Goal: Task Accomplishment & Management: Use online tool/utility

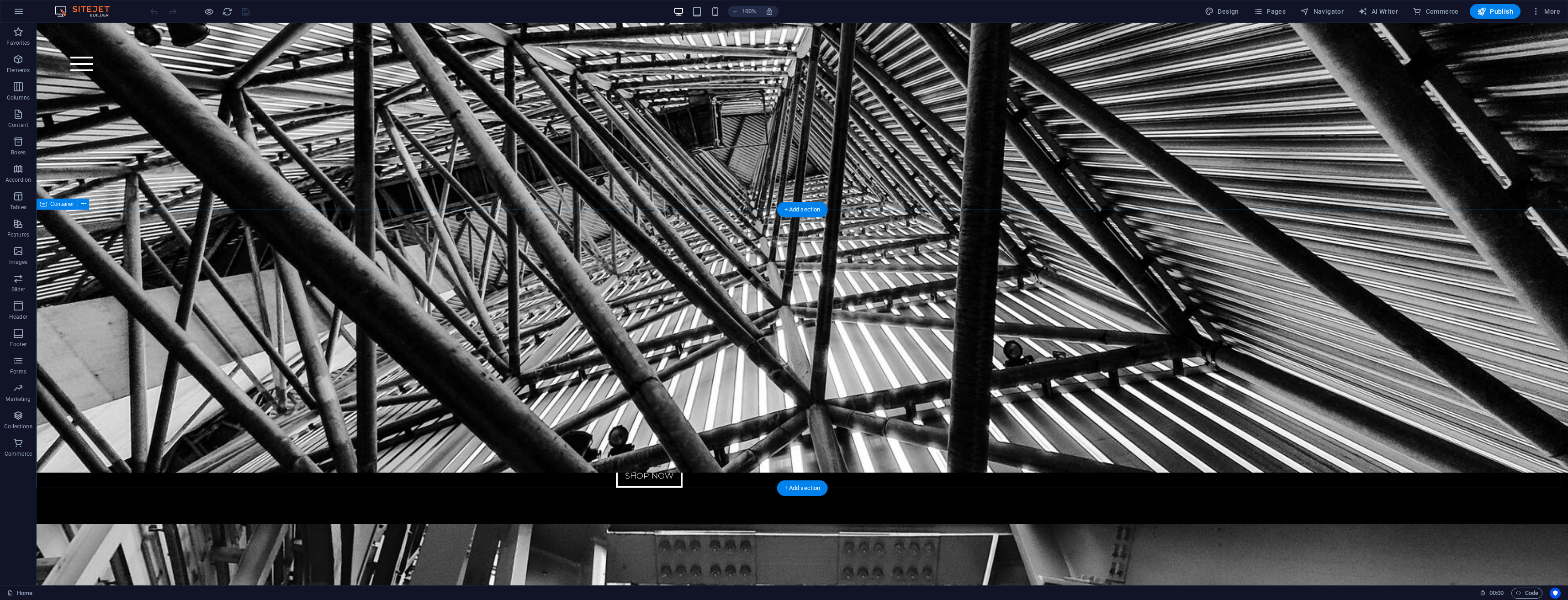
scroll to position [3372, 0]
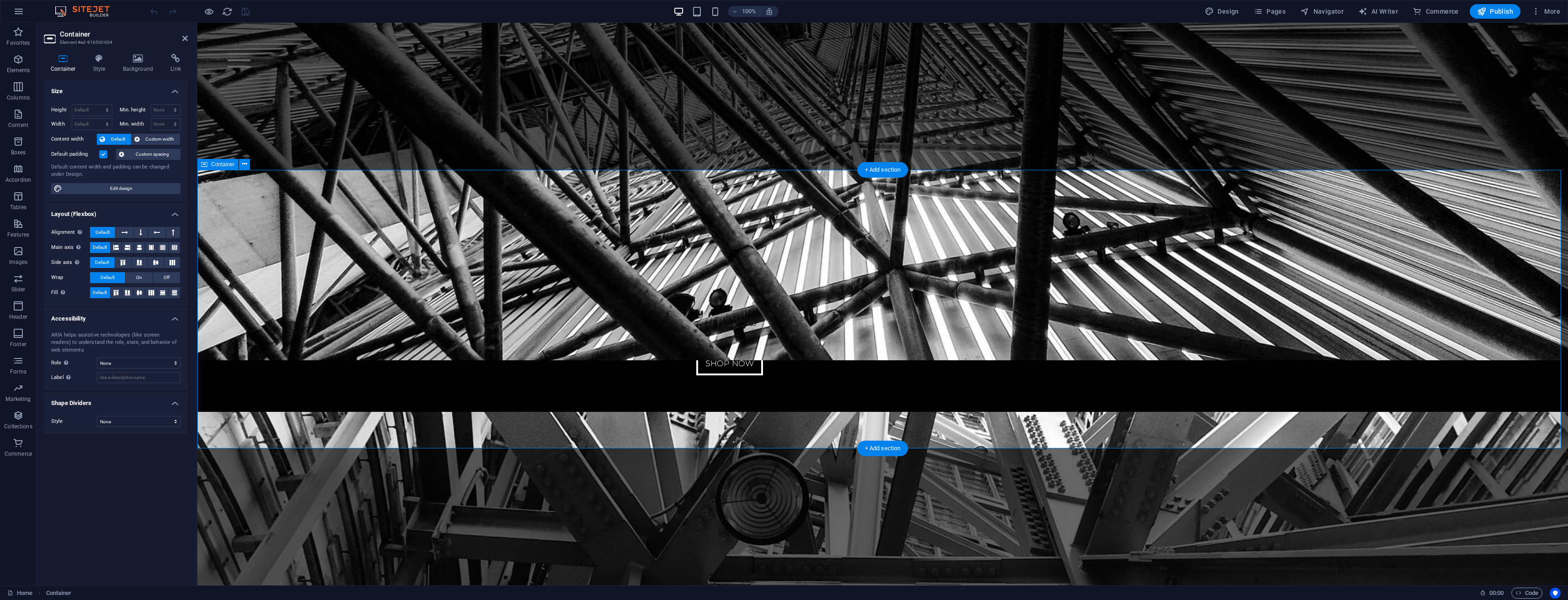
scroll to position [3312, 0]
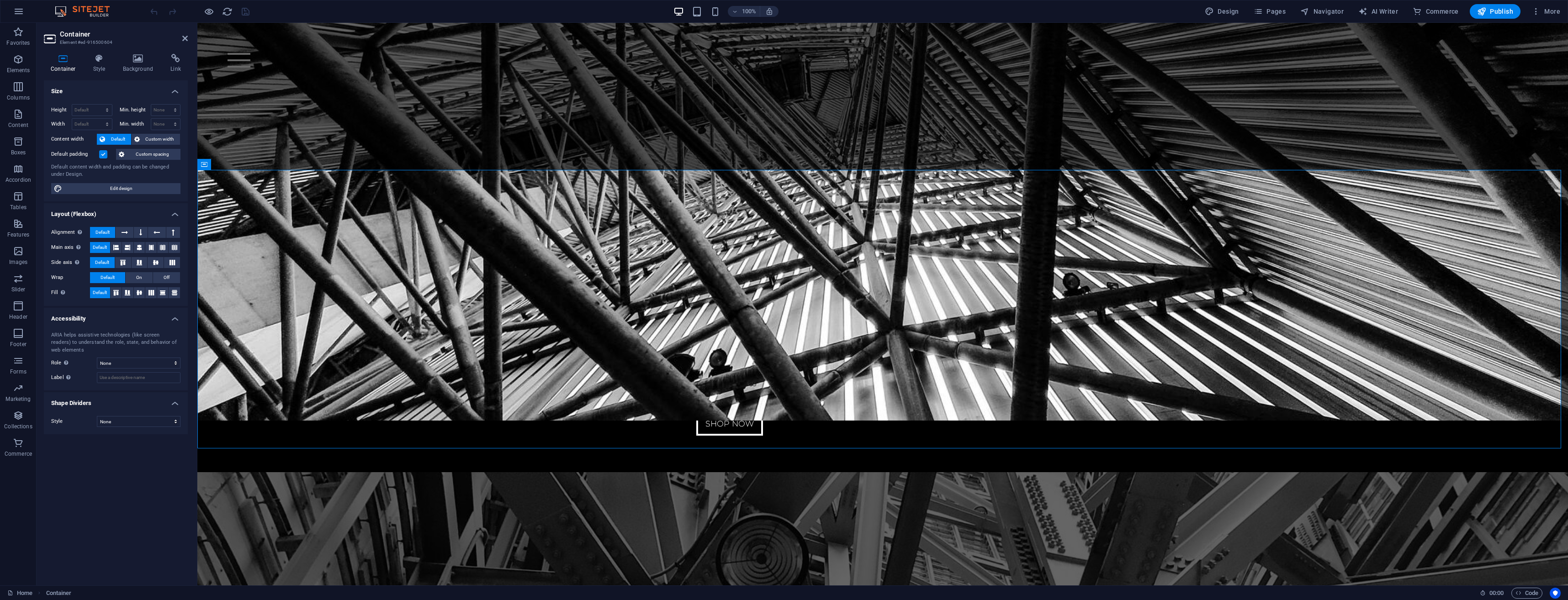
click at [186, 37] on icon at bounding box center [185, 38] width 5 height 7
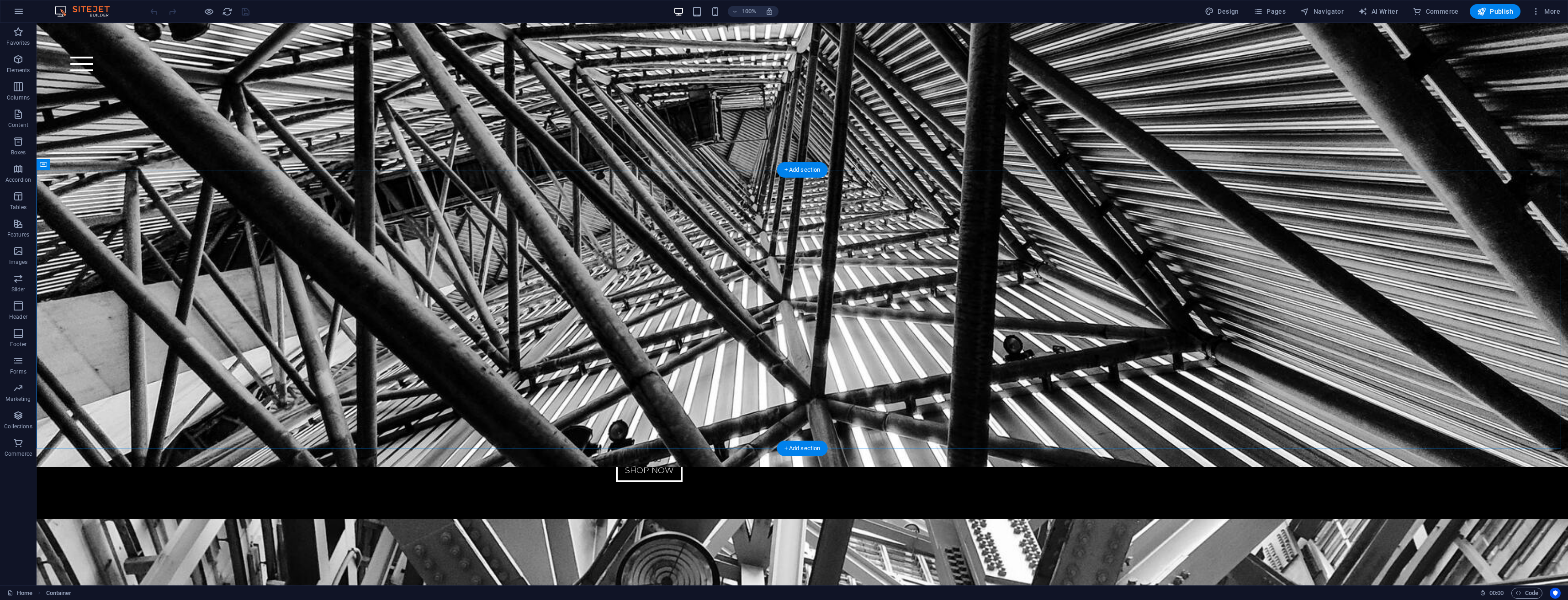
click at [808, 169] on div "+ Add section" at bounding box center [803, 169] width 51 height 15
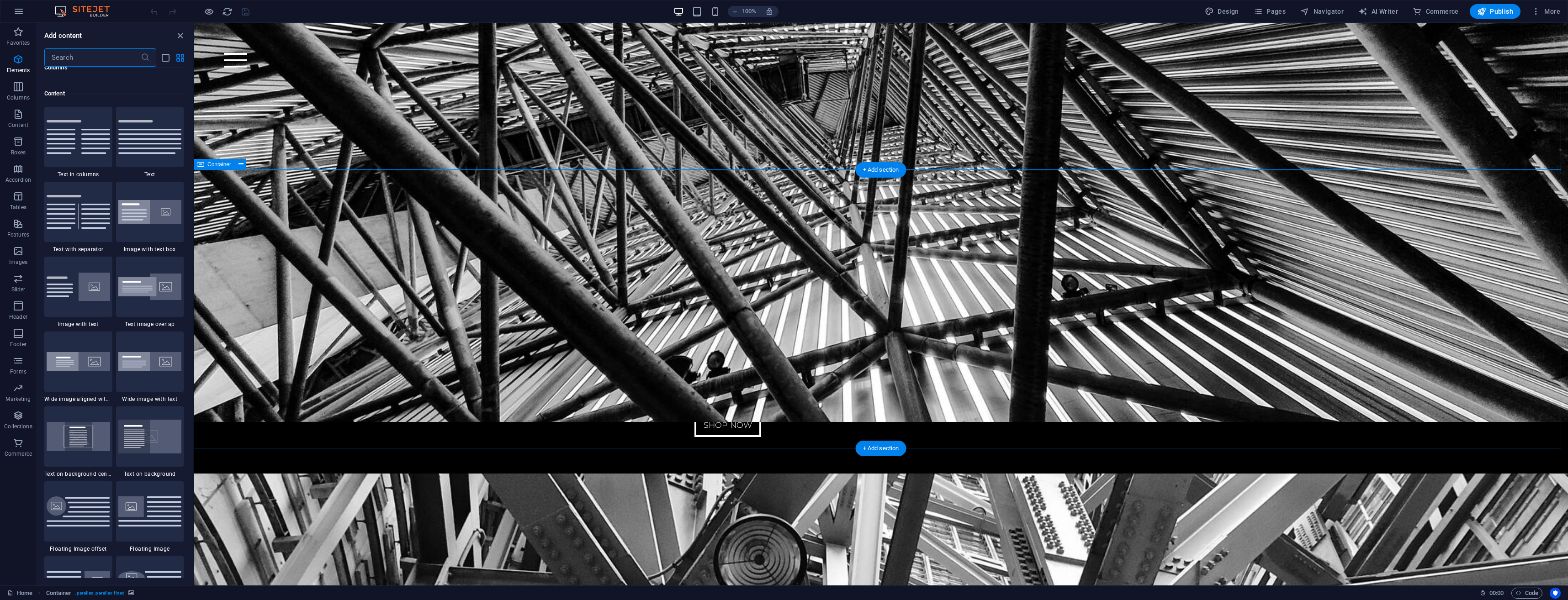
scroll to position [1598, 0]
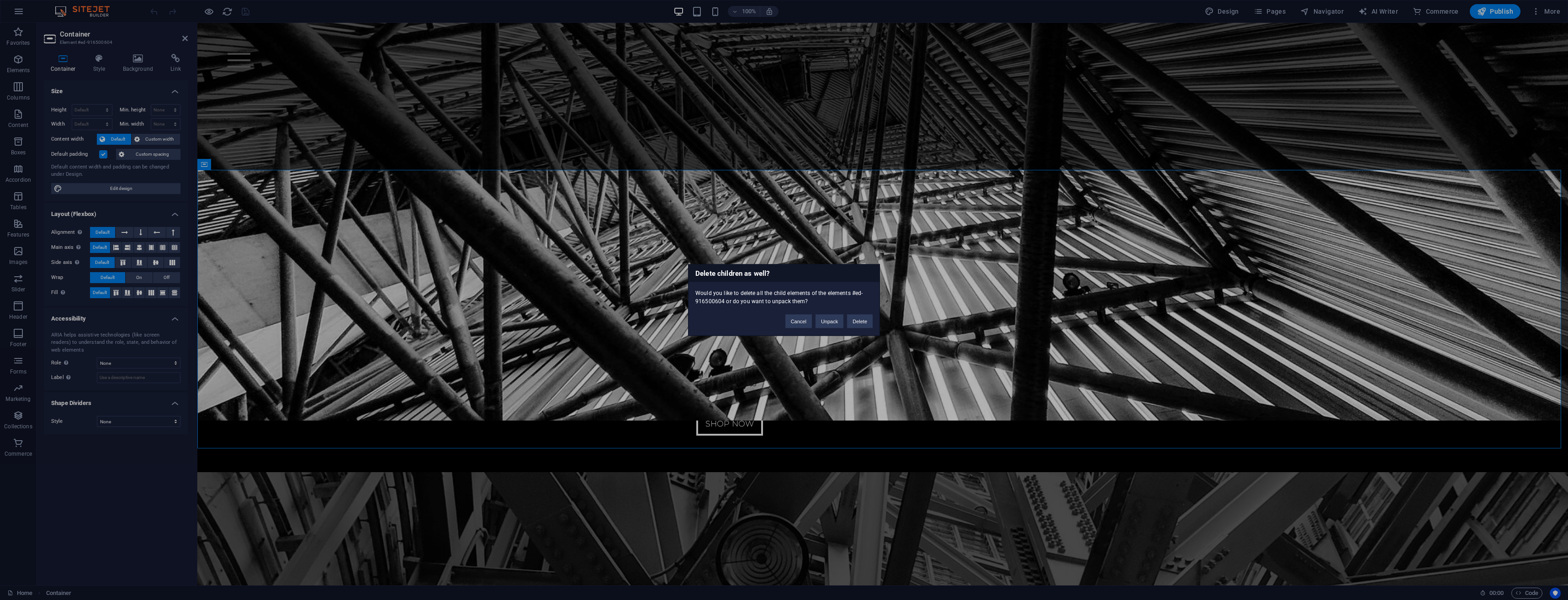
click at [859, 321] on button "Delete" at bounding box center [860, 320] width 26 height 13
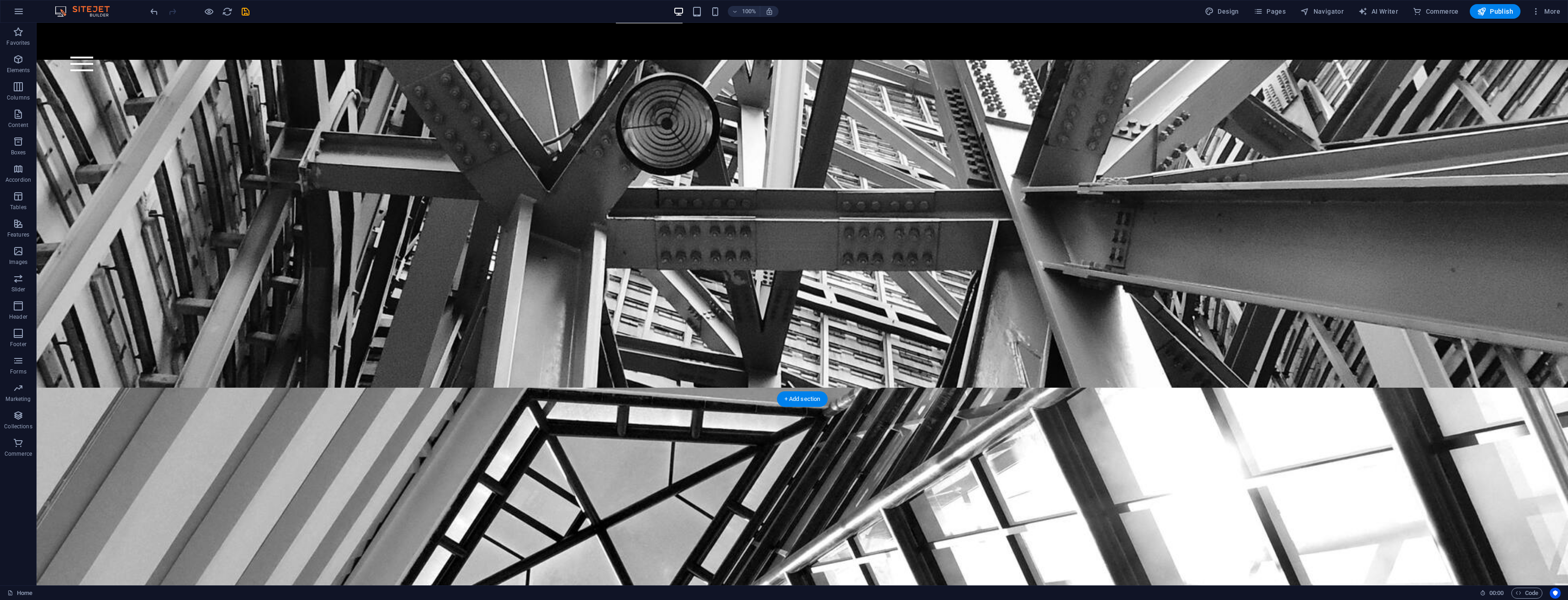
scroll to position [3876, 0]
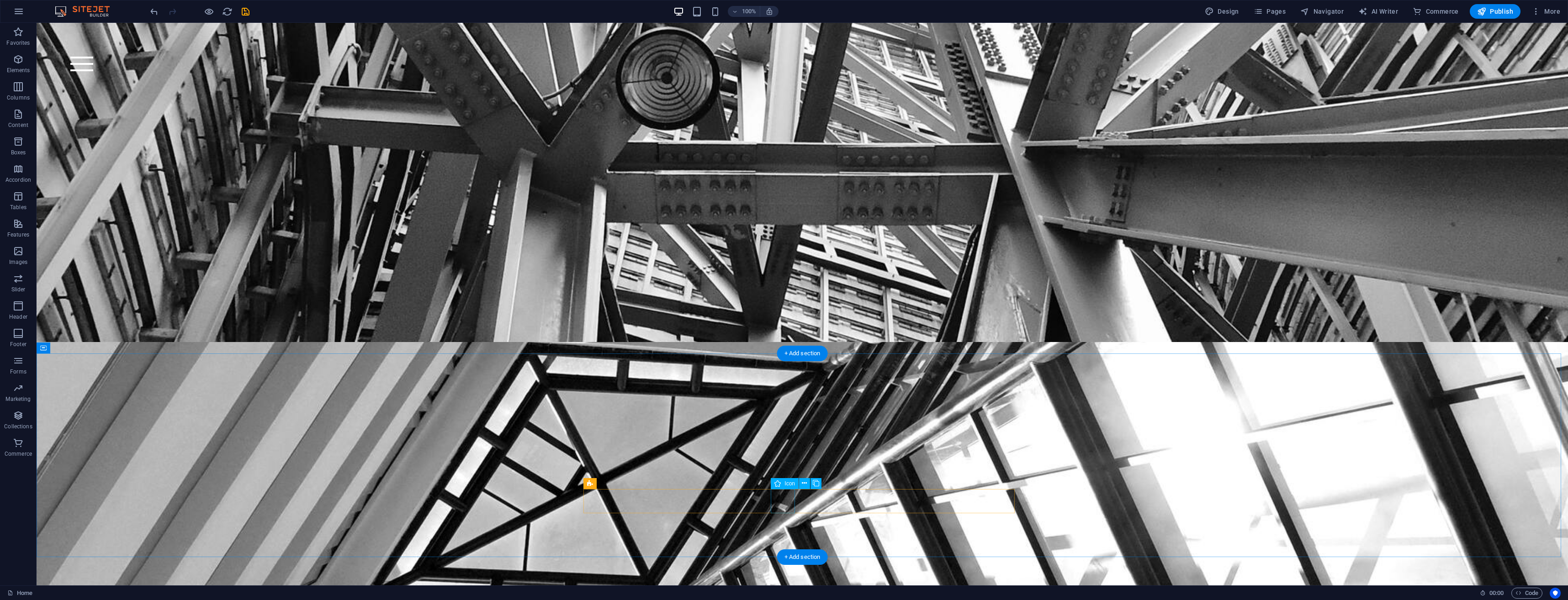
select select "xMidYMid"
select select "px"
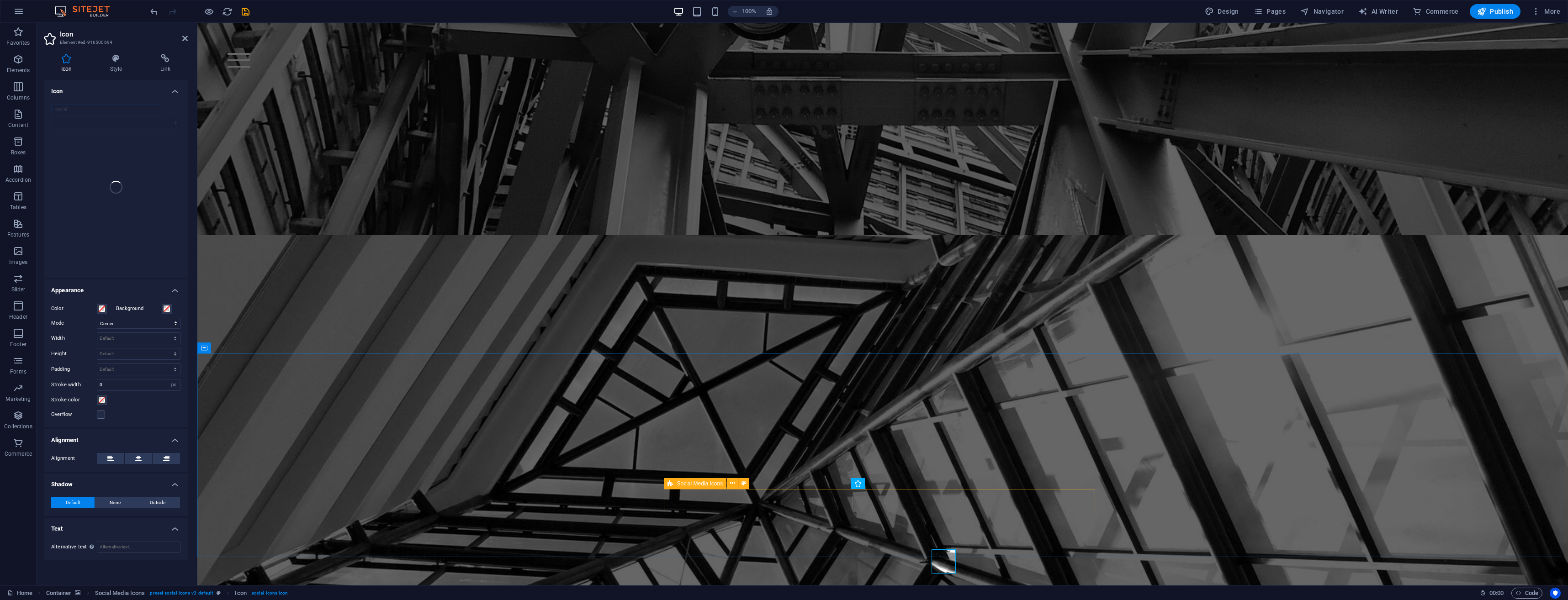
scroll to position [3816, 0]
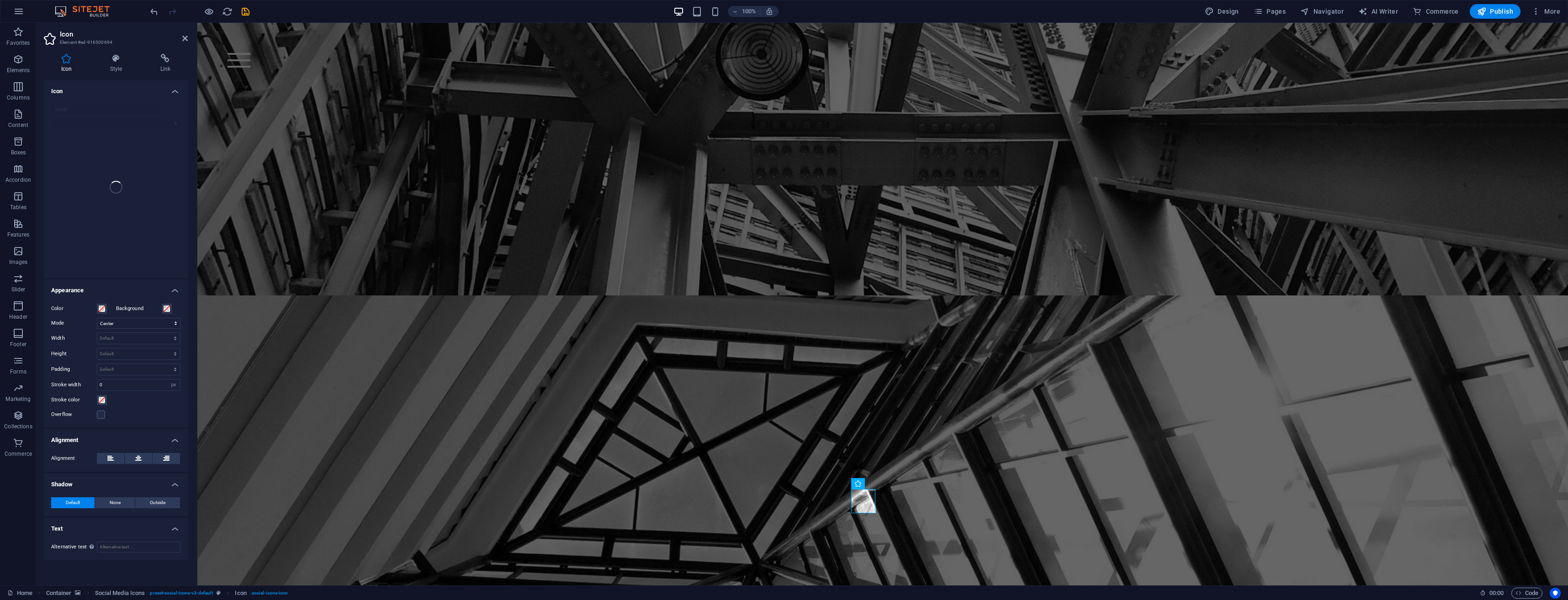
click at [120, 66] on h4 "Style" at bounding box center [118, 64] width 50 height 20
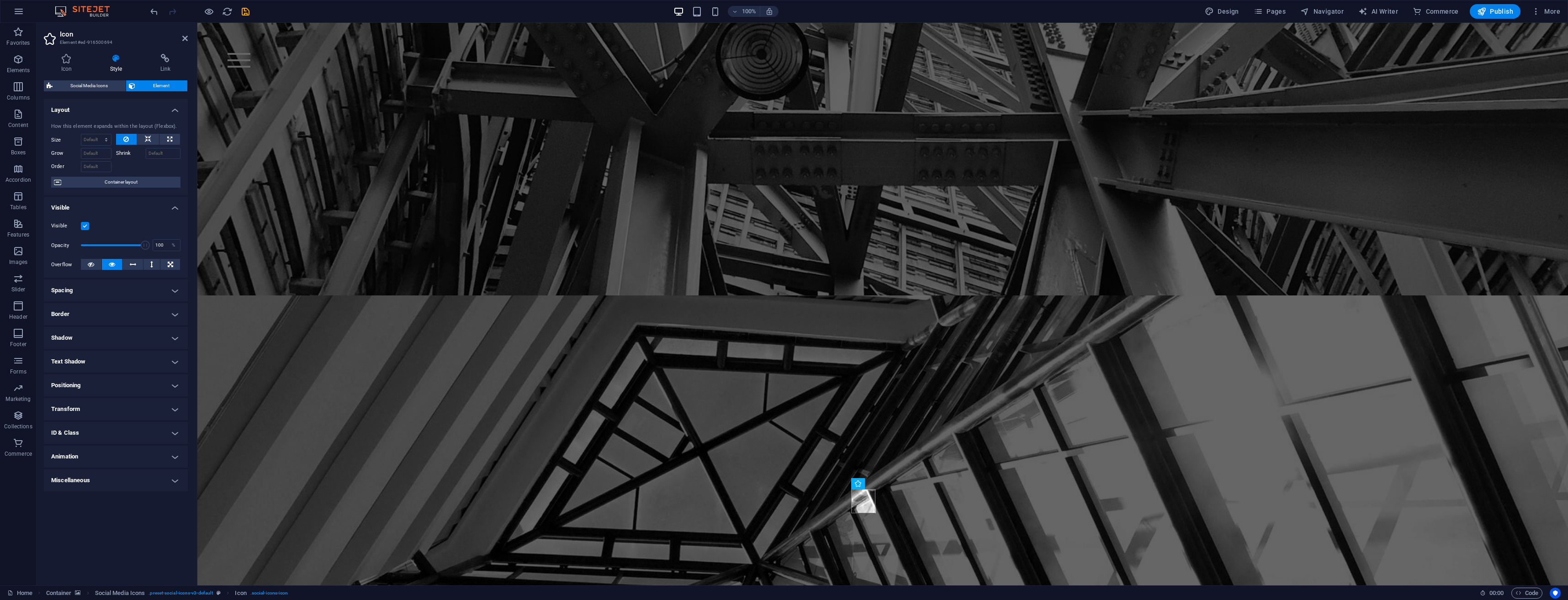
click at [68, 72] on h4 "Icon" at bounding box center [68, 64] width 49 height 20
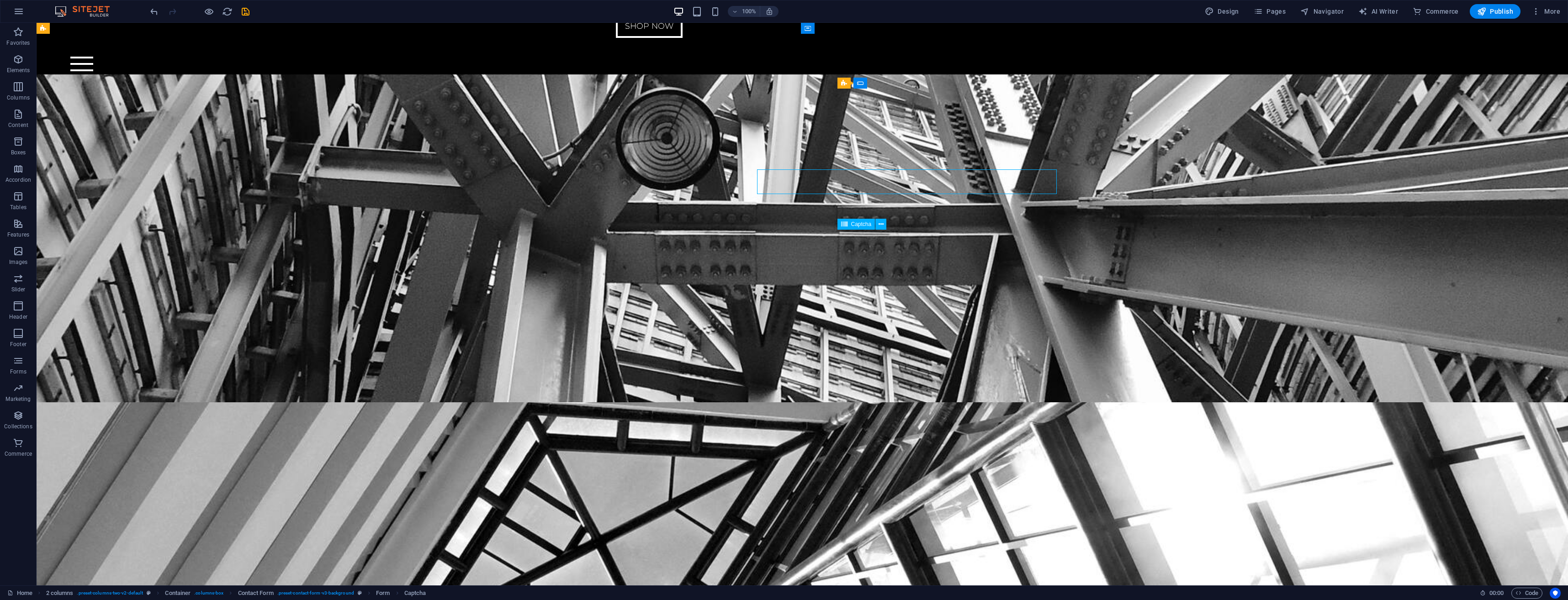
scroll to position [3876, 0]
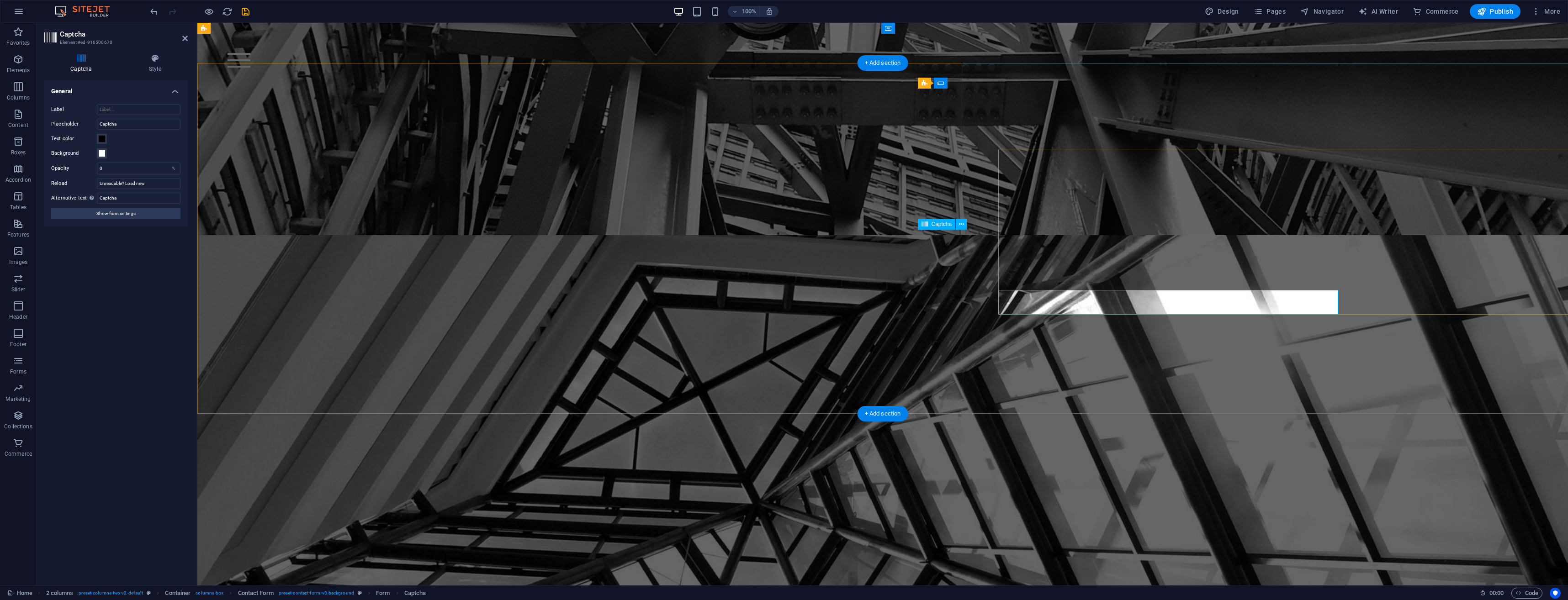
scroll to position [3816, 0]
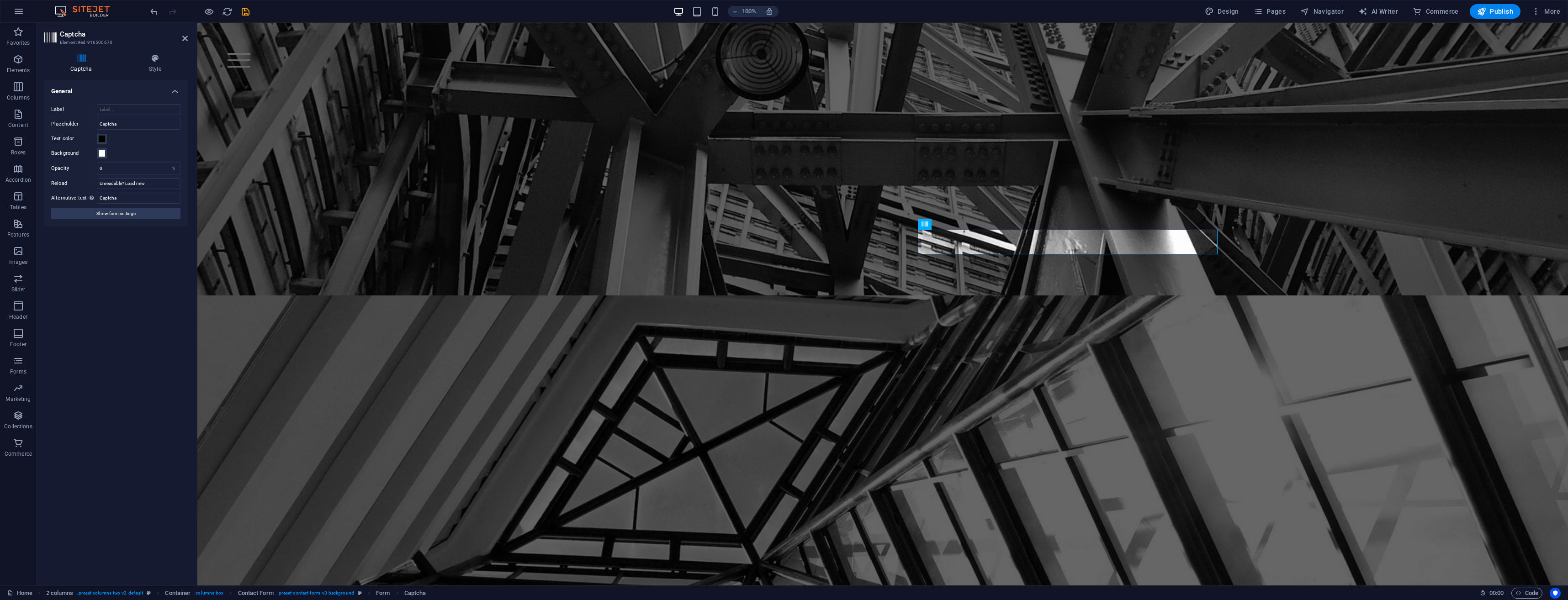
click at [107, 140] on div "Text color" at bounding box center [115, 139] width 129 height 11
click at [103, 140] on span at bounding box center [102, 139] width 7 height 7
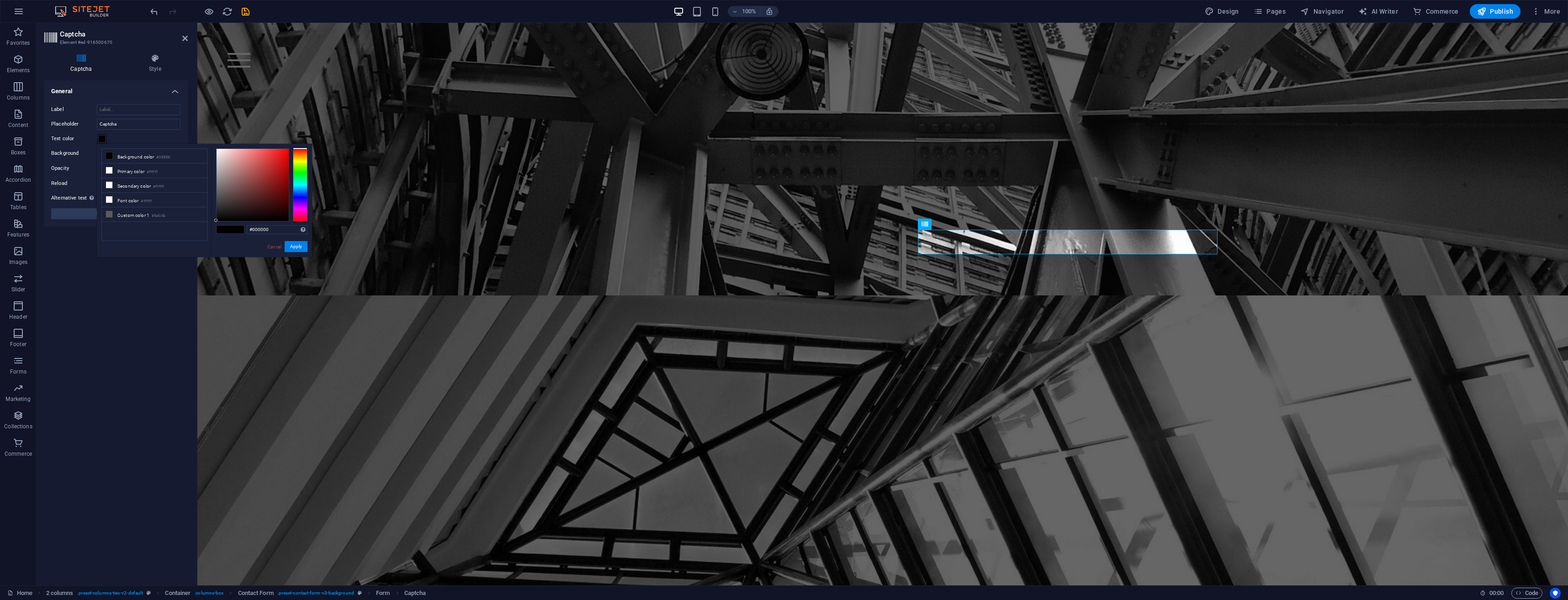
click at [113, 170] on li "Primary color #ffffff" at bounding box center [154, 171] width 105 height 14
type input "#ffffff"
click at [297, 254] on div "#ffffff Supported formats #0852ed rgb(8, 82, 237) rgba(8, 82, 237, 90%) hsv(221…" at bounding box center [261, 267] width 101 height 246
click at [298, 248] on button "Apply" at bounding box center [297, 247] width 23 height 11
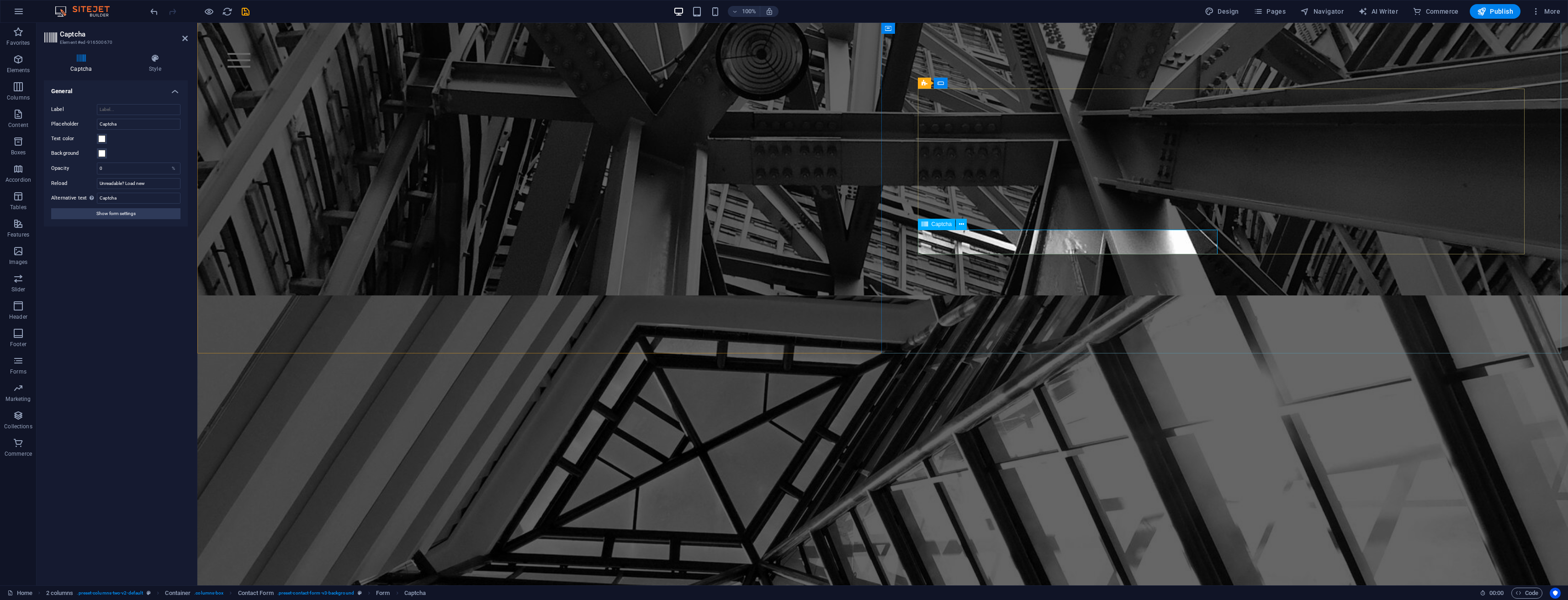
click at [184, 40] on icon at bounding box center [185, 38] width 5 height 7
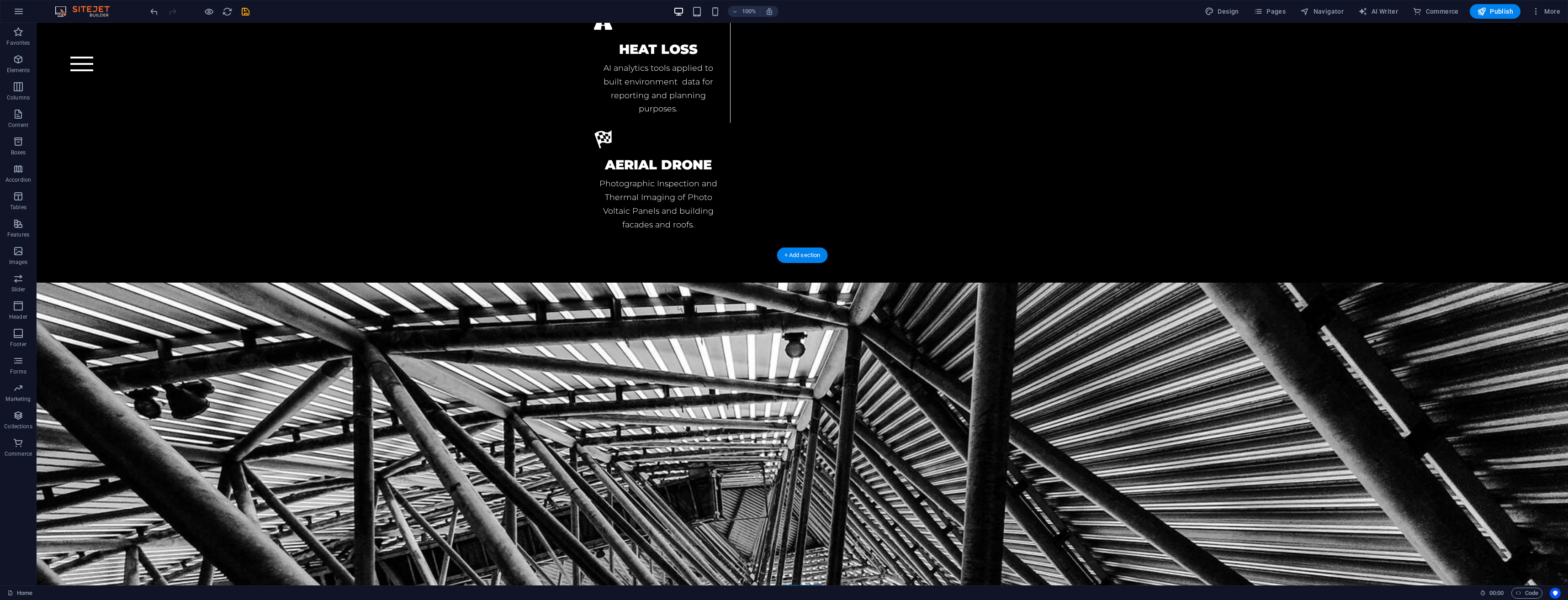
scroll to position [3100, 0]
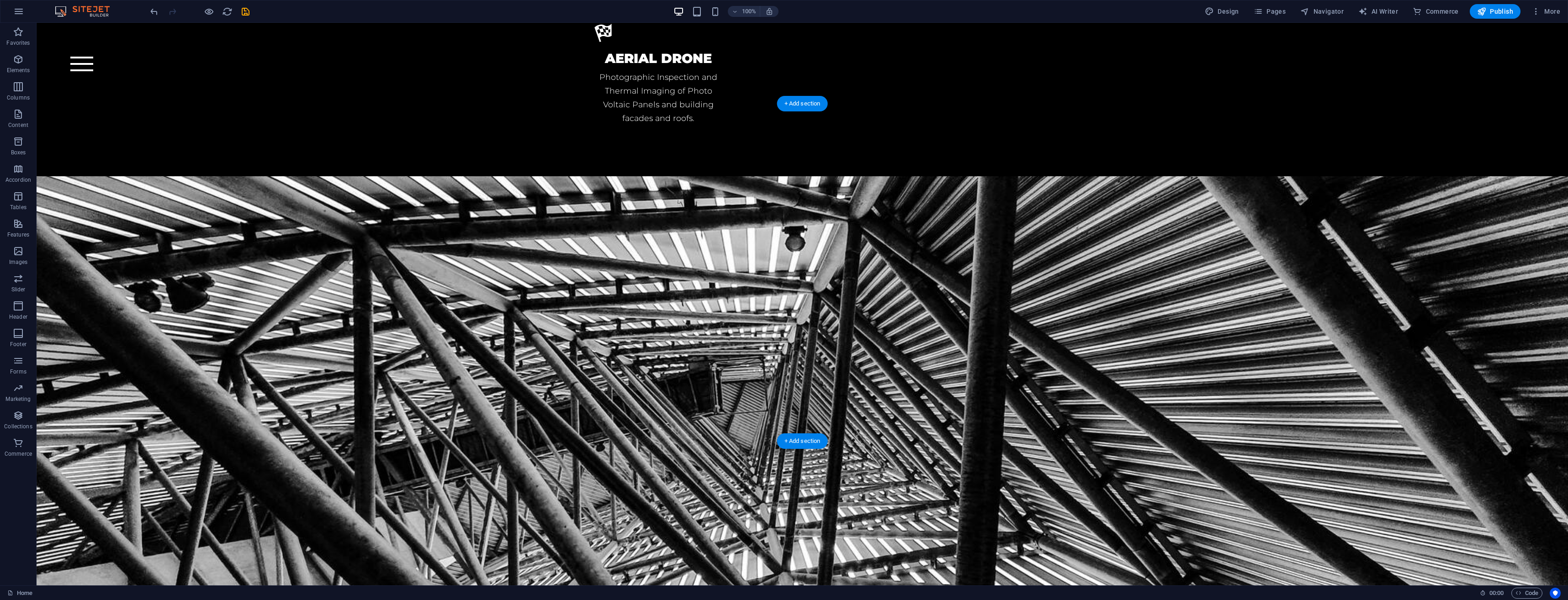
select select "vh"
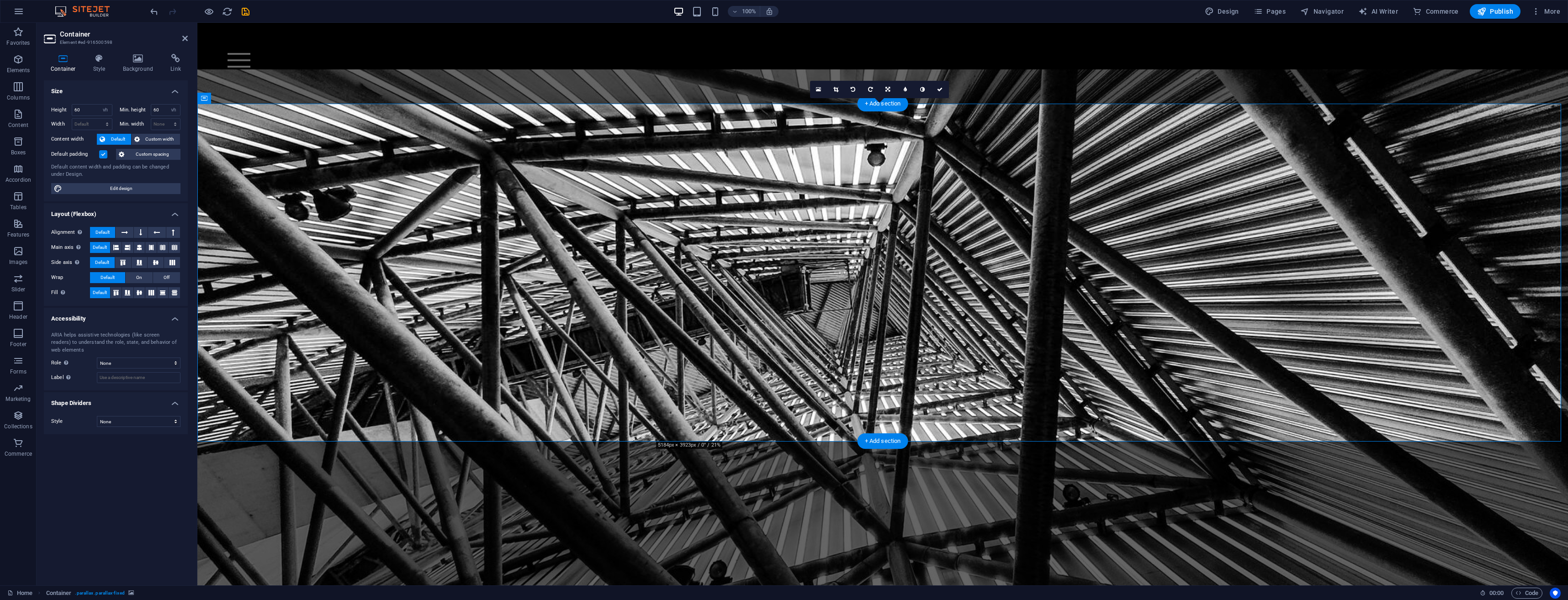
scroll to position [3040, 0]
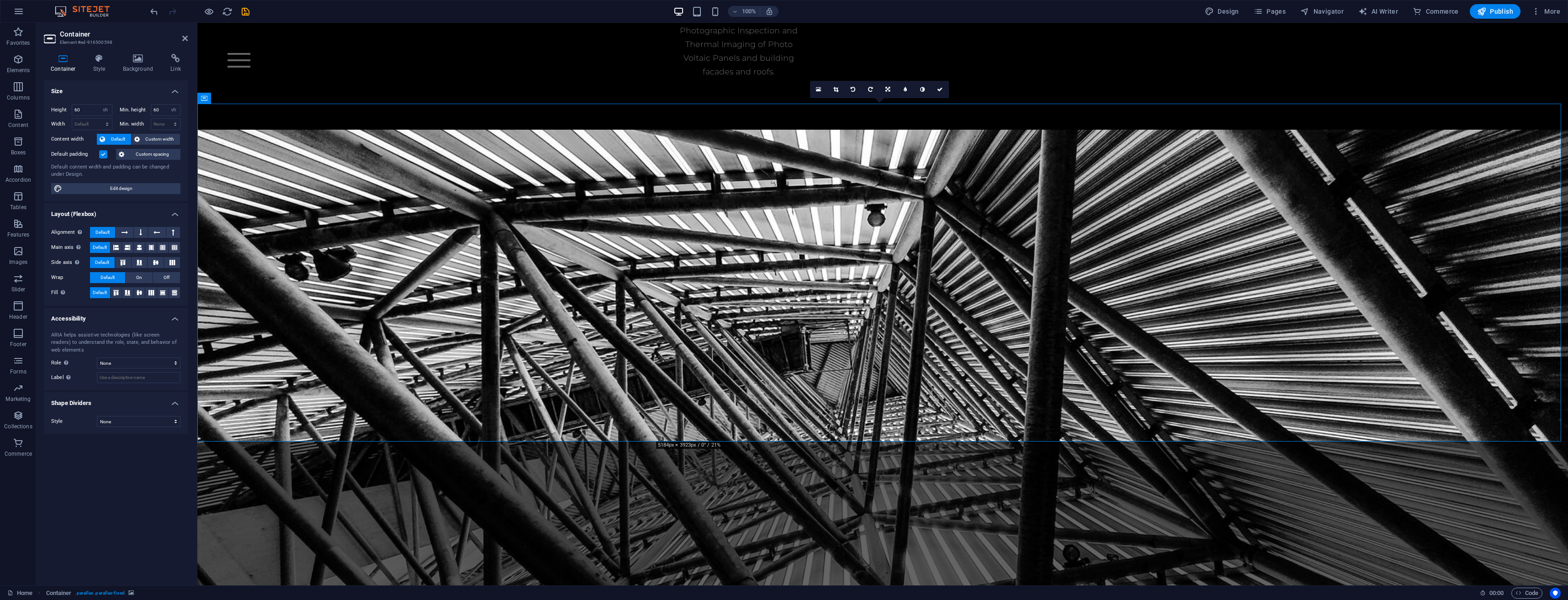
click at [143, 68] on h4 "Background" at bounding box center [140, 64] width 48 height 20
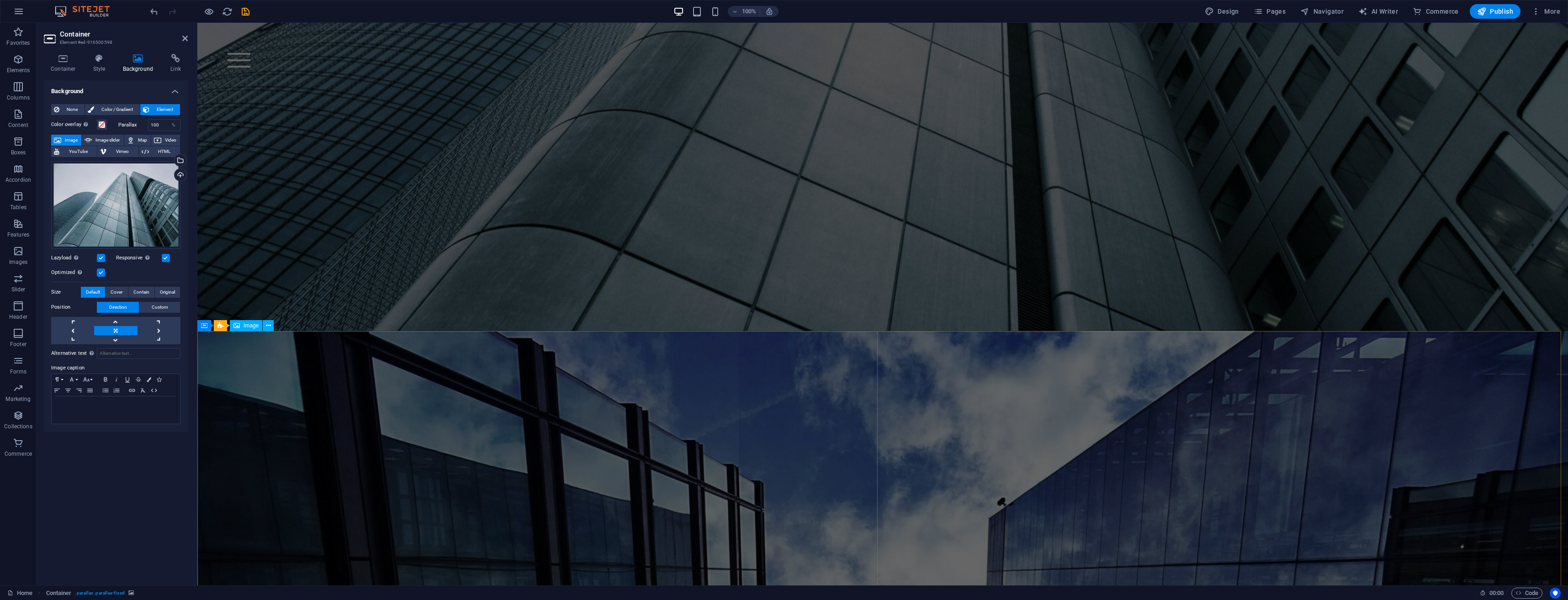
scroll to position [0, 0]
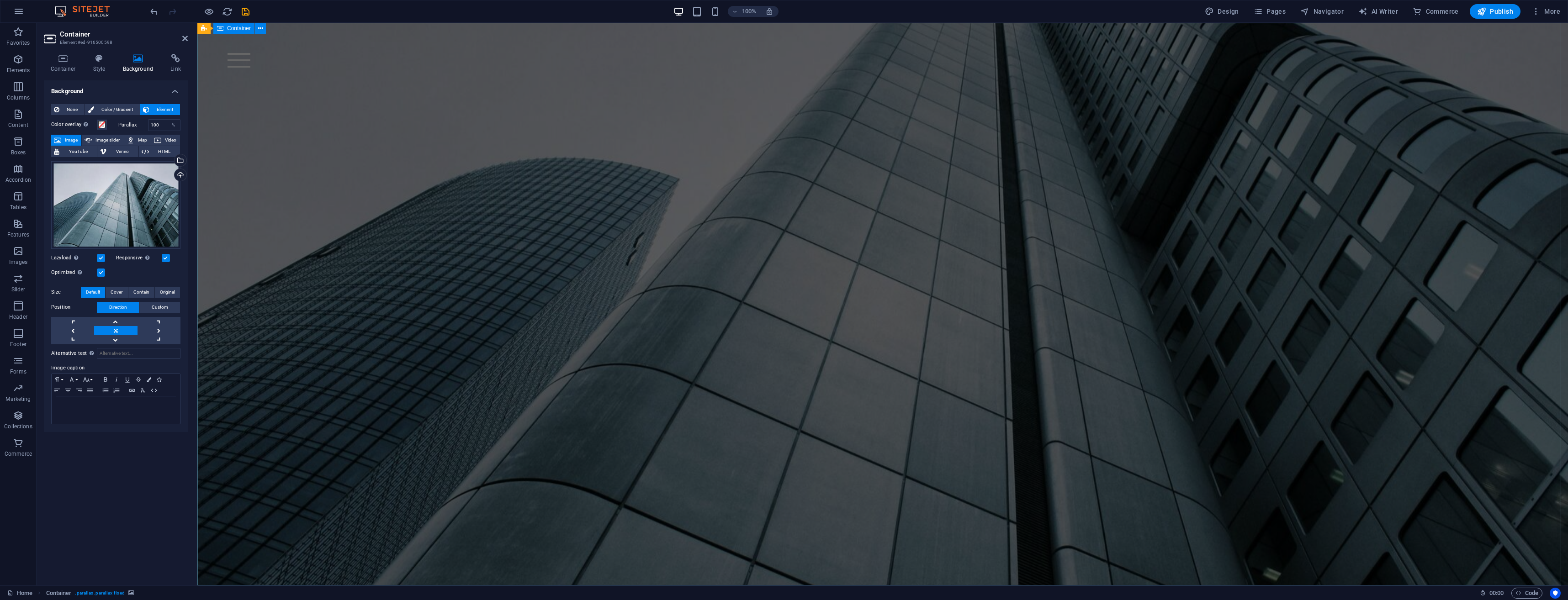
click at [813, 258] on div "Brundt" at bounding box center [883, 144] width 1371 height 243
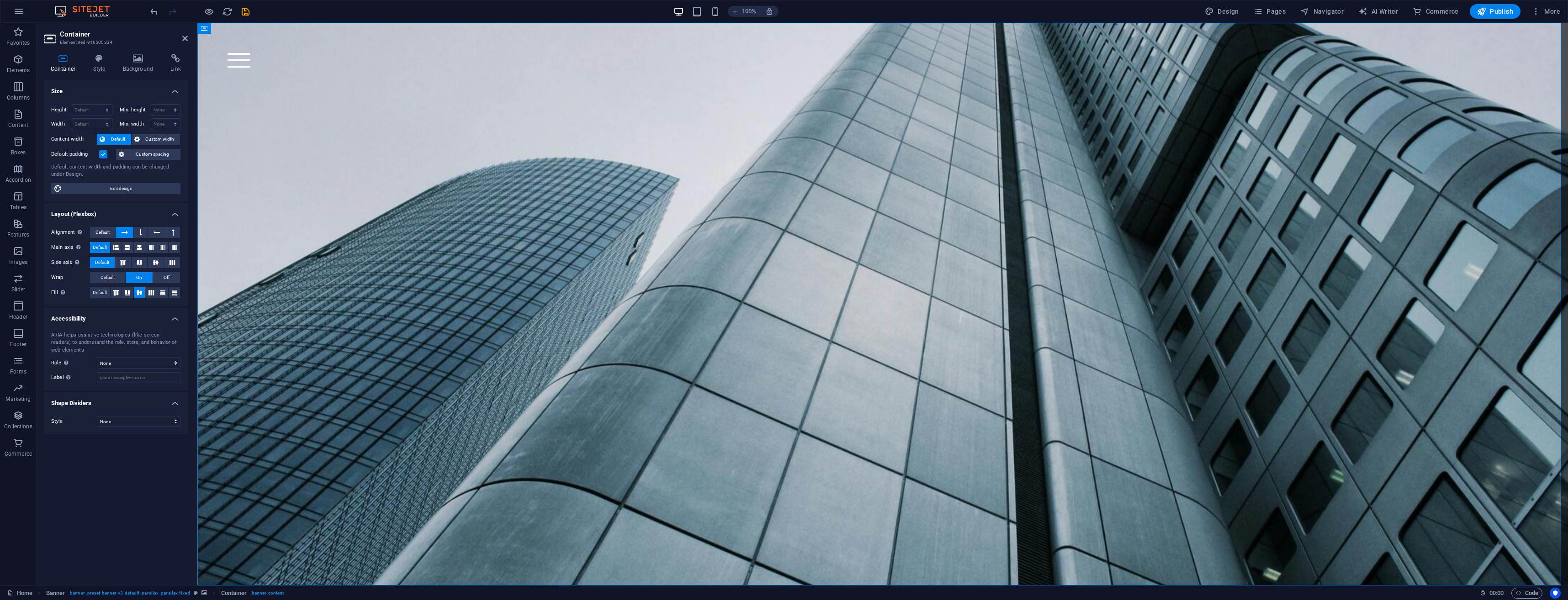
click at [139, 60] on icon at bounding box center [138, 59] width 45 height 9
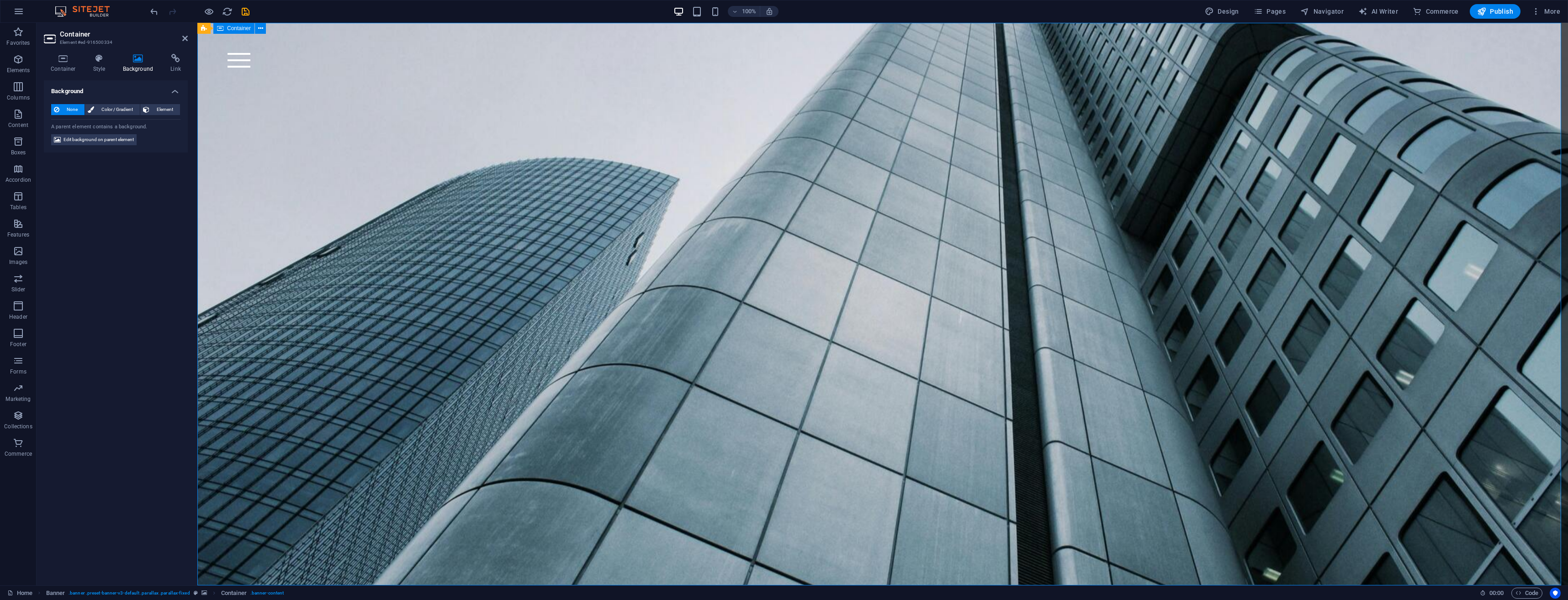
click at [548, 266] on div "Brundt" at bounding box center [883, 144] width 1371 height 243
click at [575, 266] on div "Brundt" at bounding box center [883, 144] width 1371 height 243
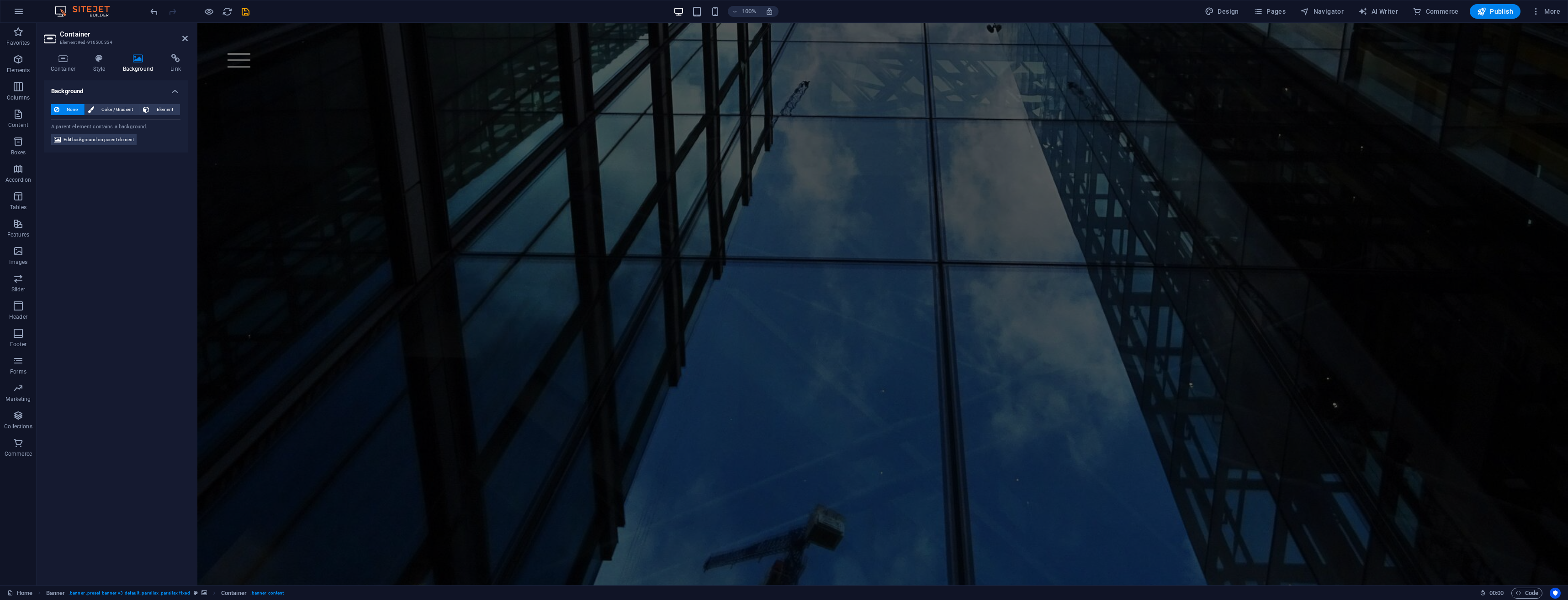
scroll to position [1050, 0]
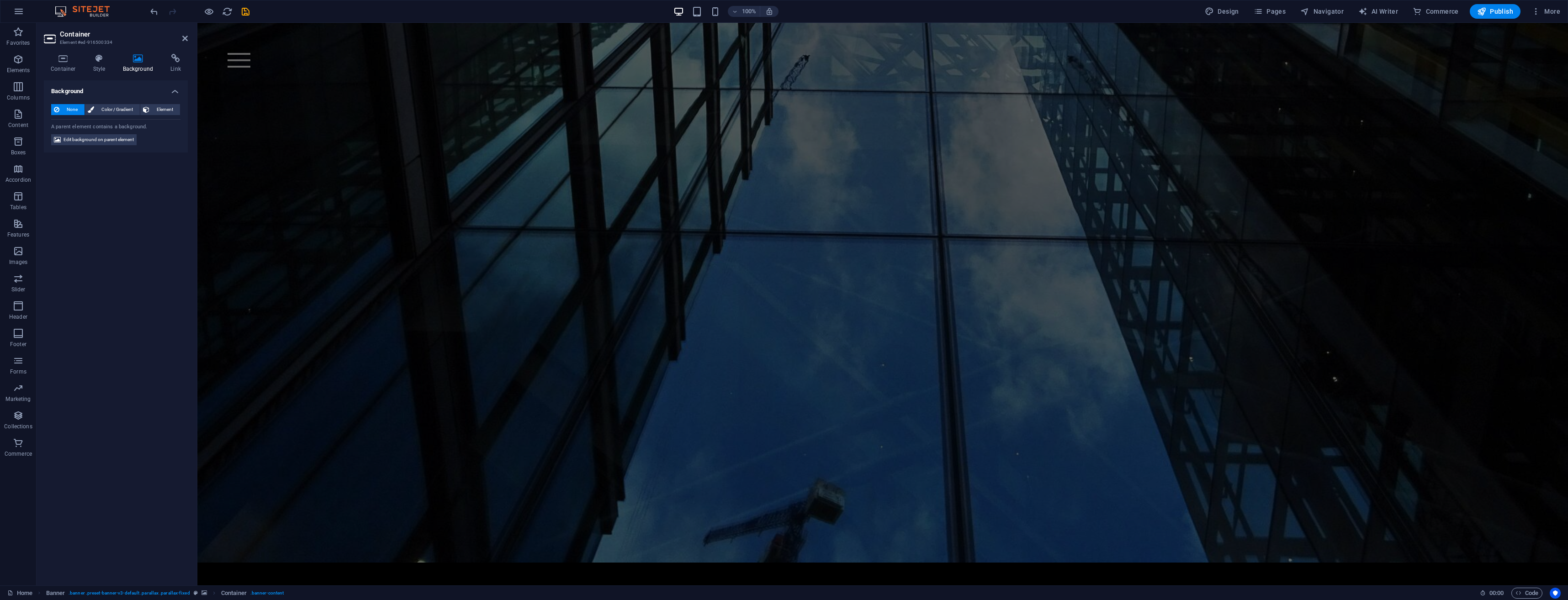
select select "vh"
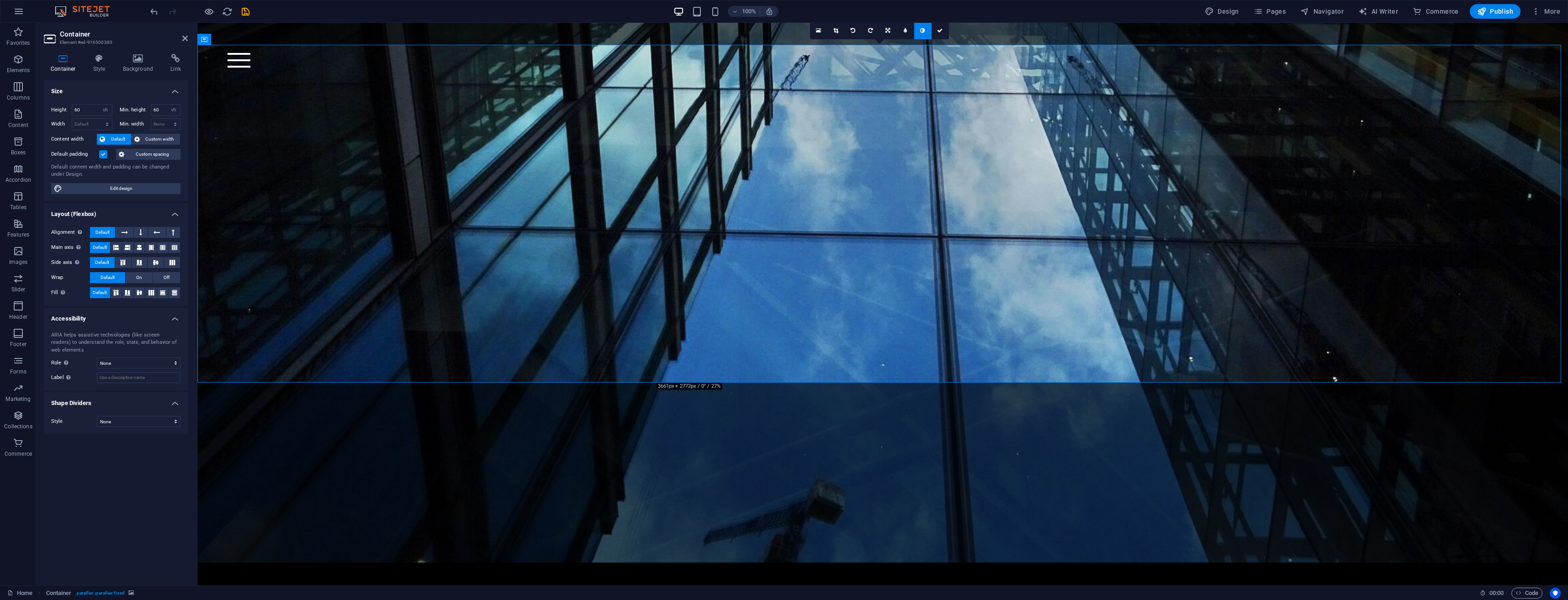
click at [139, 74] on div "Container Style Background Link Size Height 60 Default px rem % vh vw Min. heig…" at bounding box center [116, 316] width 144 height 524
click at [144, 72] on h4 "Background" at bounding box center [140, 64] width 48 height 20
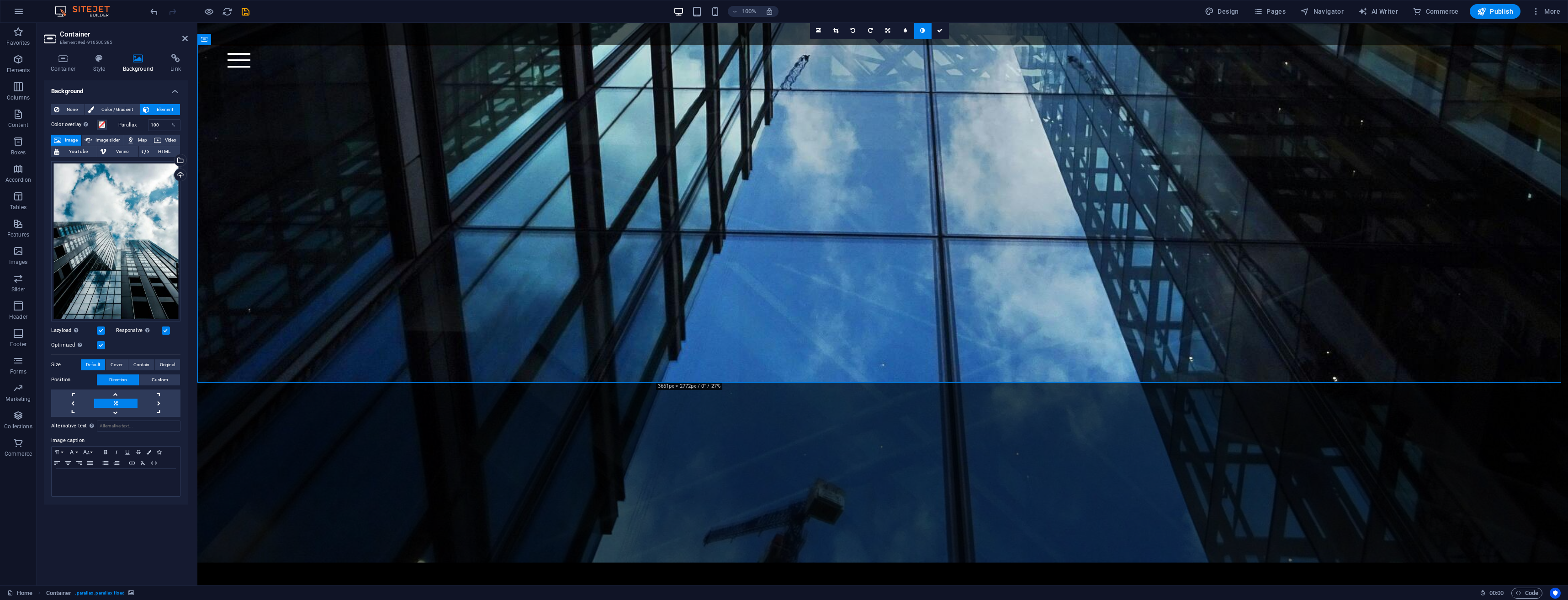
click at [130, 104] on span "Color / Gradient" at bounding box center [117, 109] width 40 height 11
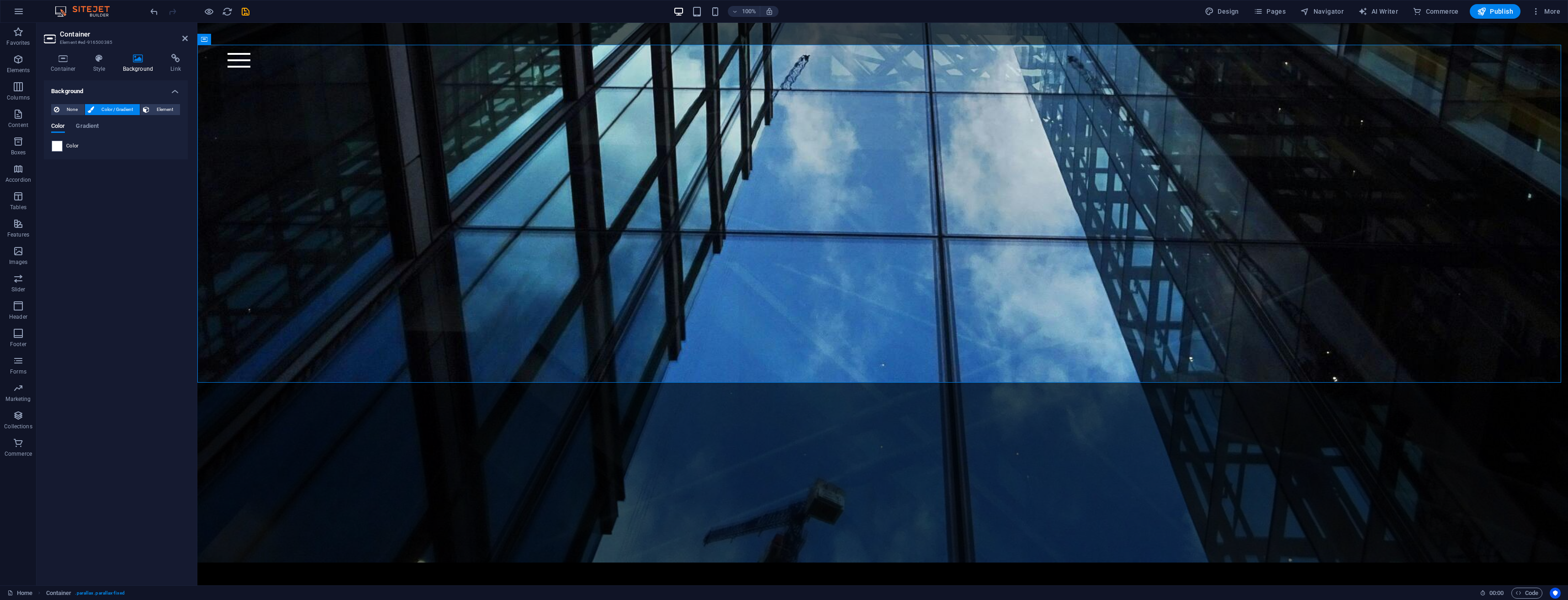
click at [79, 123] on span "Gradient" at bounding box center [87, 126] width 23 height 12
click at [168, 112] on span "Element" at bounding box center [165, 109] width 25 height 11
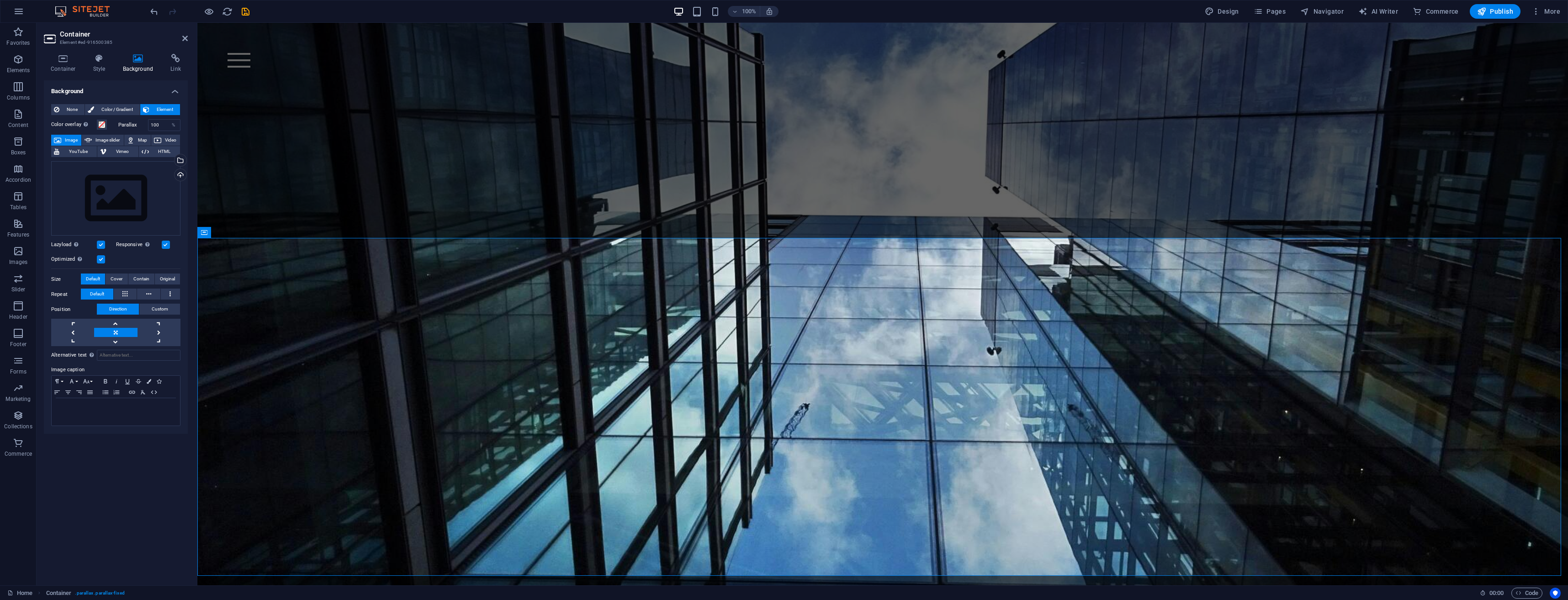
scroll to position [685, 0]
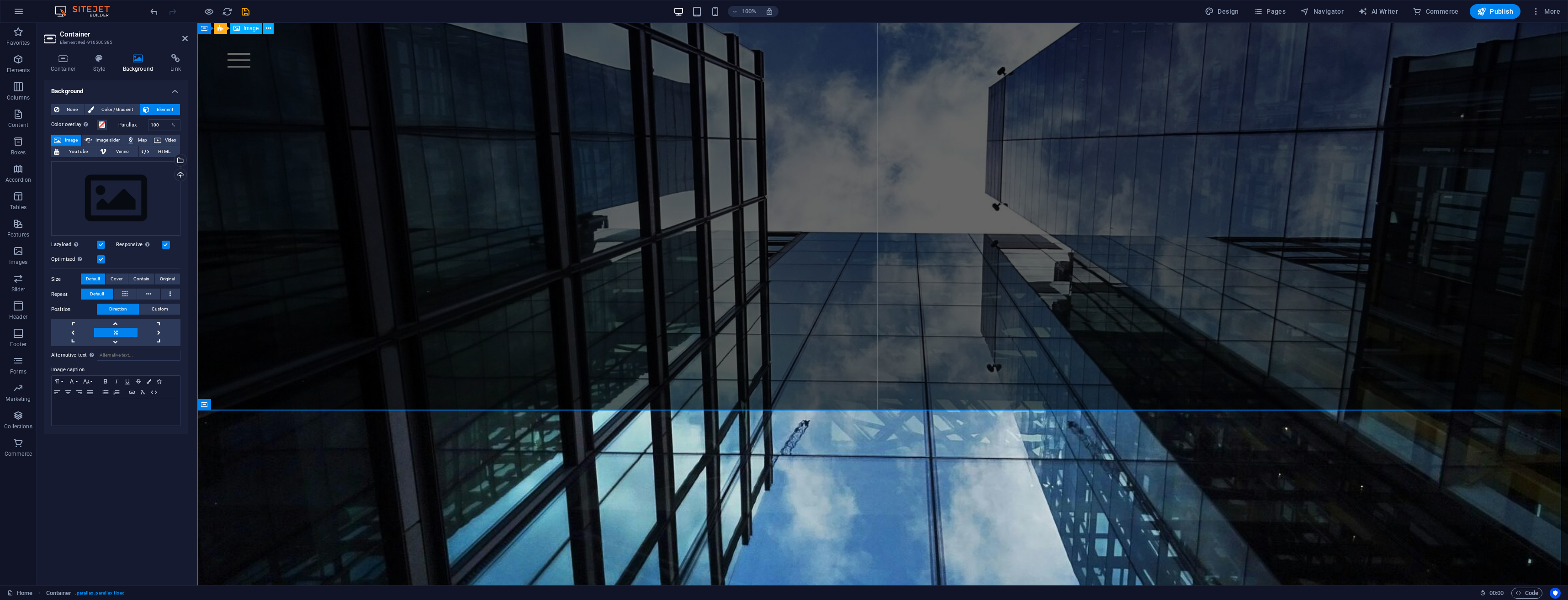
click at [594, 225] on figure at bounding box center [883, 414] width 1371 height 1027
select select "%"
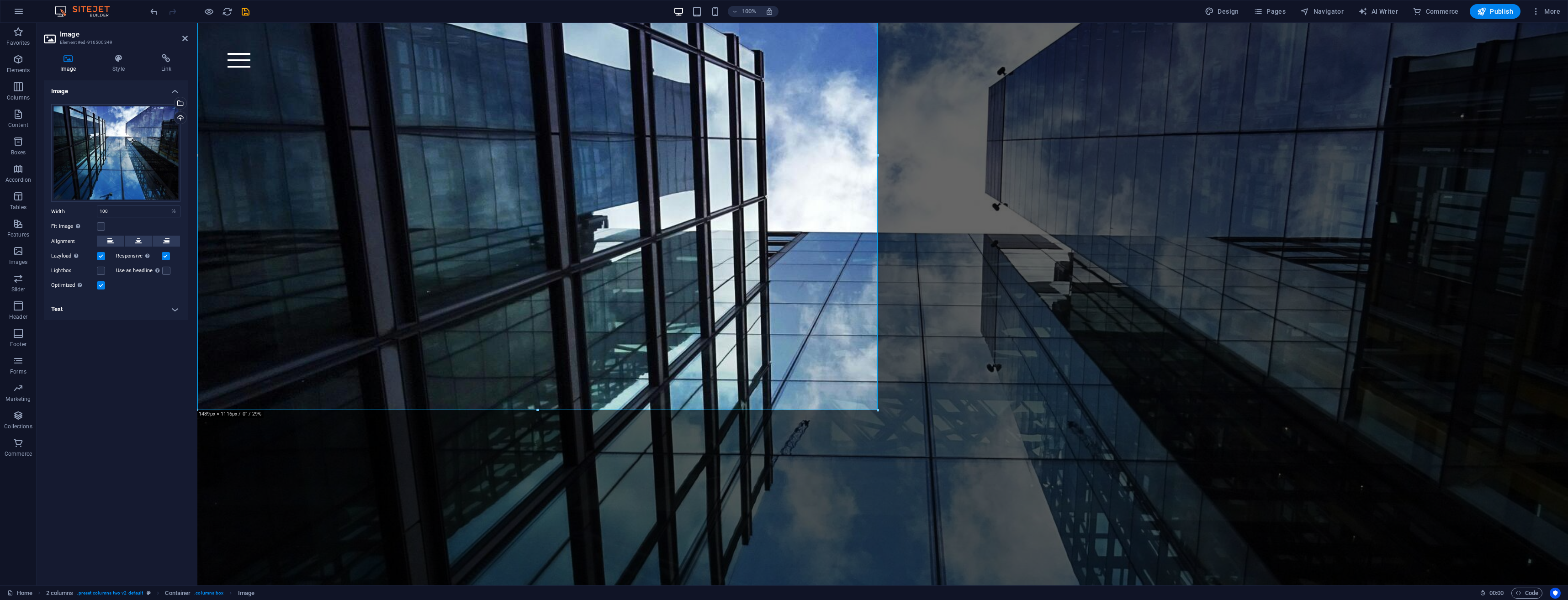
click at [128, 70] on h4 "Style" at bounding box center [120, 64] width 48 height 20
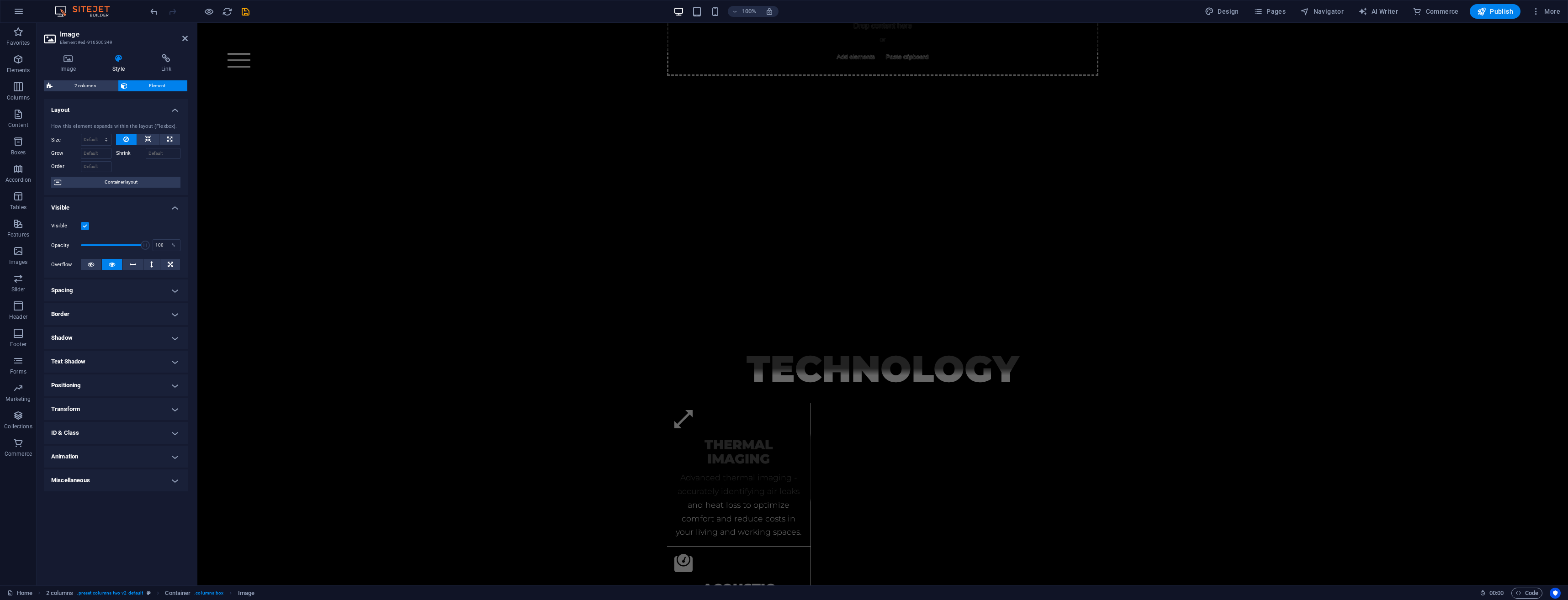
scroll to position [1964, 0]
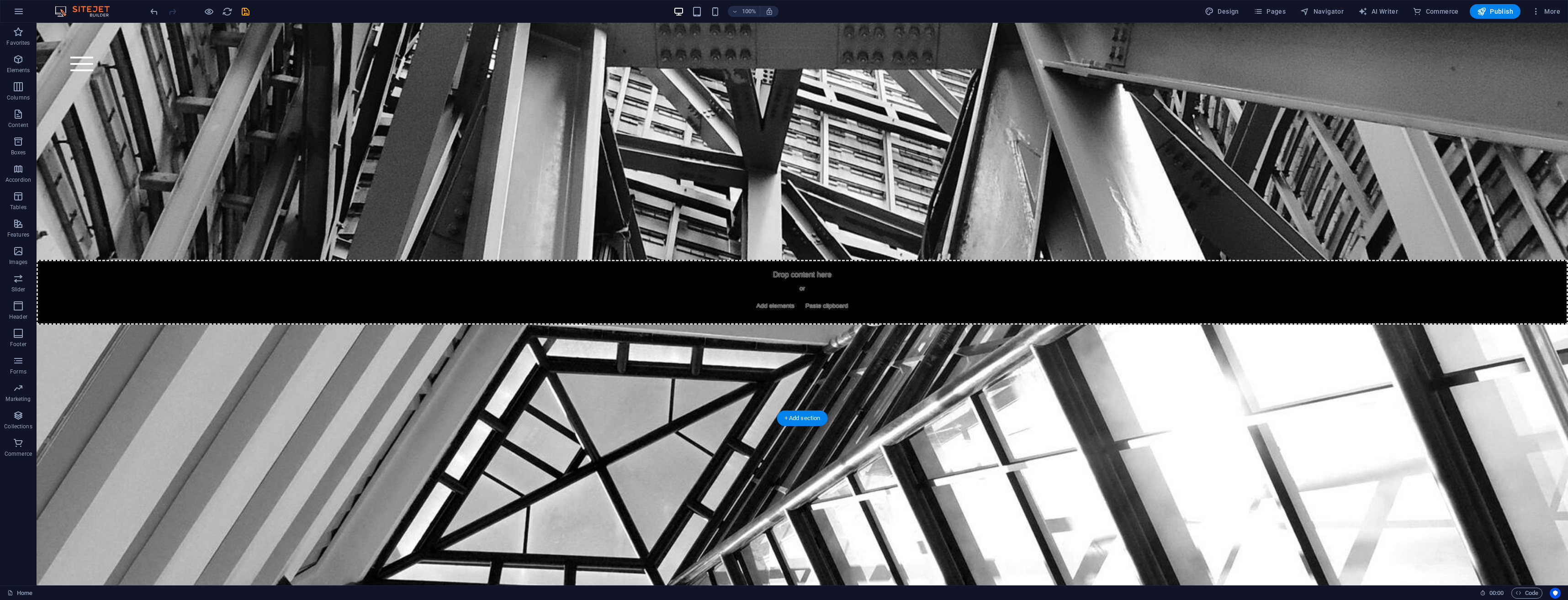
scroll to position [3853, 0]
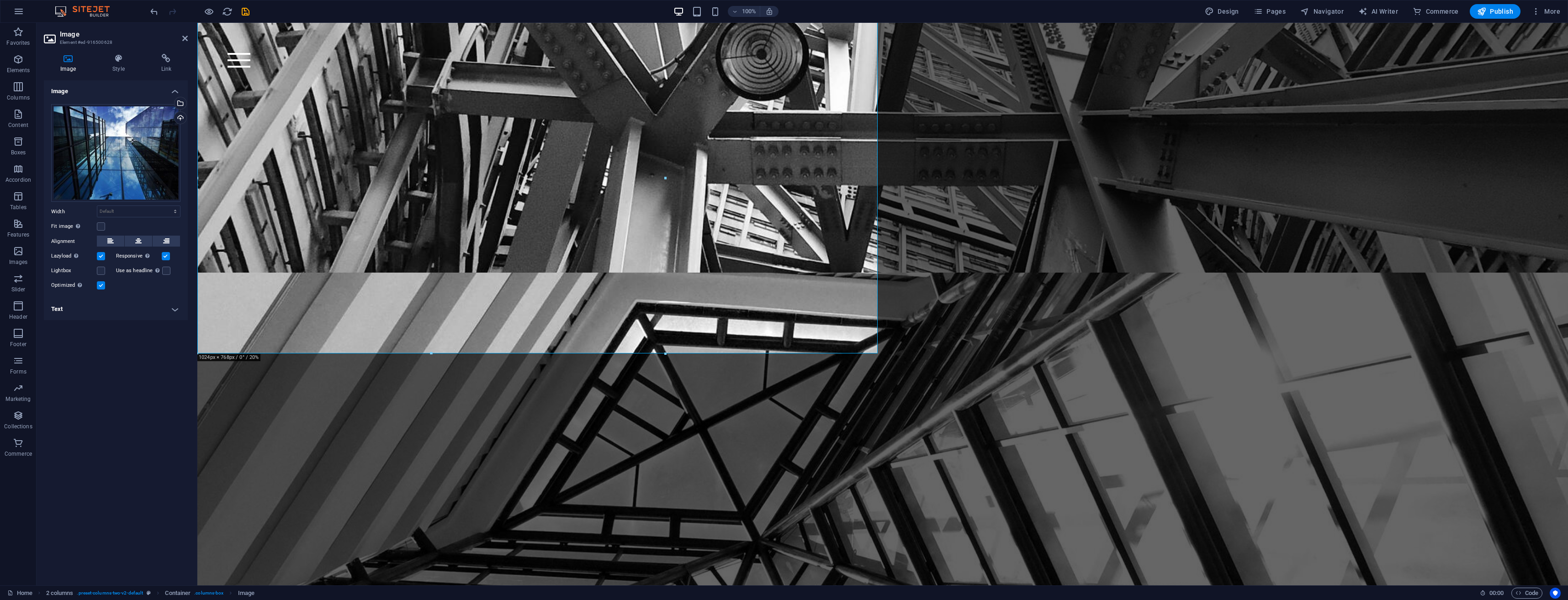
click at [67, 57] on icon at bounding box center [68, 59] width 48 height 9
click at [118, 64] on h4 "Style" at bounding box center [120, 64] width 48 height 20
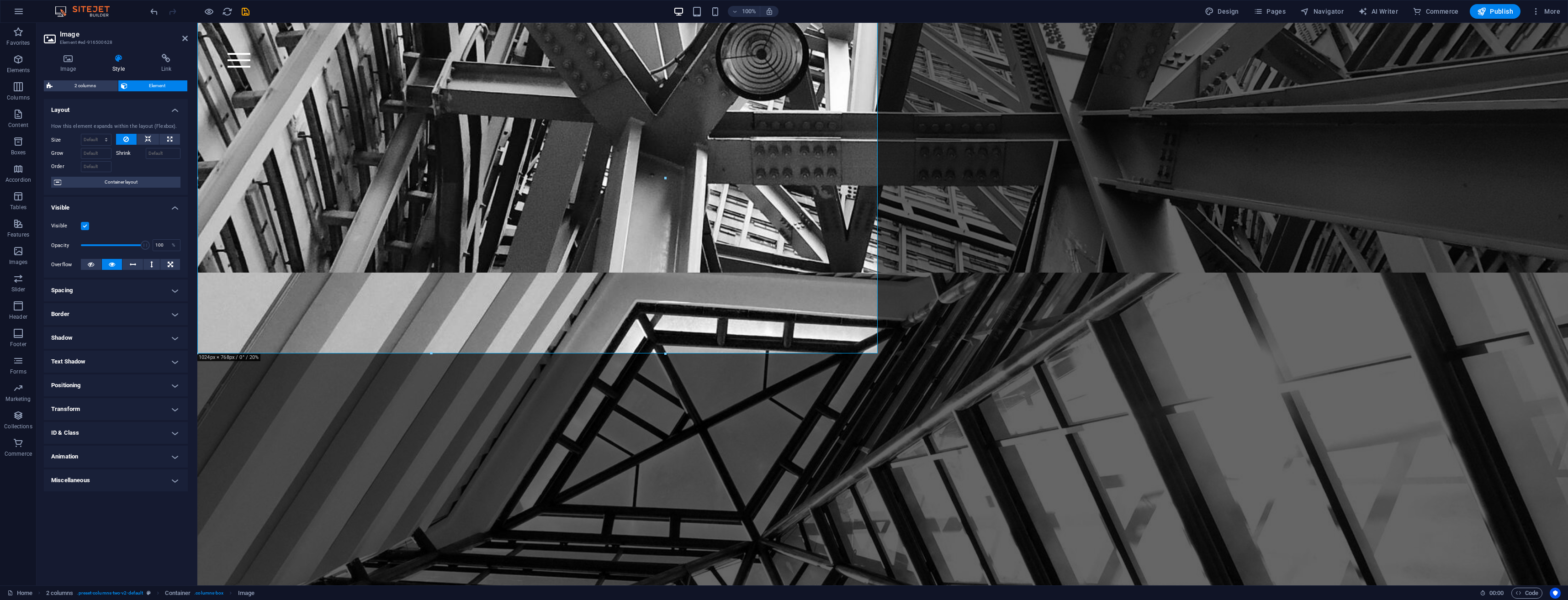
click at [169, 61] on icon at bounding box center [167, 59] width 43 height 9
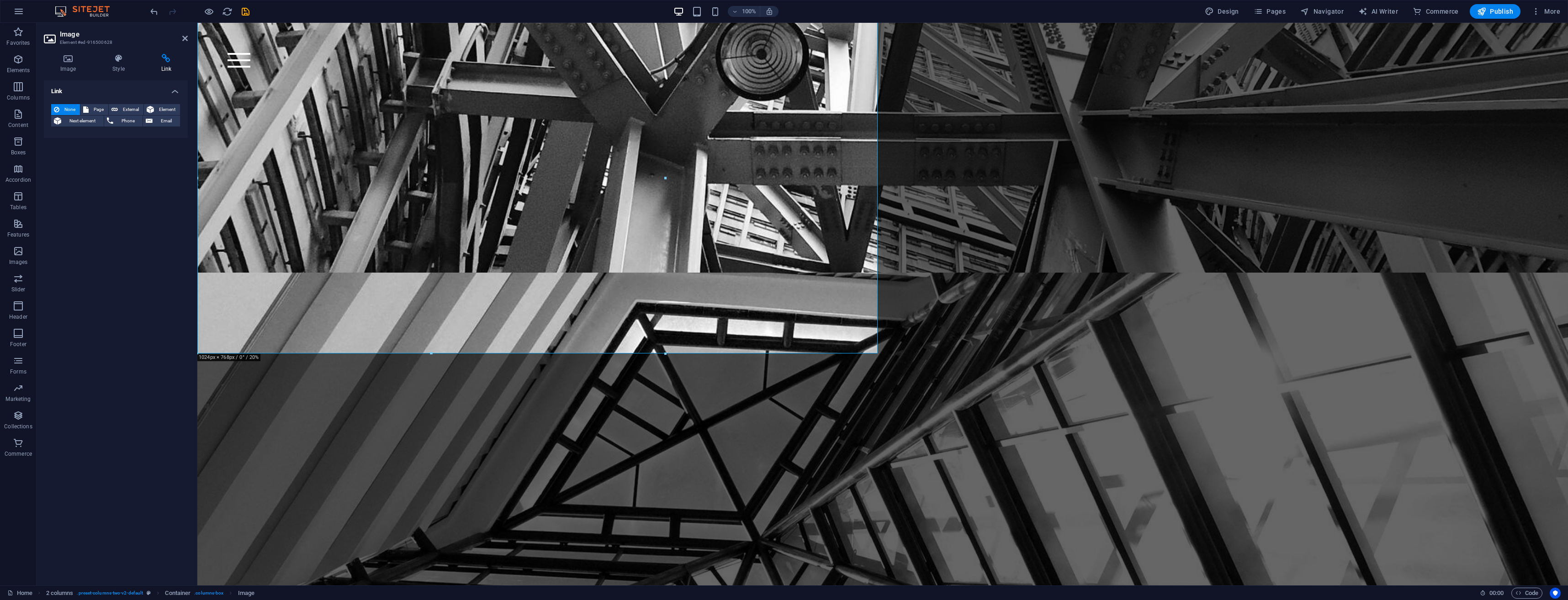
click at [69, 65] on h4 "Image" at bounding box center [69, 64] width 52 height 20
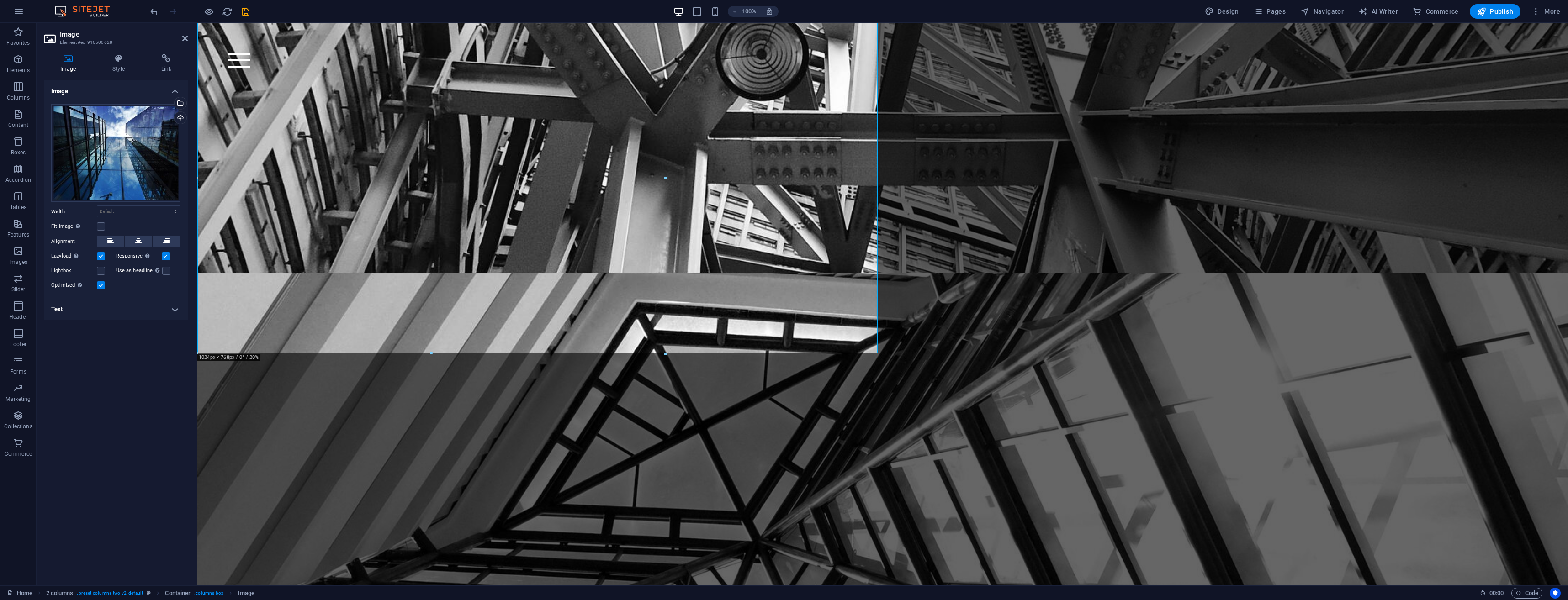
click at [178, 304] on h4 "Text" at bounding box center [116, 309] width 144 height 22
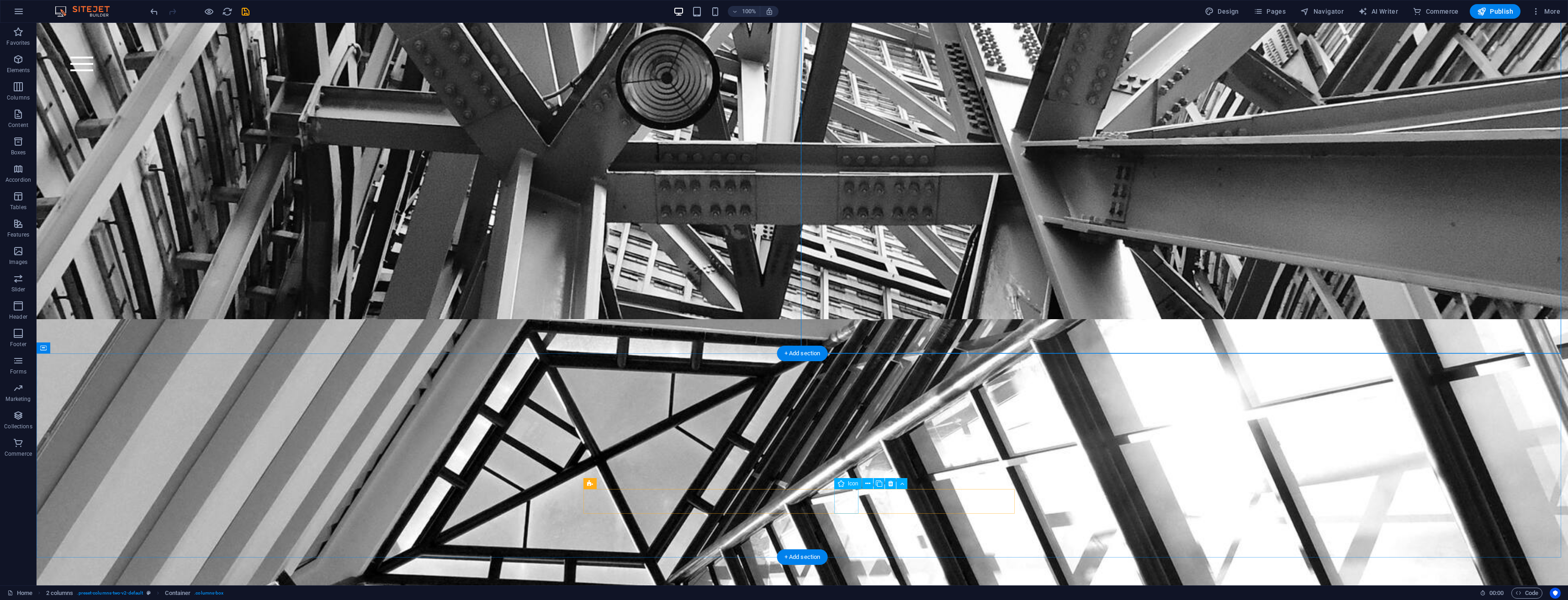
click at [903, 482] on icon at bounding box center [902, 483] width 4 height 10
click at [868, 484] on icon at bounding box center [869, 483] width 5 height 10
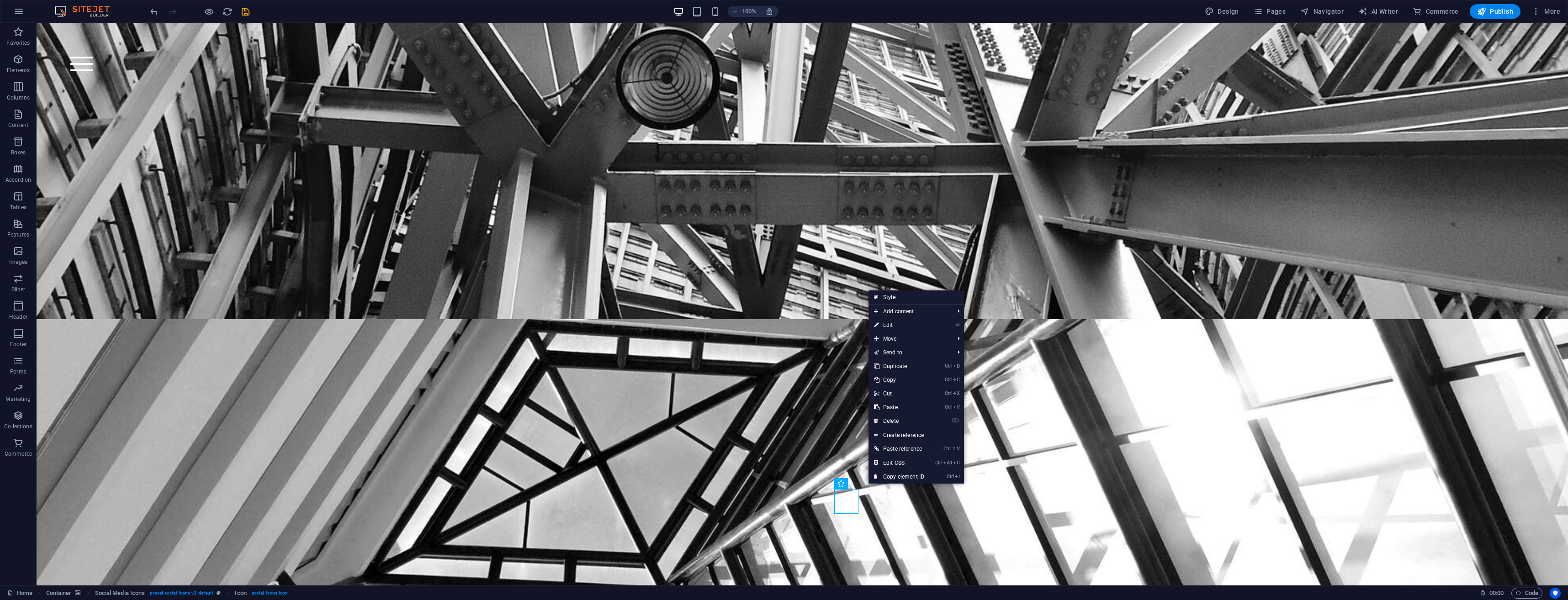
click at [900, 294] on link "Style" at bounding box center [916, 296] width 95 height 13
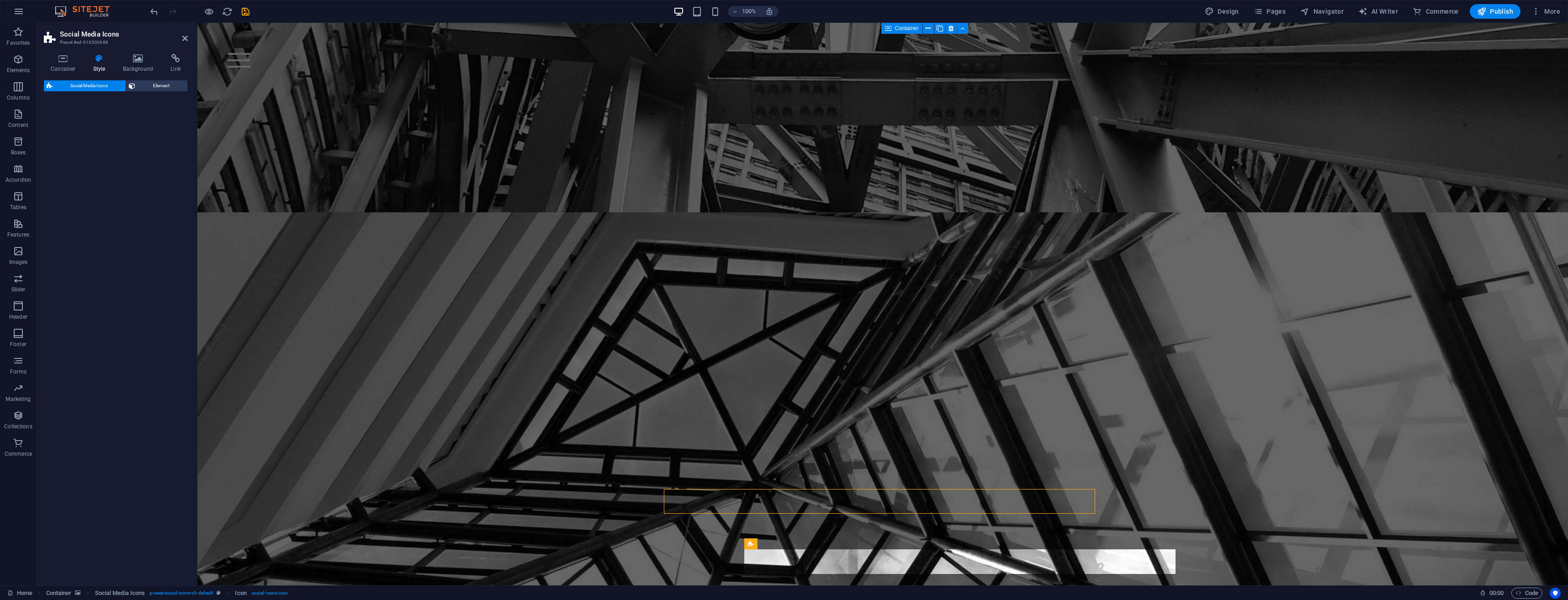
scroll to position [3793, 0]
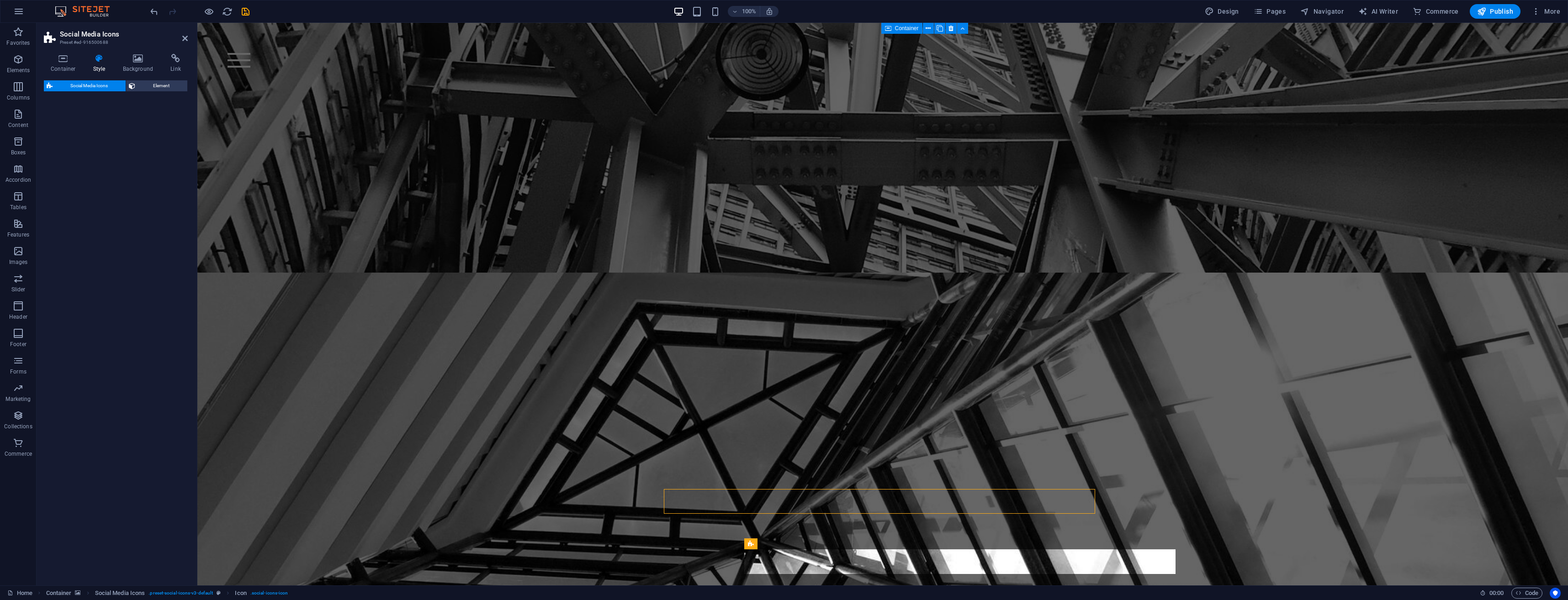
select select "rem"
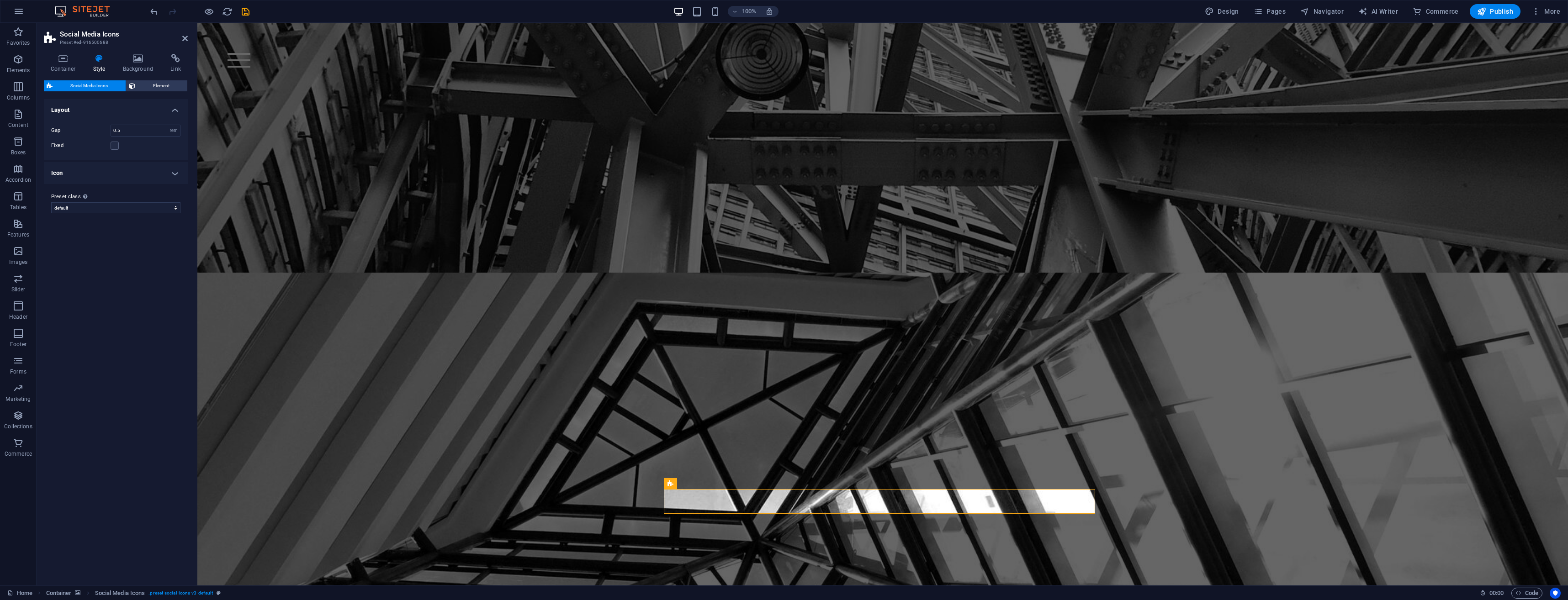
click at [114, 80] on span "Social Media Icons" at bounding box center [89, 85] width 68 height 11
click at [110, 81] on span "Social Media Icons" at bounding box center [89, 85] width 68 height 11
click at [105, 85] on span "Social Media Icons" at bounding box center [89, 85] width 68 height 11
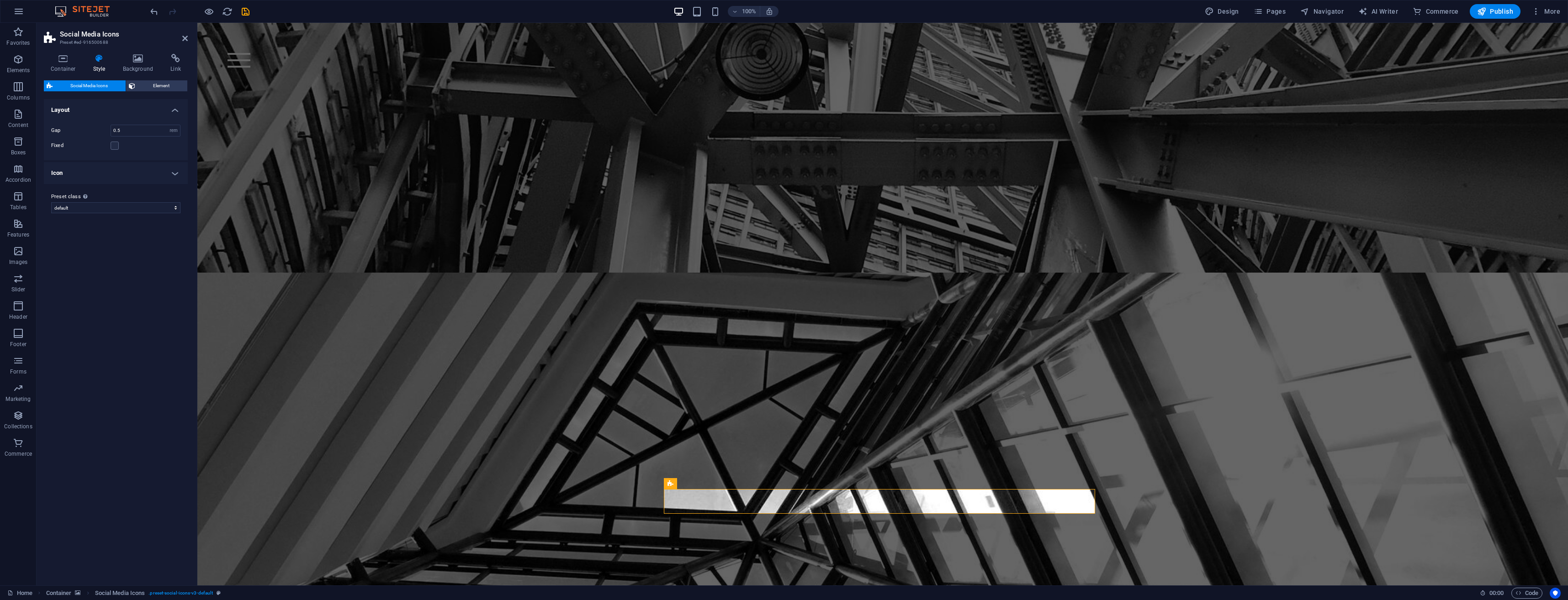
click at [105, 85] on span "Social Media Icons" at bounding box center [89, 85] width 68 height 11
click at [154, 85] on span "Element" at bounding box center [161, 85] width 46 height 11
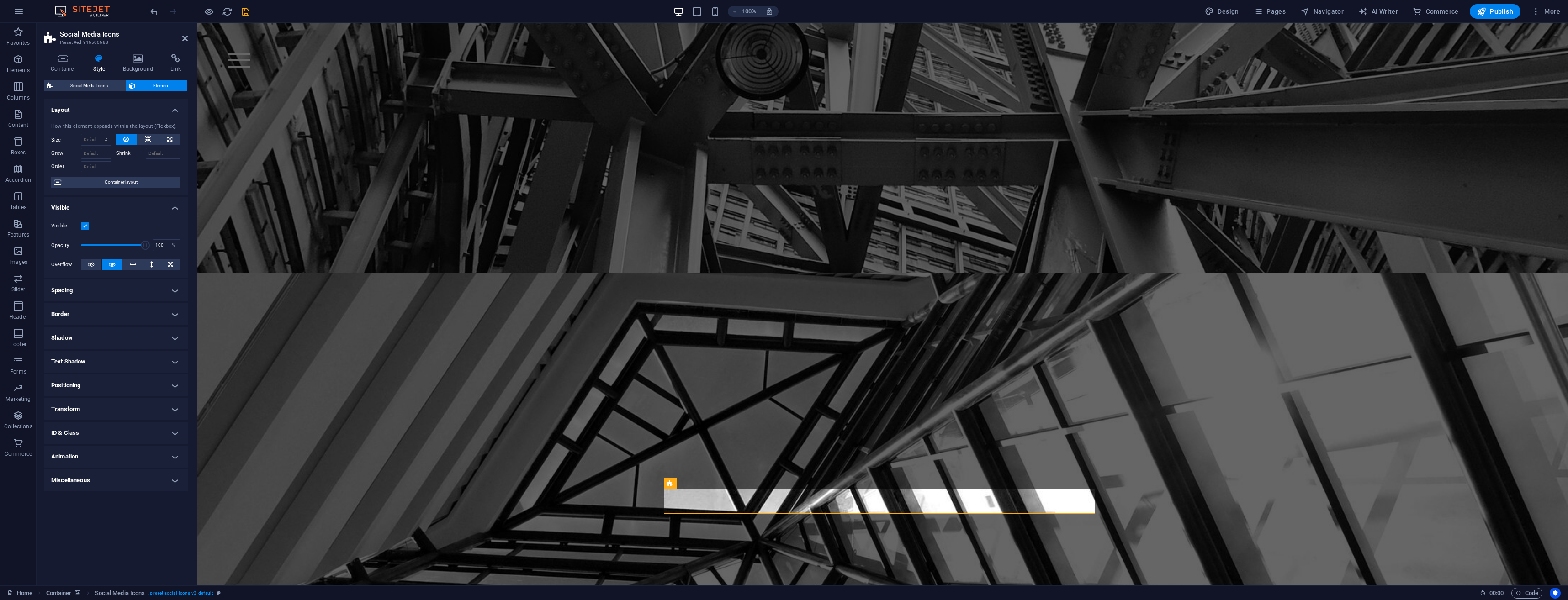
click at [106, 81] on span "Social Media Icons" at bounding box center [89, 85] width 68 height 11
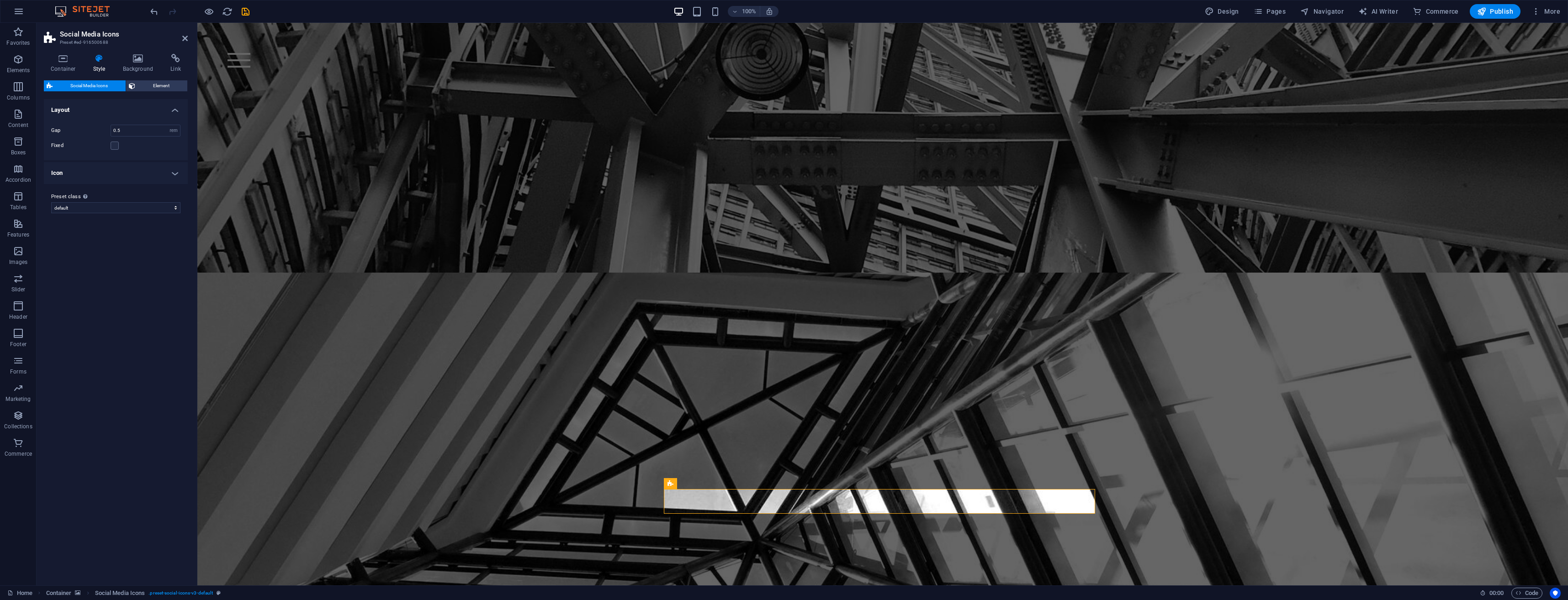
click at [96, 38] on h2 "Social Media Icons" at bounding box center [124, 34] width 128 height 8
click at [62, 64] on h4 "Container" at bounding box center [65, 64] width 43 height 20
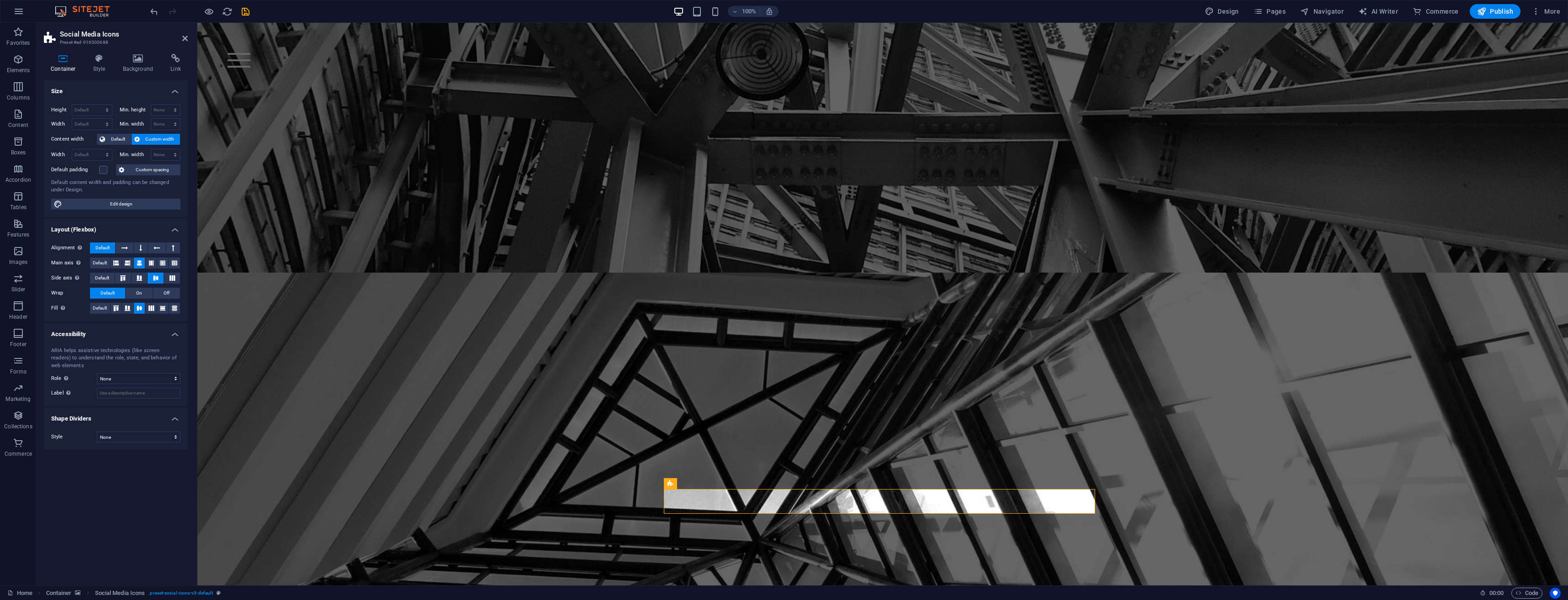
click at [104, 66] on h4 "Style" at bounding box center [101, 64] width 29 height 20
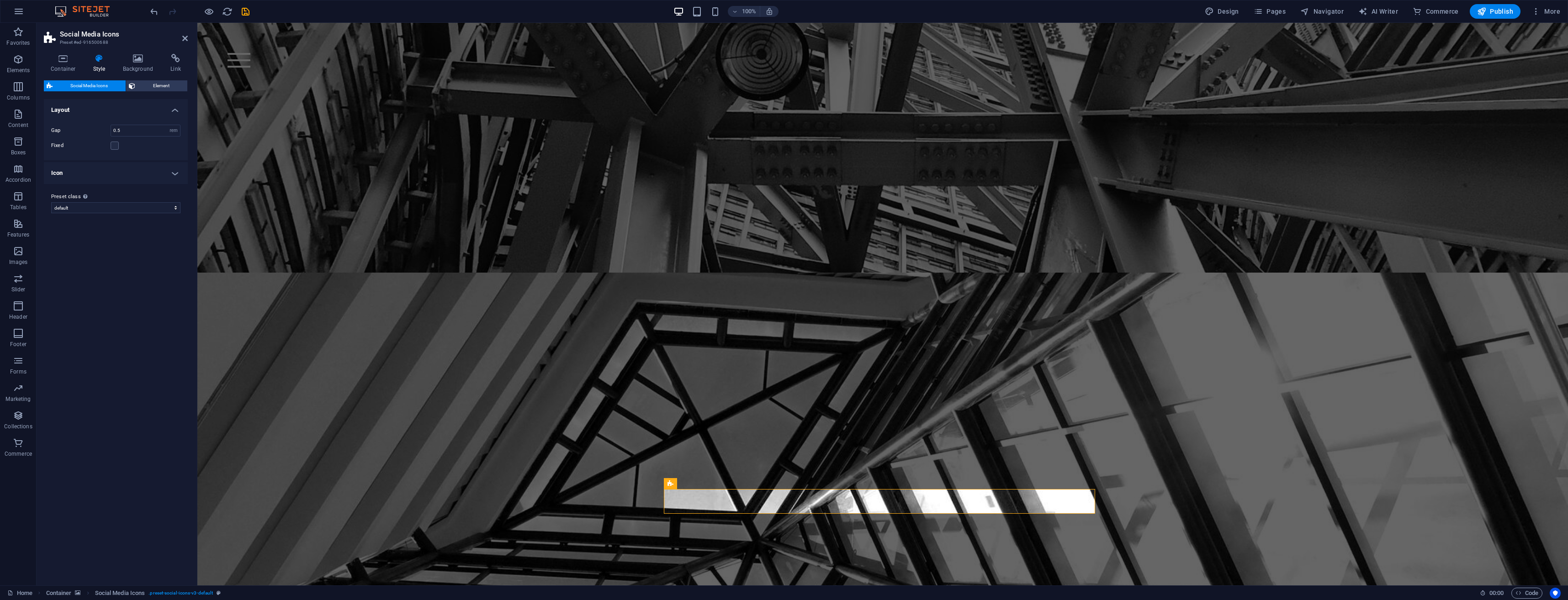
click at [60, 80] on span "Social Media Icons" at bounding box center [89, 85] width 68 height 11
click at [87, 207] on select "default Add preset class" at bounding box center [115, 207] width 129 height 11
click at [114, 101] on h4 "Layout" at bounding box center [116, 107] width 144 height 16
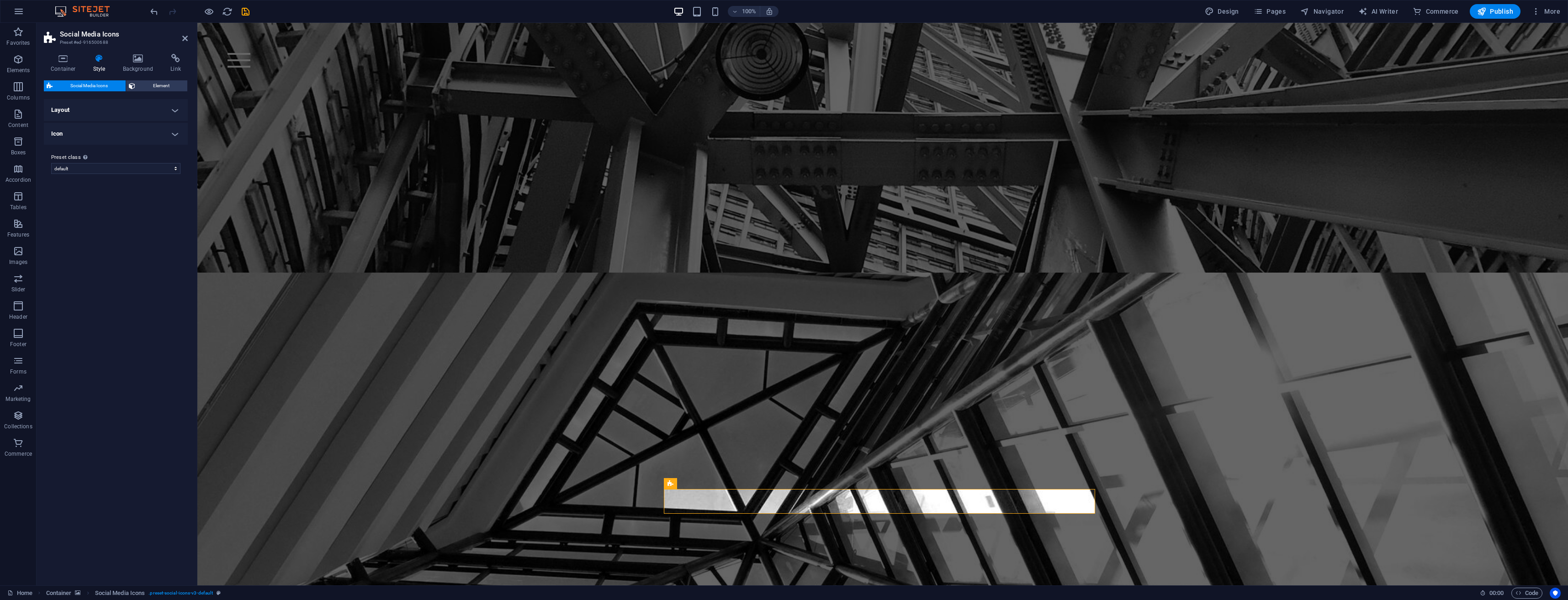
click at [114, 101] on h4 "Layout" at bounding box center [116, 109] width 144 height 22
click at [110, 174] on h4 "Icon" at bounding box center [116, 173] width 144 height 22
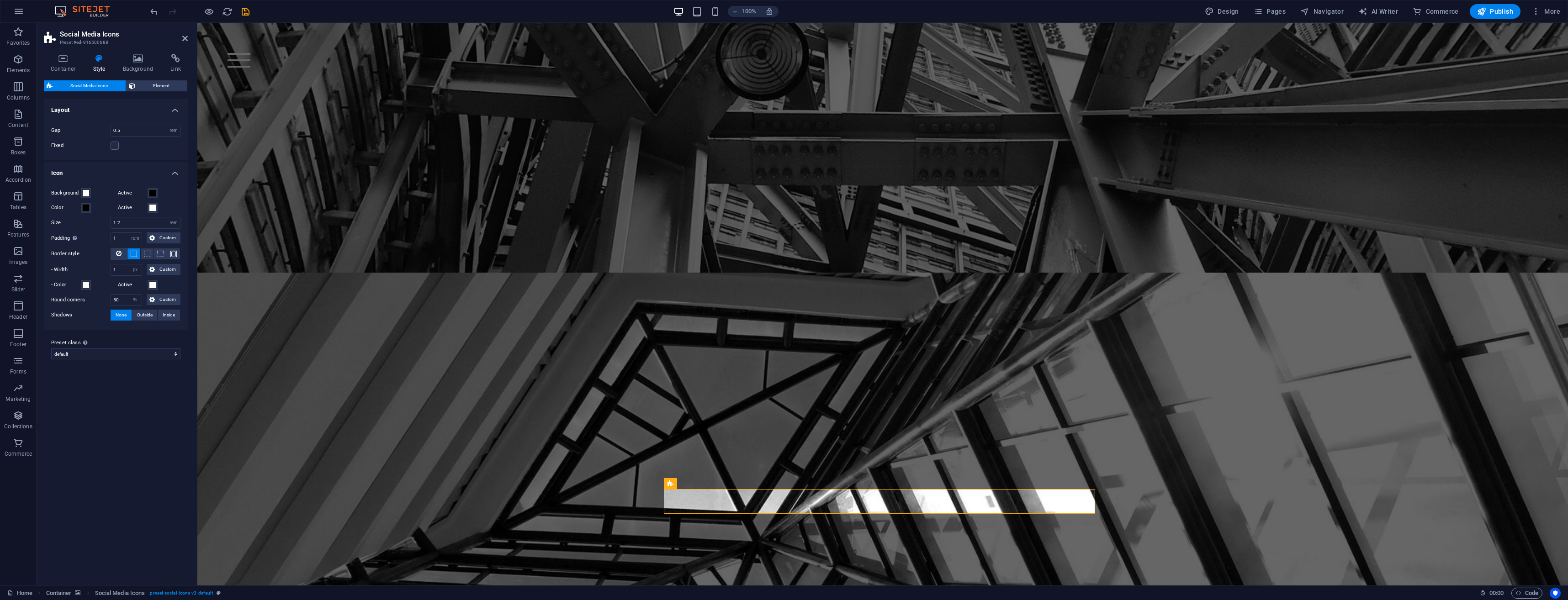
click at [176, 63] on h4 "Link" at bounding box center [176, 64] width 24 height 20
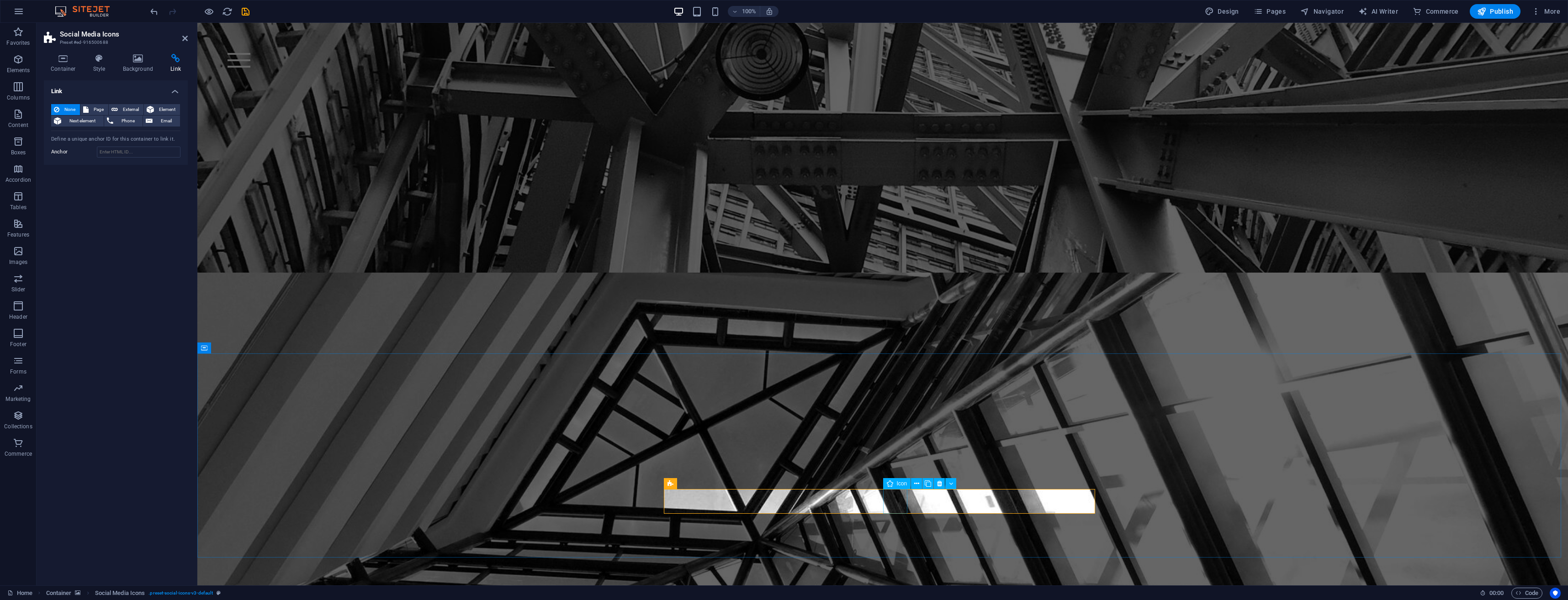
select select "xMidYMid"
select select "px"
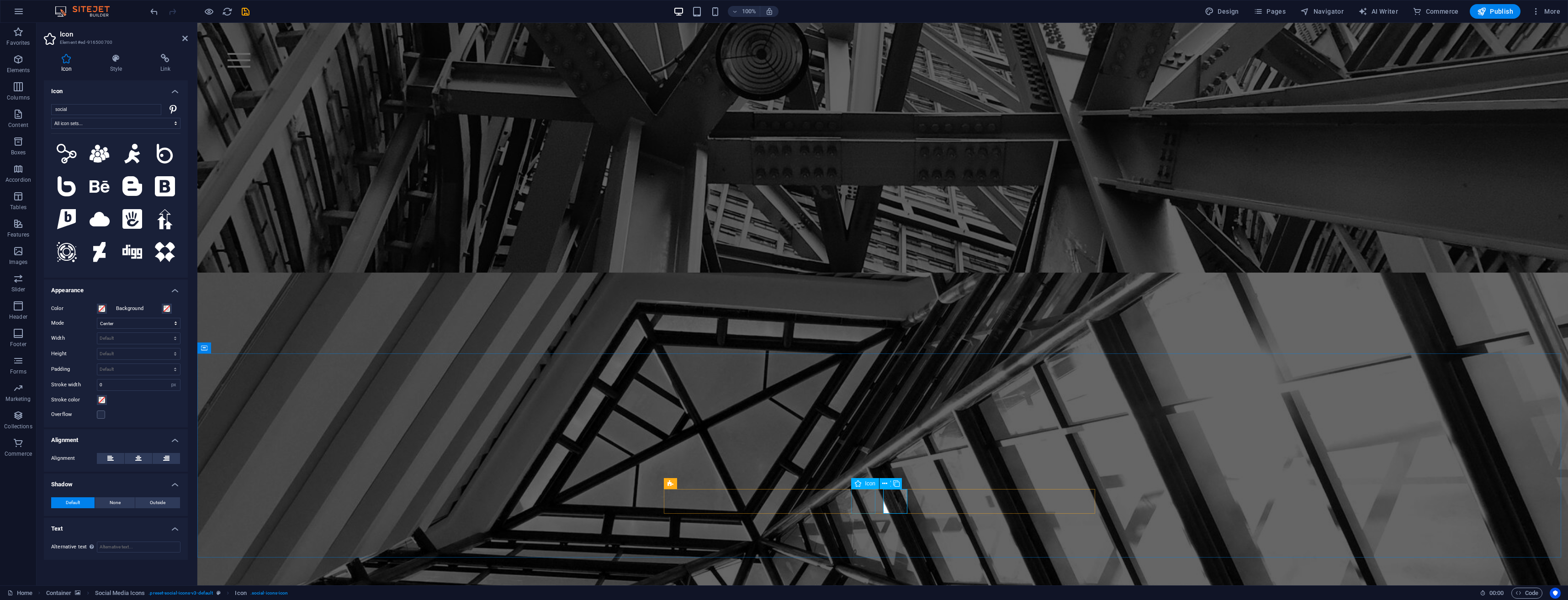
select select "xMidYMid"
select select "px"
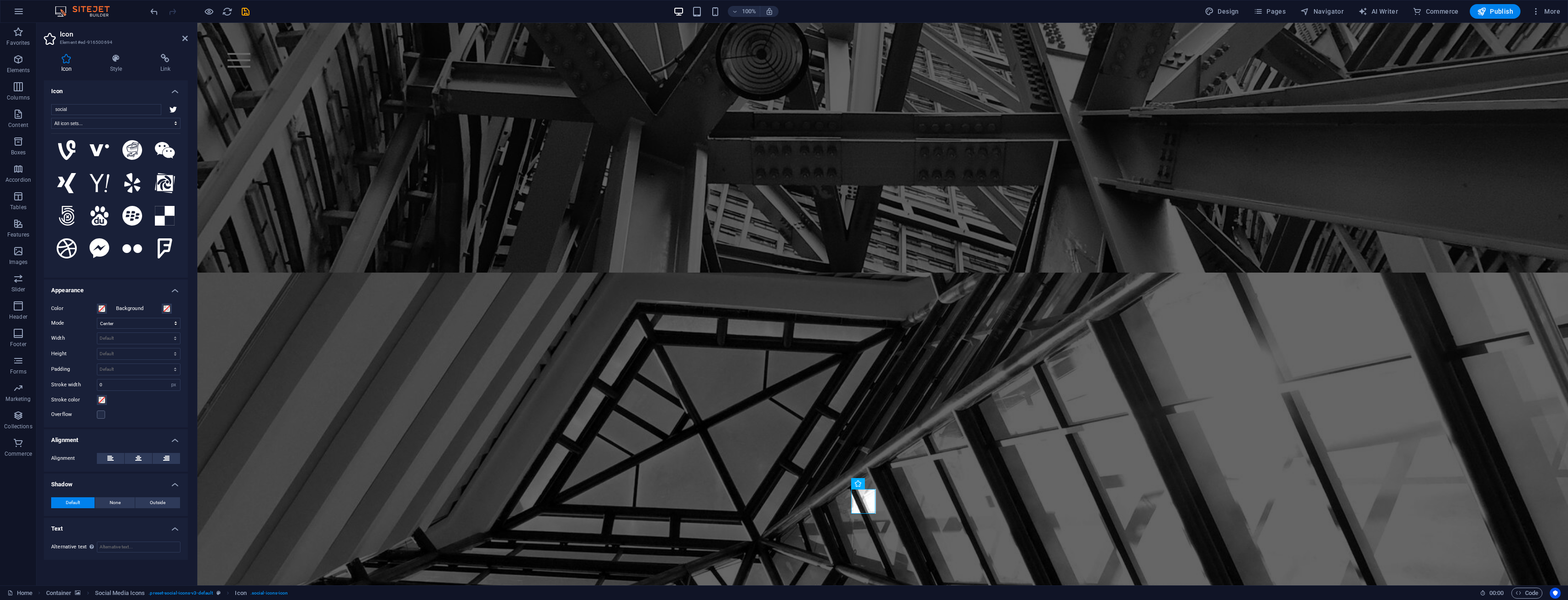
scroll to position [594, 0]
click at [179, 122] on select "All icon sets... IcoFont Ionicons FontAwesome Brands FontAwesome Duotone FontAw…" at bounding box center [115, 123] width 129 height 11
select select "icofont"
click at [51, 118] on select "All icon sets... IcoFont Ionicons FontAwesome Brands FontAwesome Duotone FontAw…" at bounding box center [115, 123] width 129 height 11
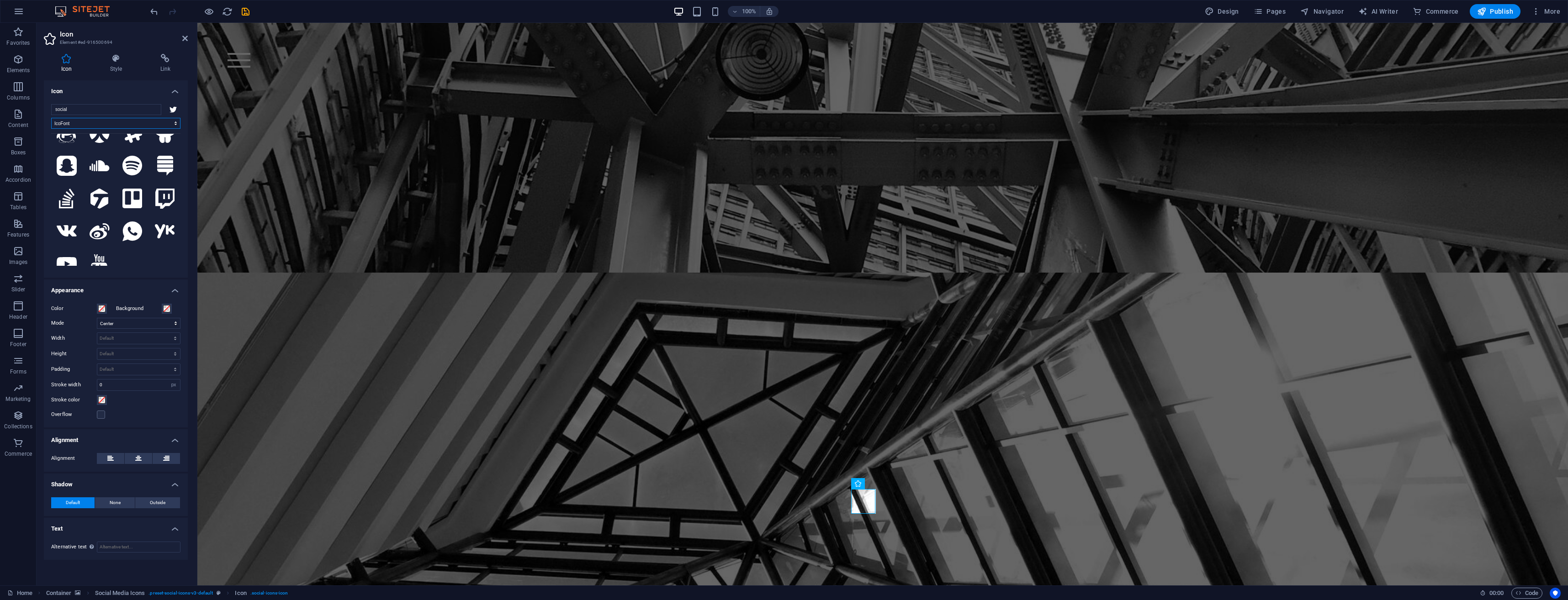
scroll to position [807, 0]
click at [72, 256] on icon at bounding box center [67, 264] width 20 height 14
select select "xMidYMid"
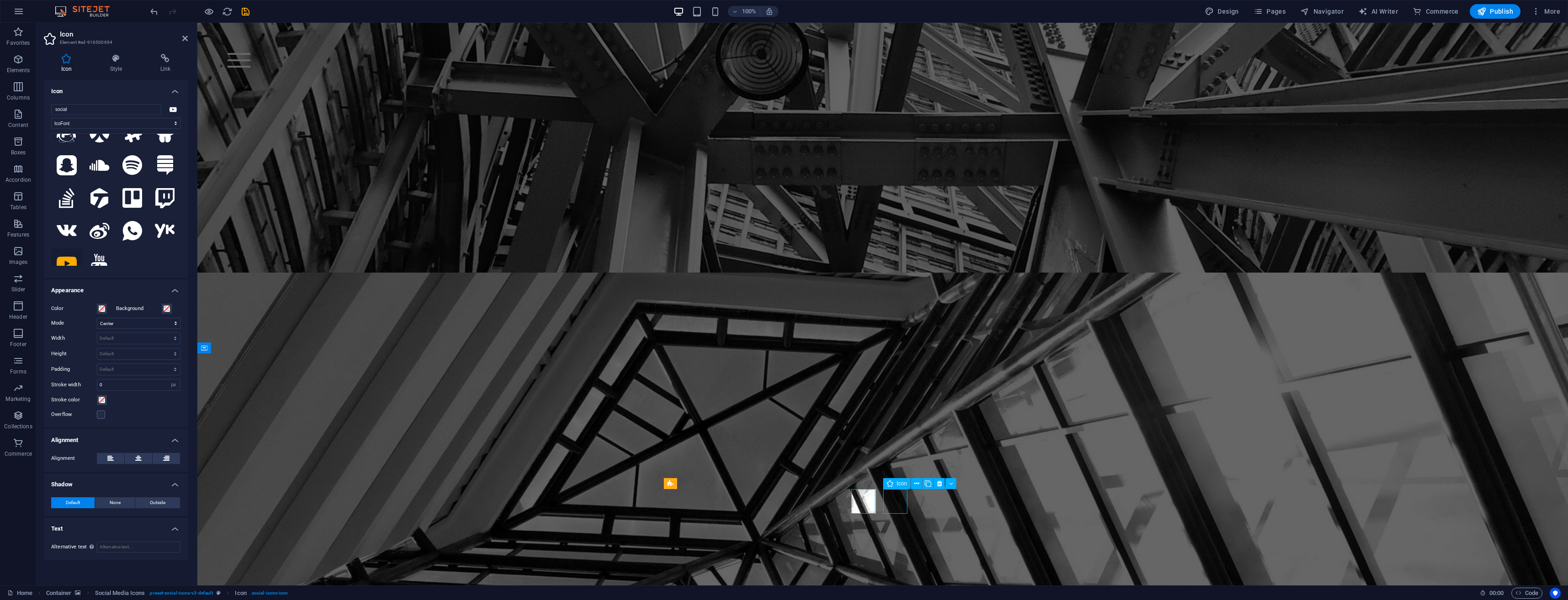
select select "px"
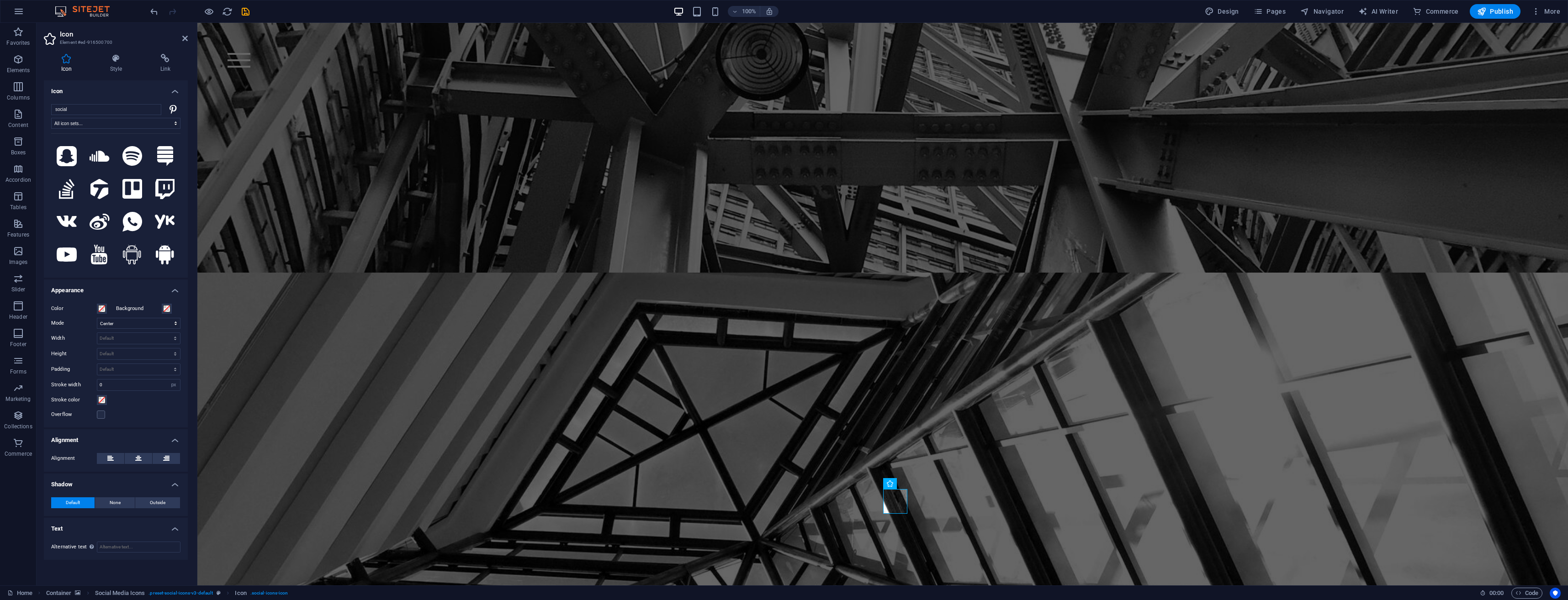
scroll to position [822, 0]
click at [120, 105] on input "social" at bounding box center [106, 109] width 110 height 11
click at [157, 121] on select "All icon sets... IcoFont Ionicons FontAwesome Brands FontAwesome Duotone FontAw…" at bounding box center [115, 123] width 129 height 11
select select "ionicons"
click at [51, 118] on select "All icon sets... IcoFont Ionicons FontAwesome Brands FontAwesome Duotone FontAw…" at bounding box center [115, 123] width 129 height 11
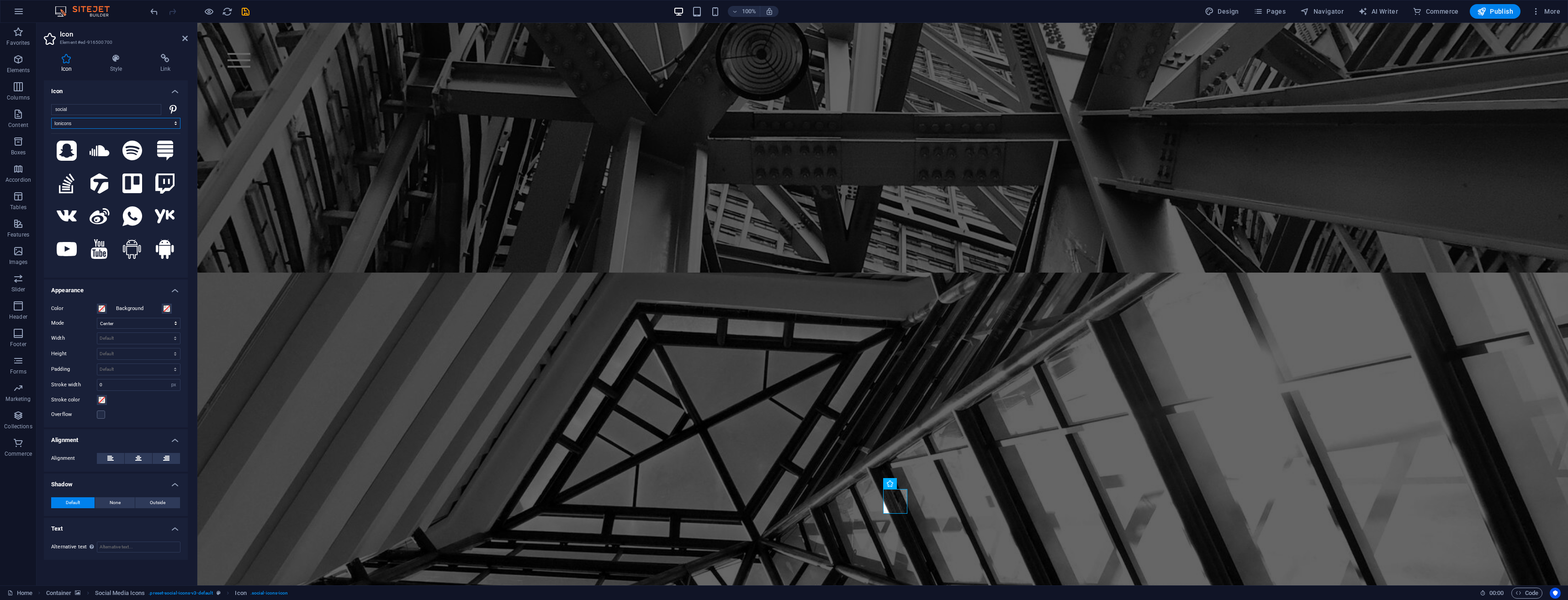
scroll to position [549, 0]
click at [135, 126] on select "All icon sets... IcoFont Ionicons FontAwesome Brands FontAwesome Duotone FontAw…" at bounding box center [115, 123] width 129 height 11
select select
click at [51, 118] on select "All icon sets... IcoFont Ionicons FontAwesome Brands FontAwesome Duotone FontAw…" at bounding box center [115, 123] width 129 height 11
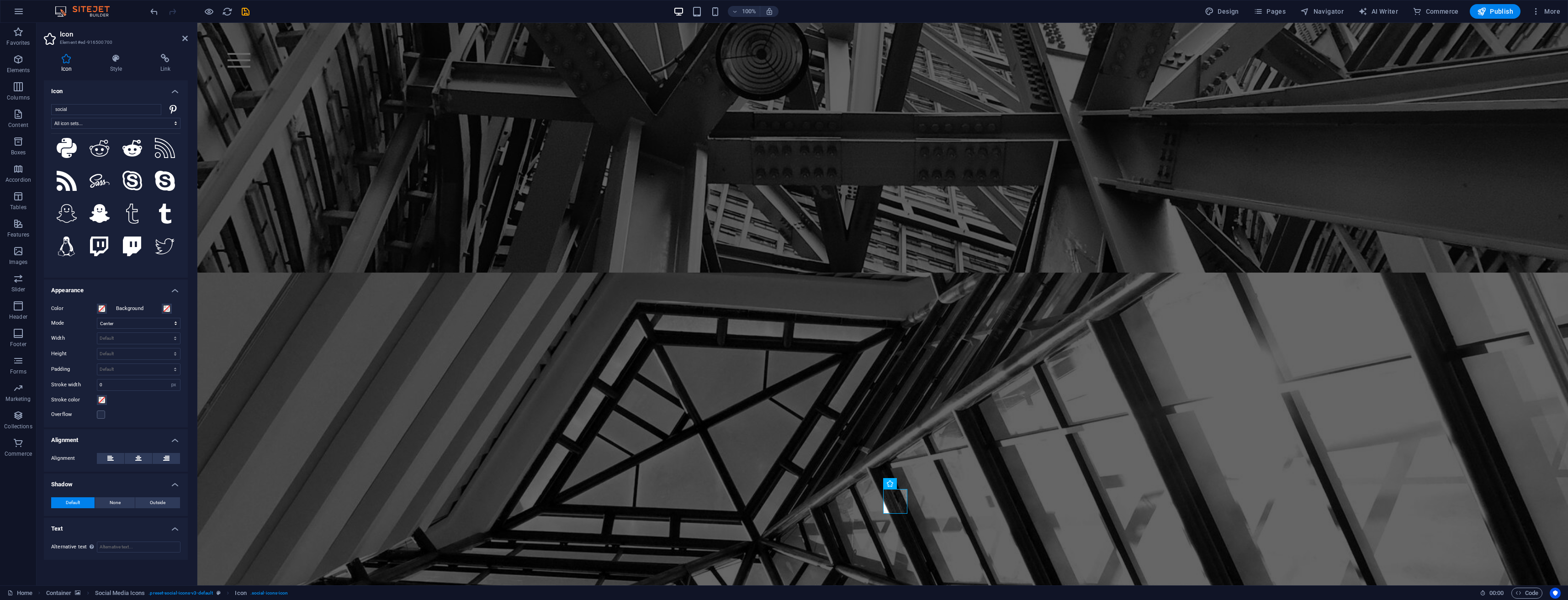
click at [134, 204] on icon at bounding box center [133, 214] width 12 height 20
click at [132, 209] on icon at bounding box center [132, 219] width 20 height 20
click at [100, 209] on icon at bounding box center [100, 219] width 20 height 20
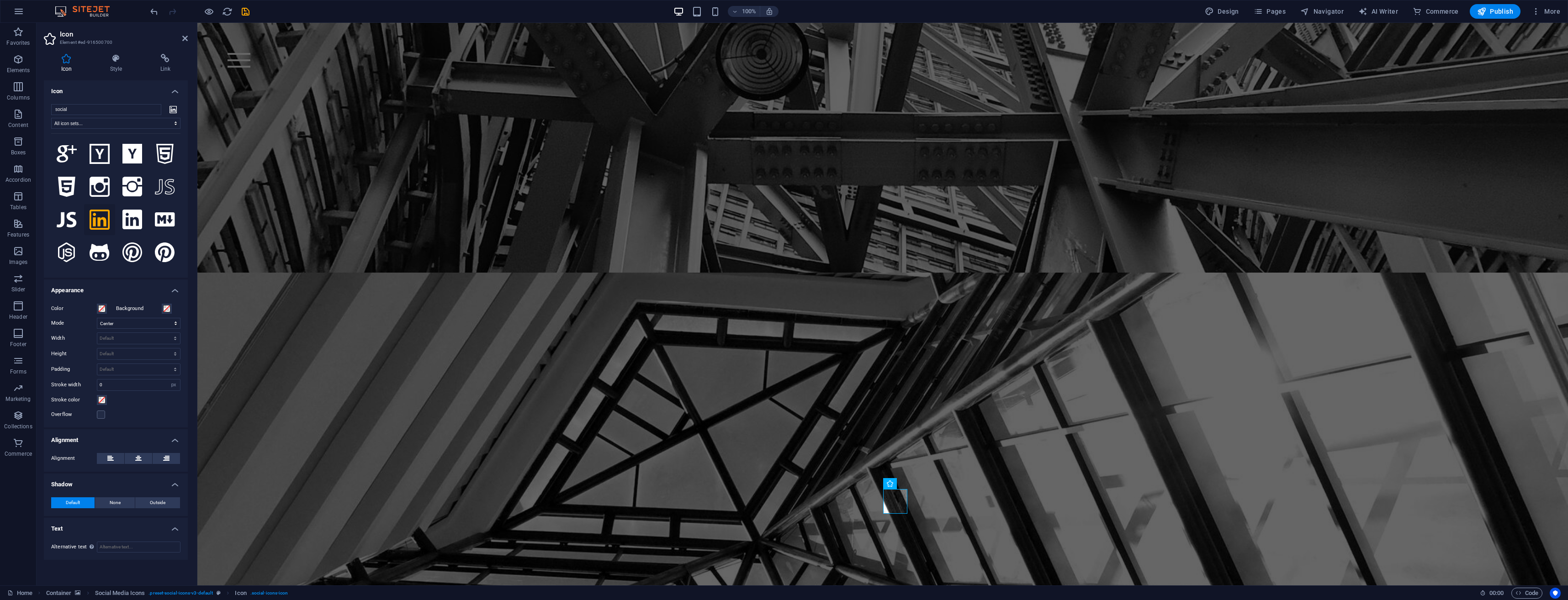
click at [134, 209] on icon at bounding box center [132, 219] width 20 height 20
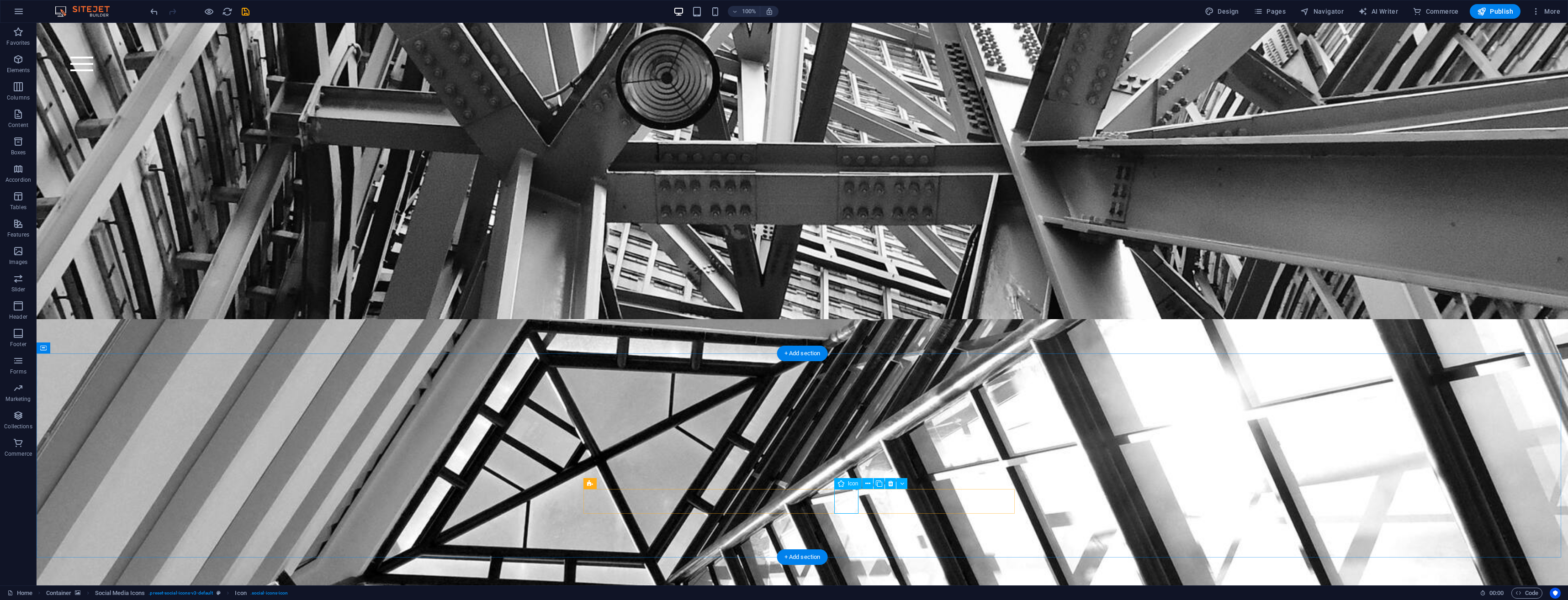
select select "xMidYMid"
select select "px"
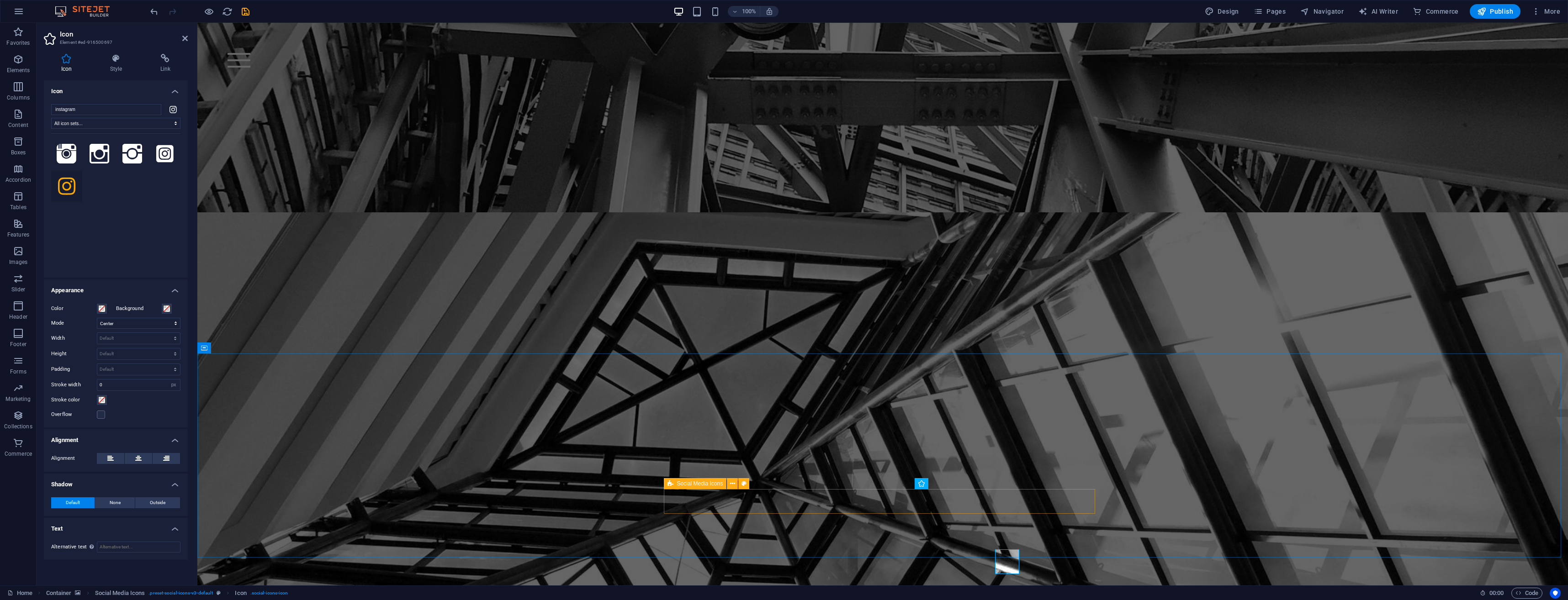
scroll to position [3793, 0]
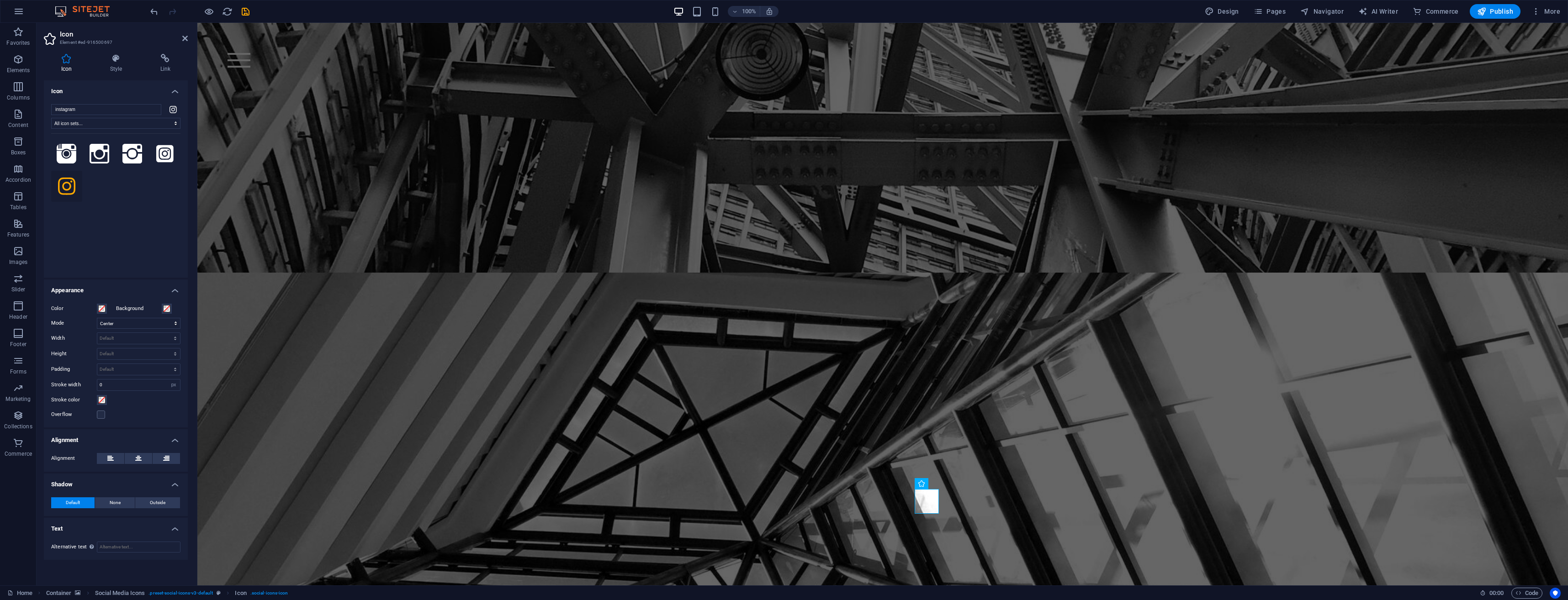
click at [128, 107] on input "instagram" at bounding box center [106, 109] width 110 height 11
type input "tik"
click at [62, 150] on icon at bounding box center [66, 154] width 17 height 20
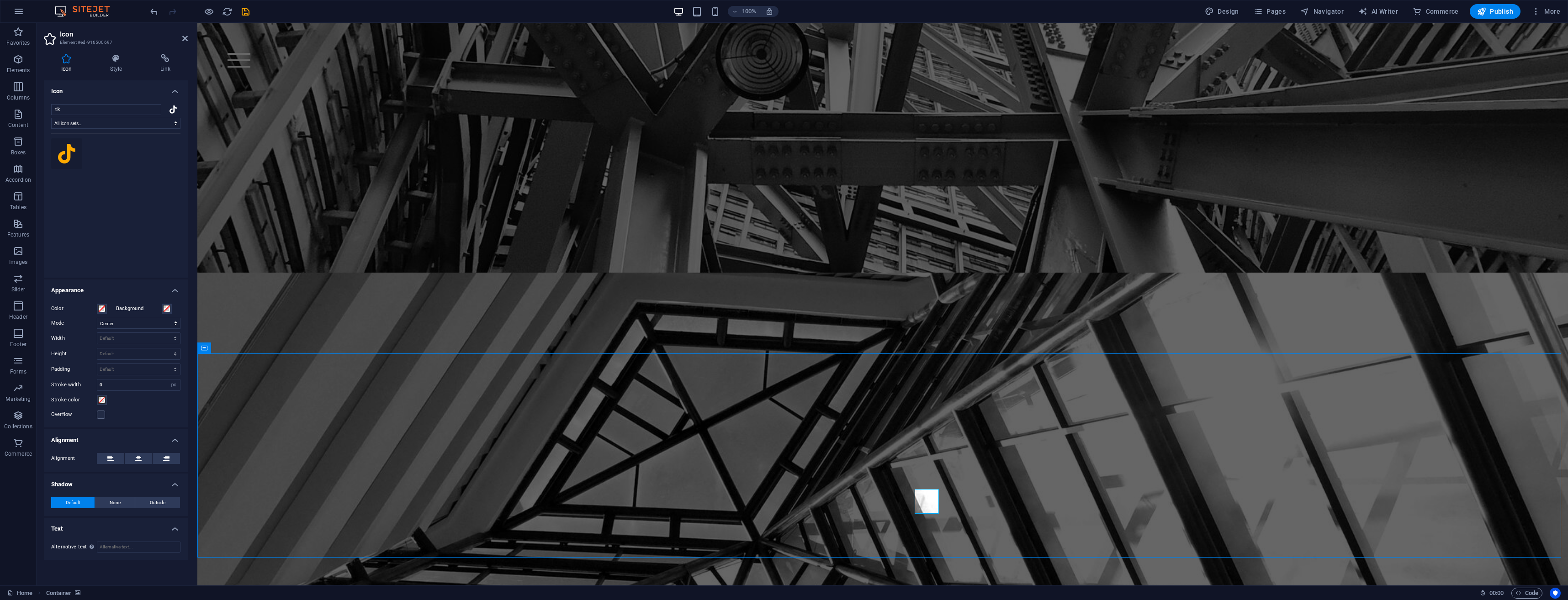
scroll to position [3853, 0]
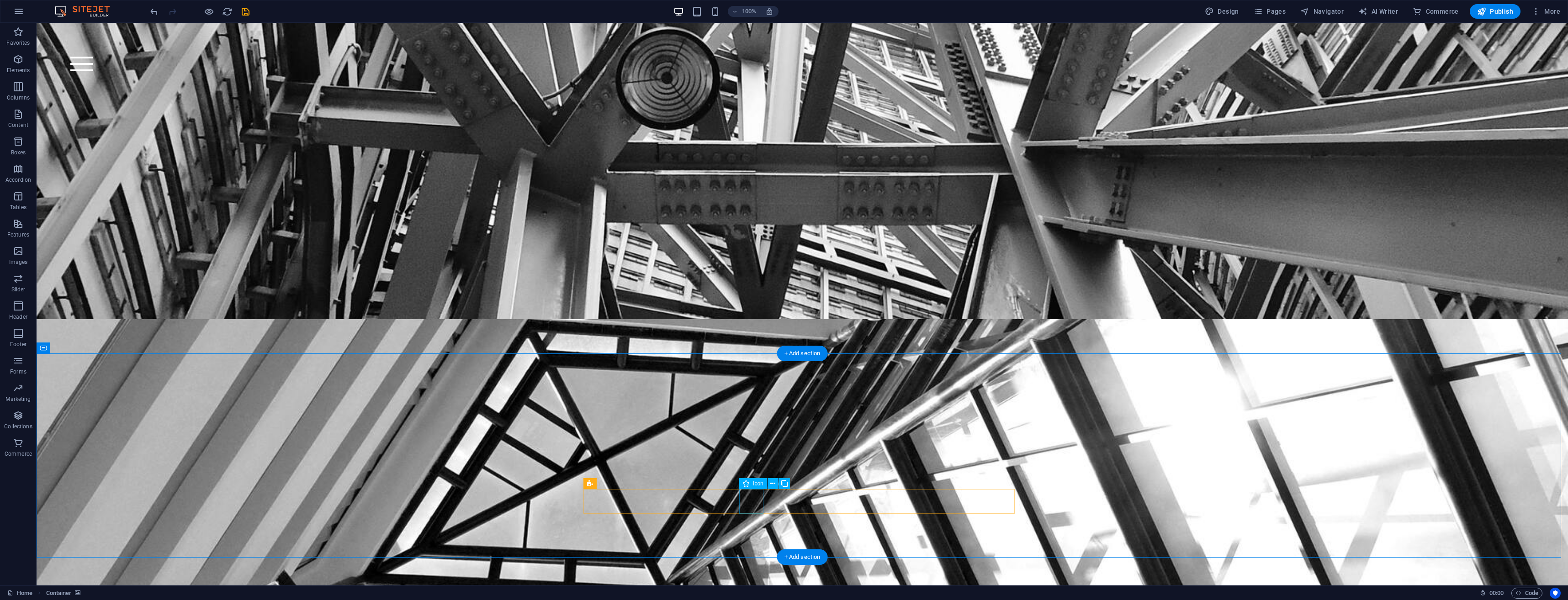
drag, startPoint x: 756, startPoint y: 500, endPoint x: 596, endPoint y: 500, distance: 160.0
select select "xMidYMid"
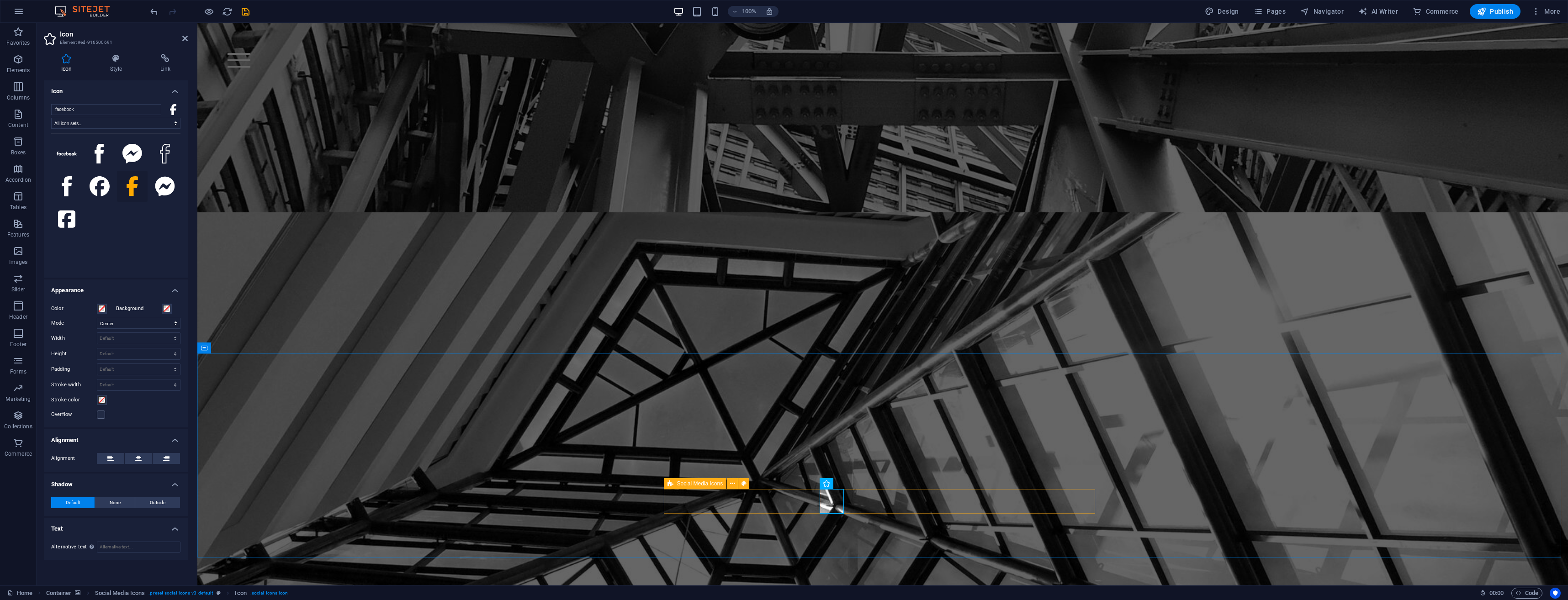
scroll to position [3793, 0]
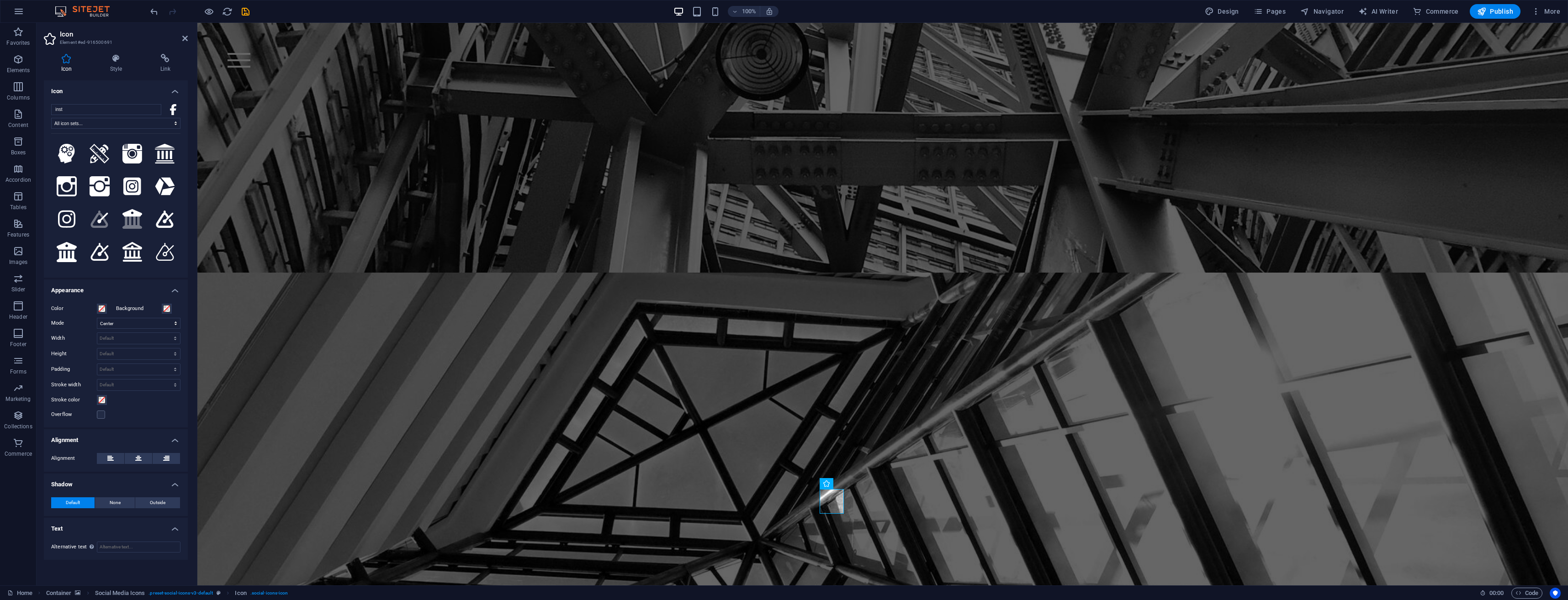
type input "inst"
click at [64, 223] on icon at bounding box center [66, 219] width 17 height 20
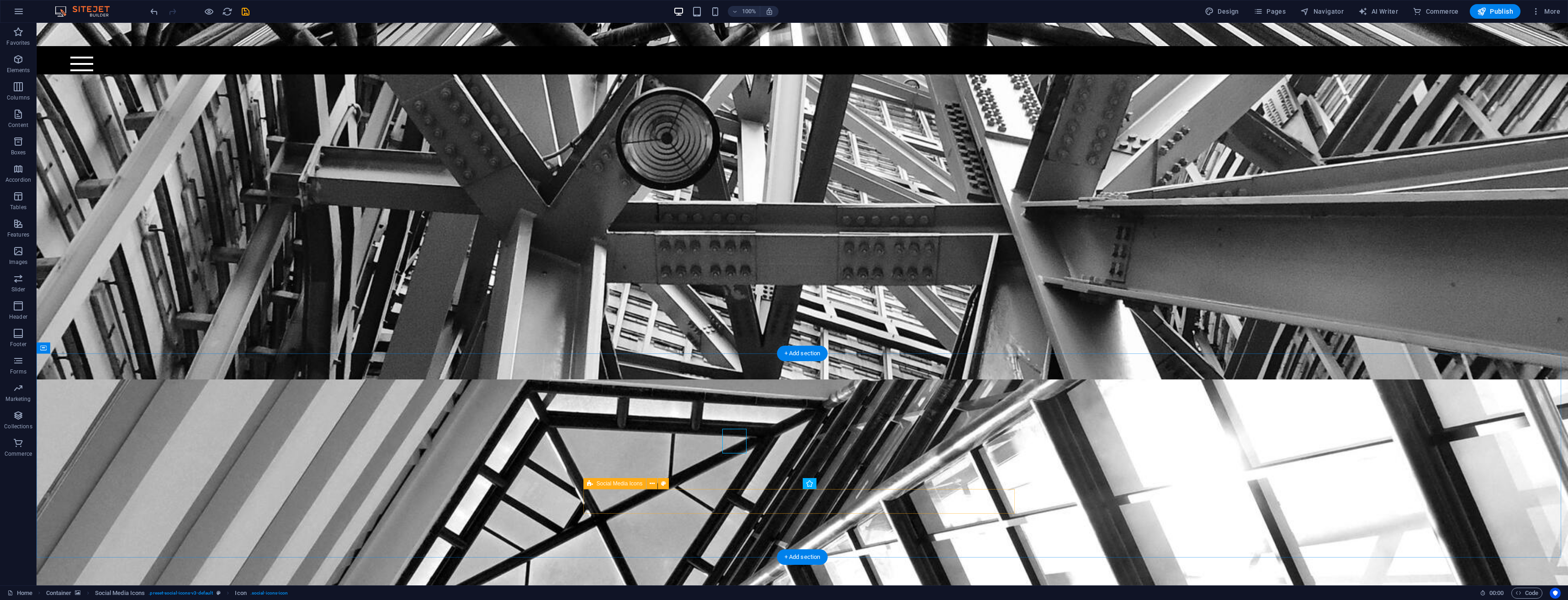
scroll to position [3853, 0]
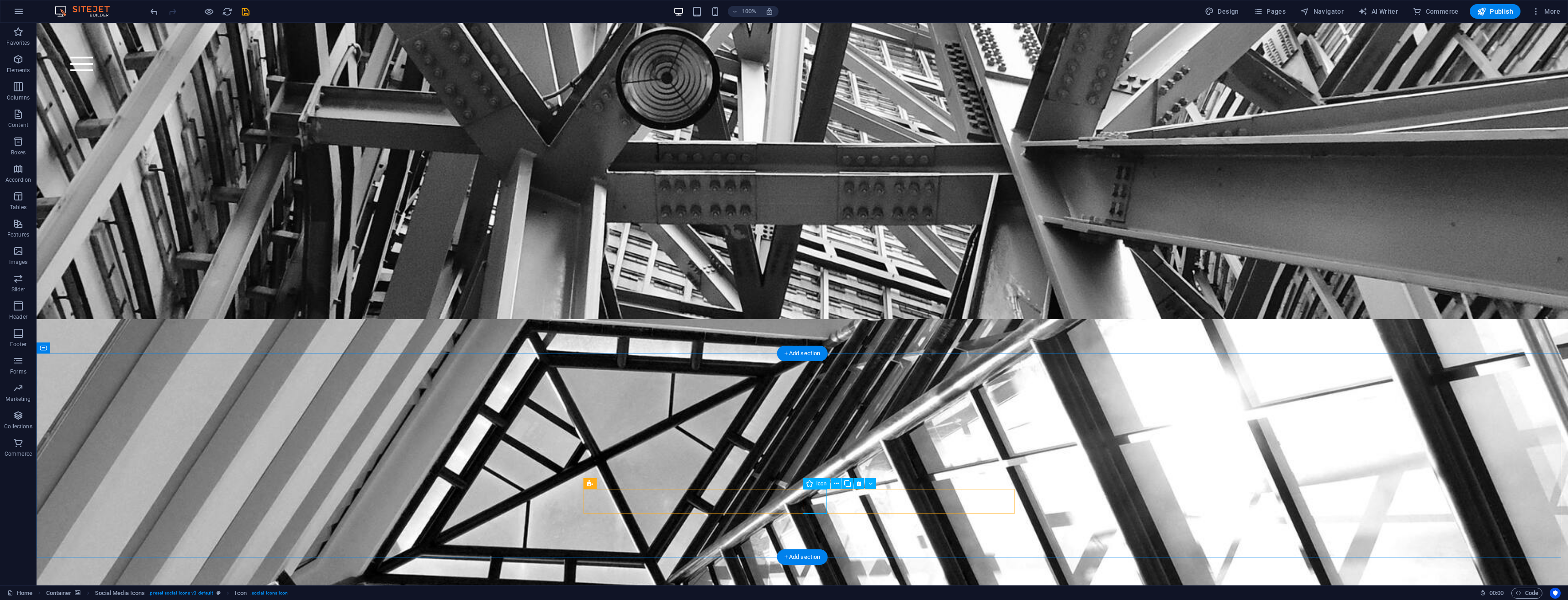
select select "xMidYMid"
select select "px"
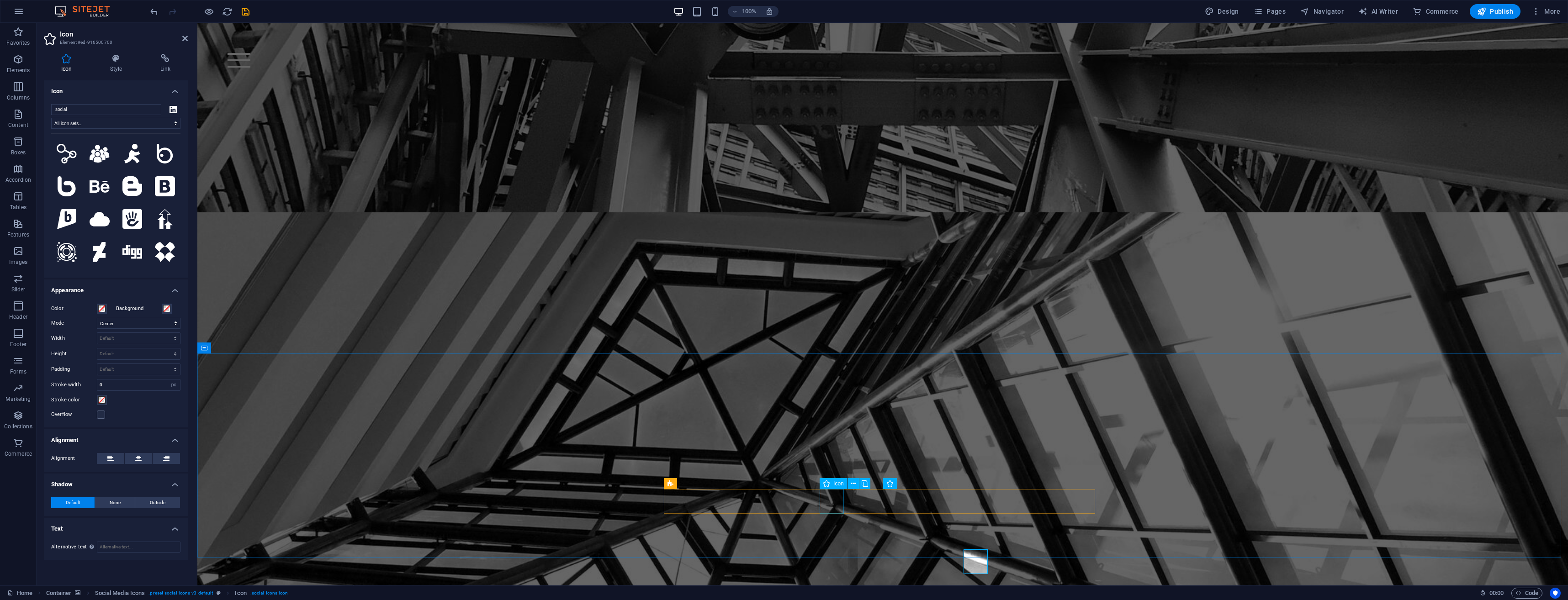
scroll to position [3793, 0]
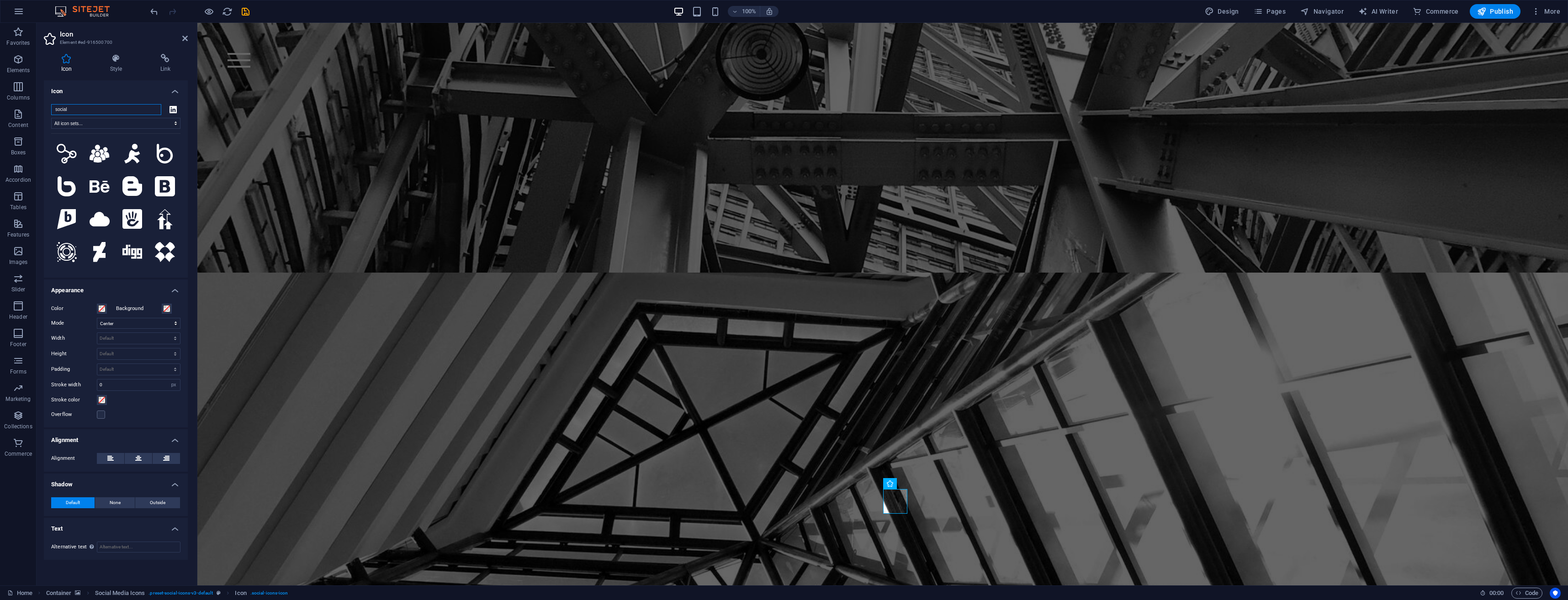
click at [84, 107] on input "social" at bounding box center [106, 109] width 110 height 11
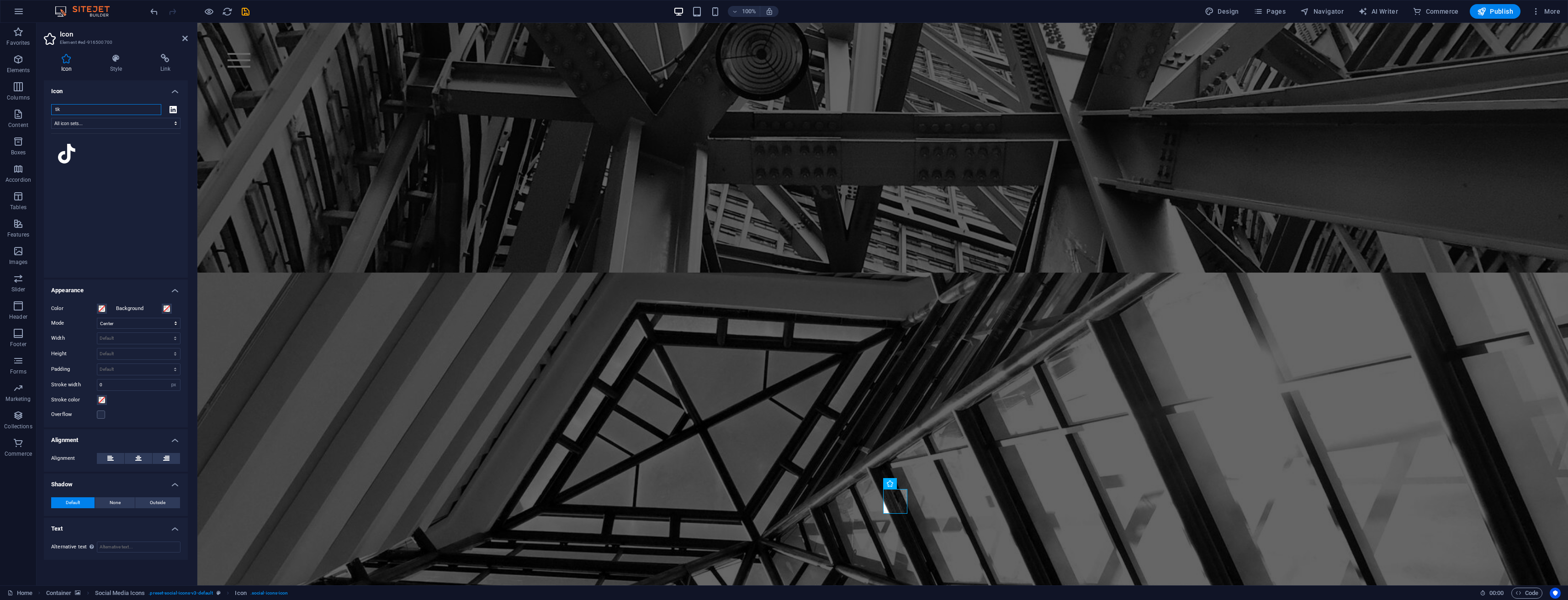
type input "tik"
click at [67, 150] on icon at bounding box center [66, 154] width 17 height 20
select select "xMidYMid"
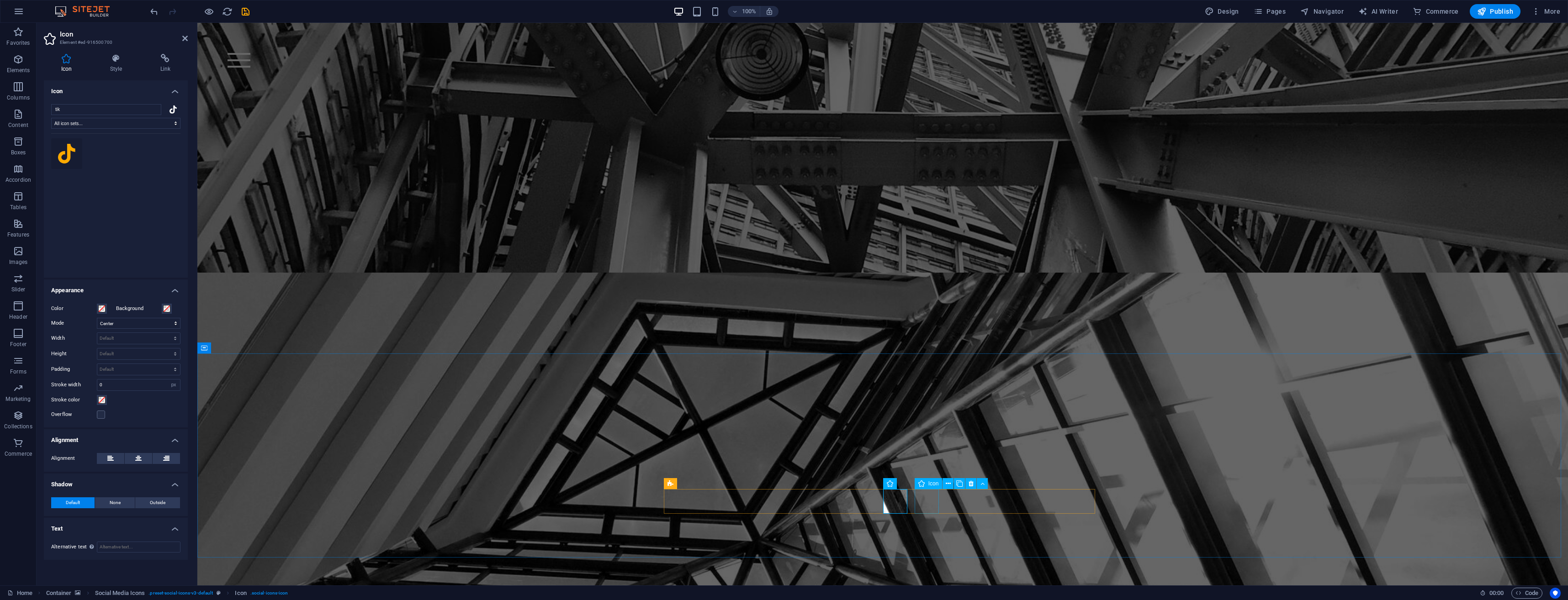
select select "px"
click at [78, 106] on input "tik" at bounding box center [106, 109] width 110 height 11
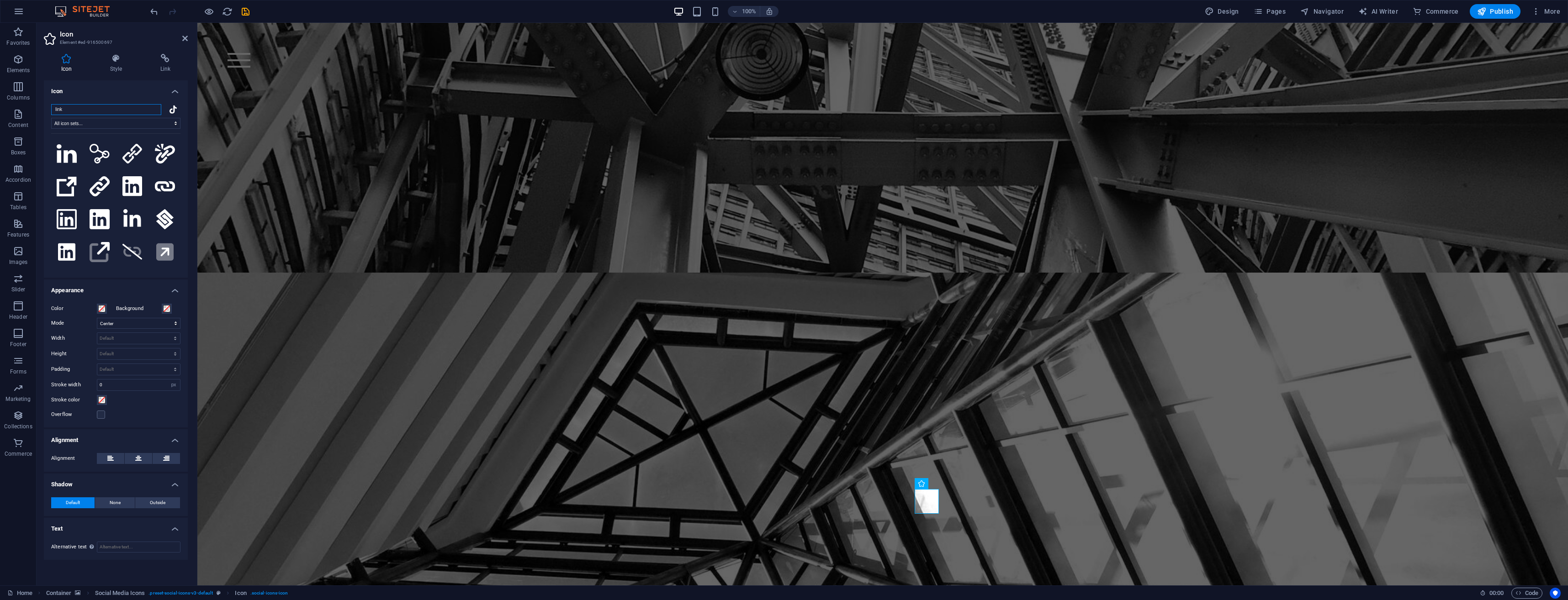
type input "link"
click at [61, 215] on icon at bounding box center [67, 219] width 20 height 20
click at [101, 219] on icon at bounding box center [100, 219] width 20 height 20
click at [64, 252] on icon at bounding box center [66, 251] width 17 height 17
click at [102, 220] on icon at bounding box center [100, 219] width 20 height 20
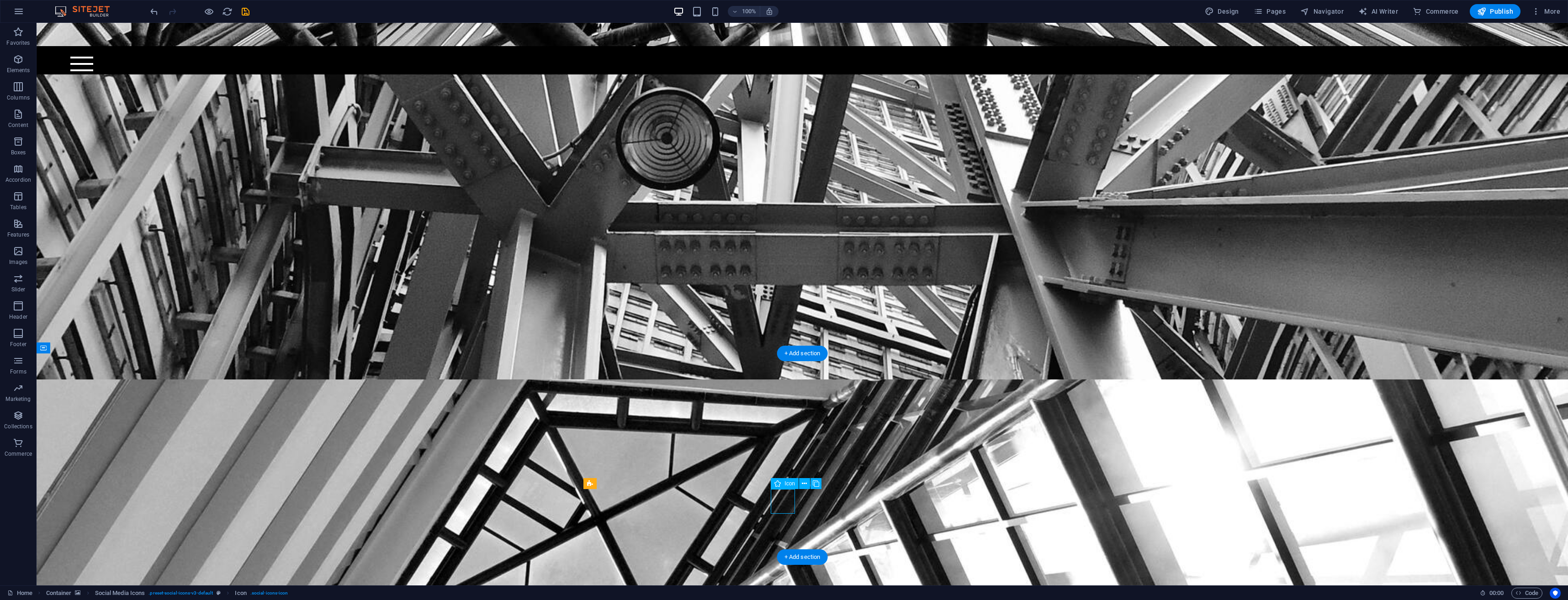
select select "icofont"
select select "xMidYMid"
select select "px"
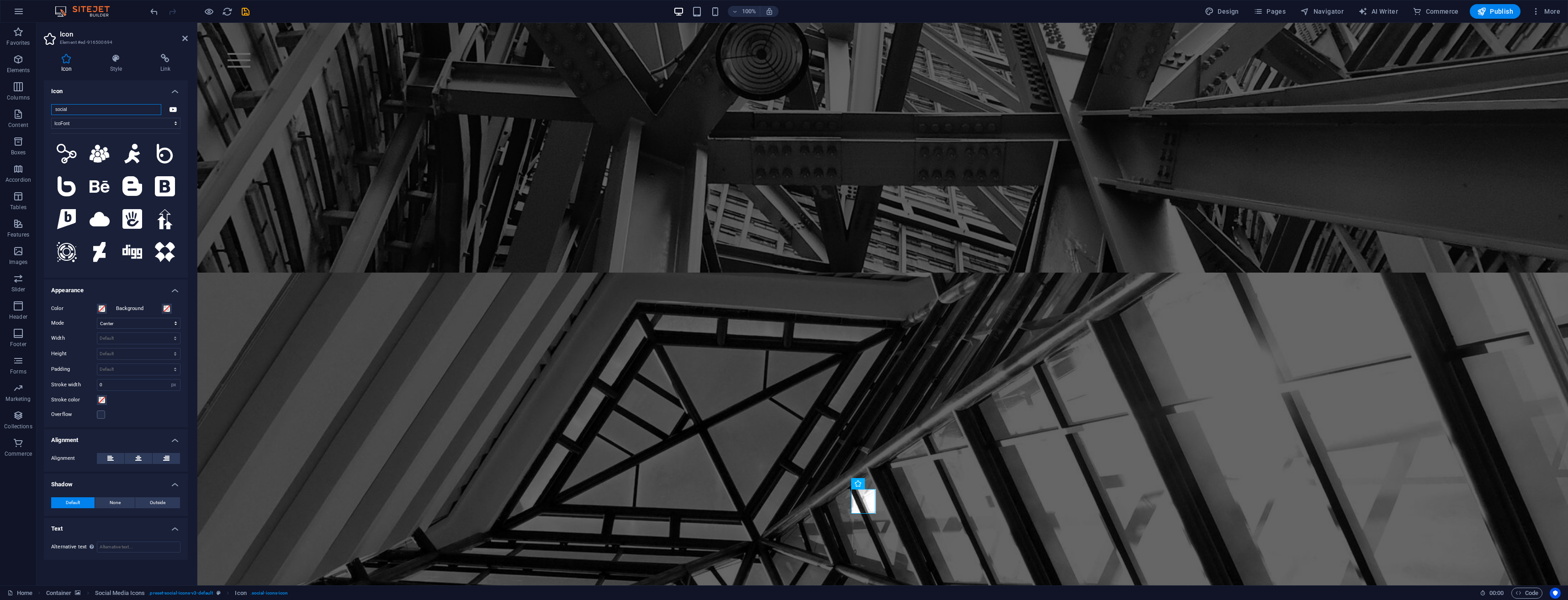
click at [102, 108] on input "social" at bounding box center [106, 109] width 110 height 11
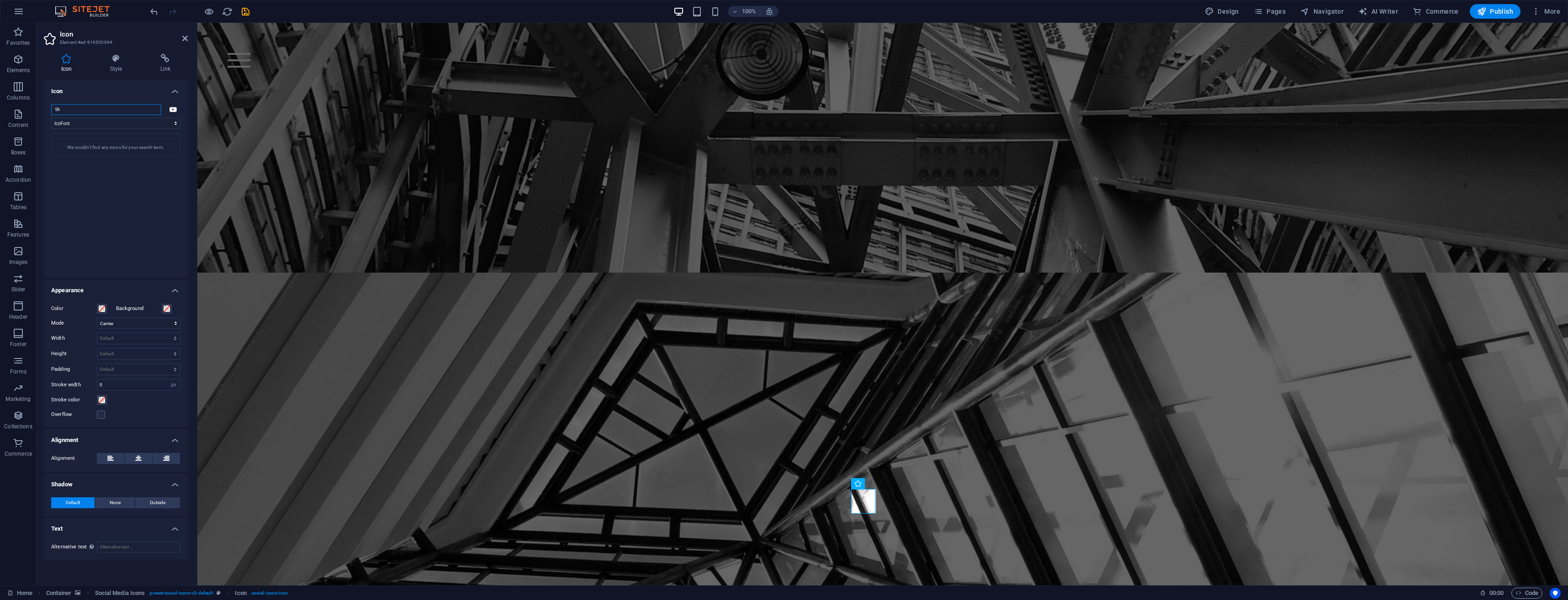
type input "tik"
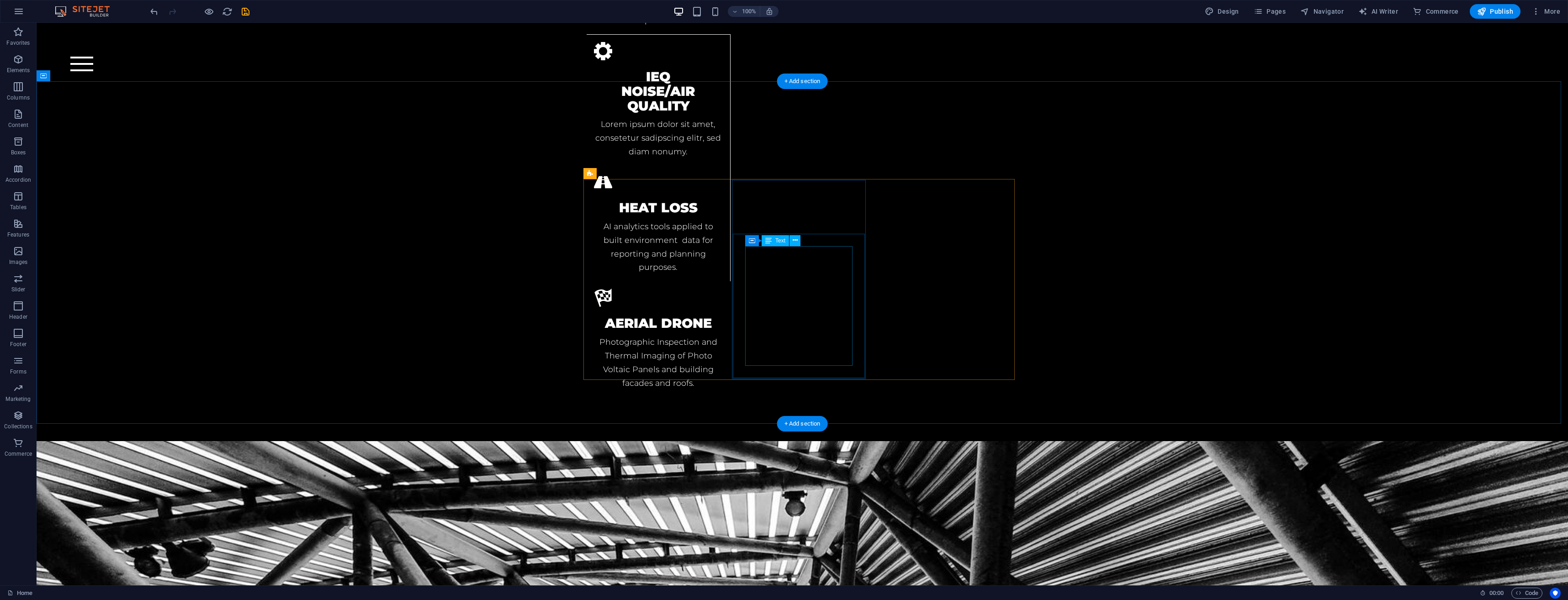
scroll to position [2939, 0]
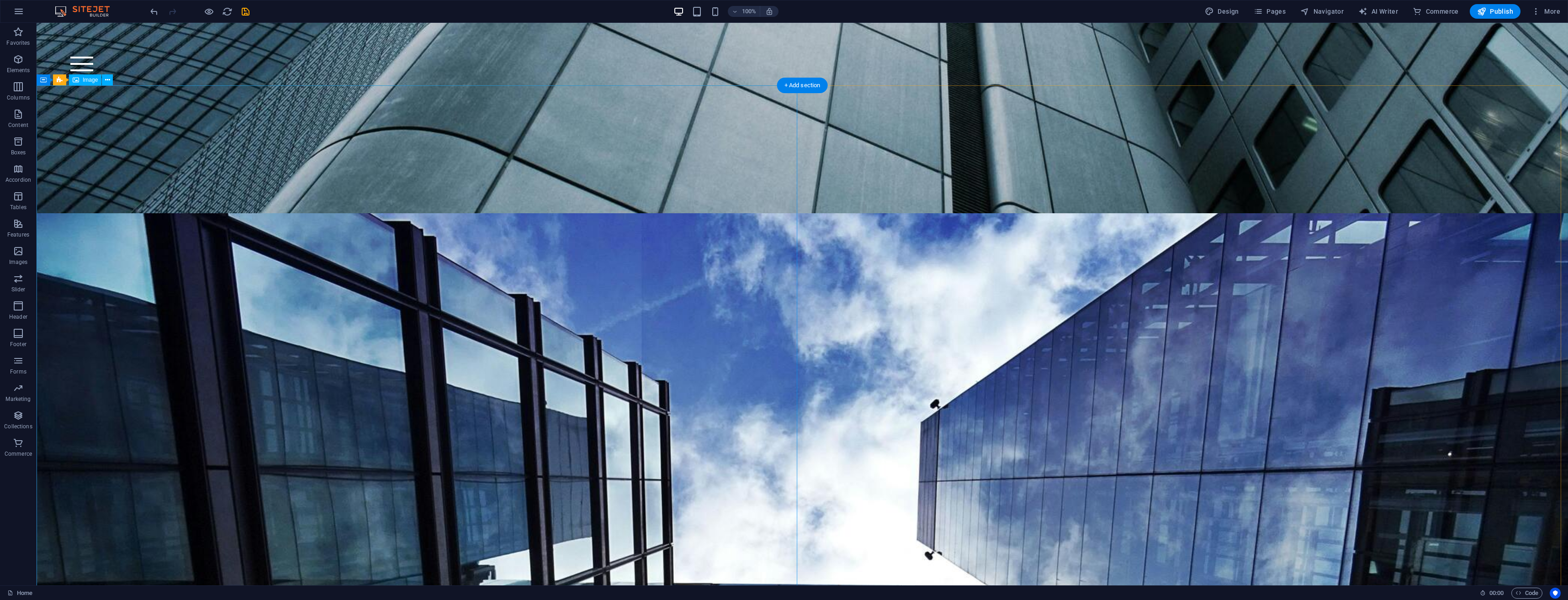
scroll to position [502, 0]
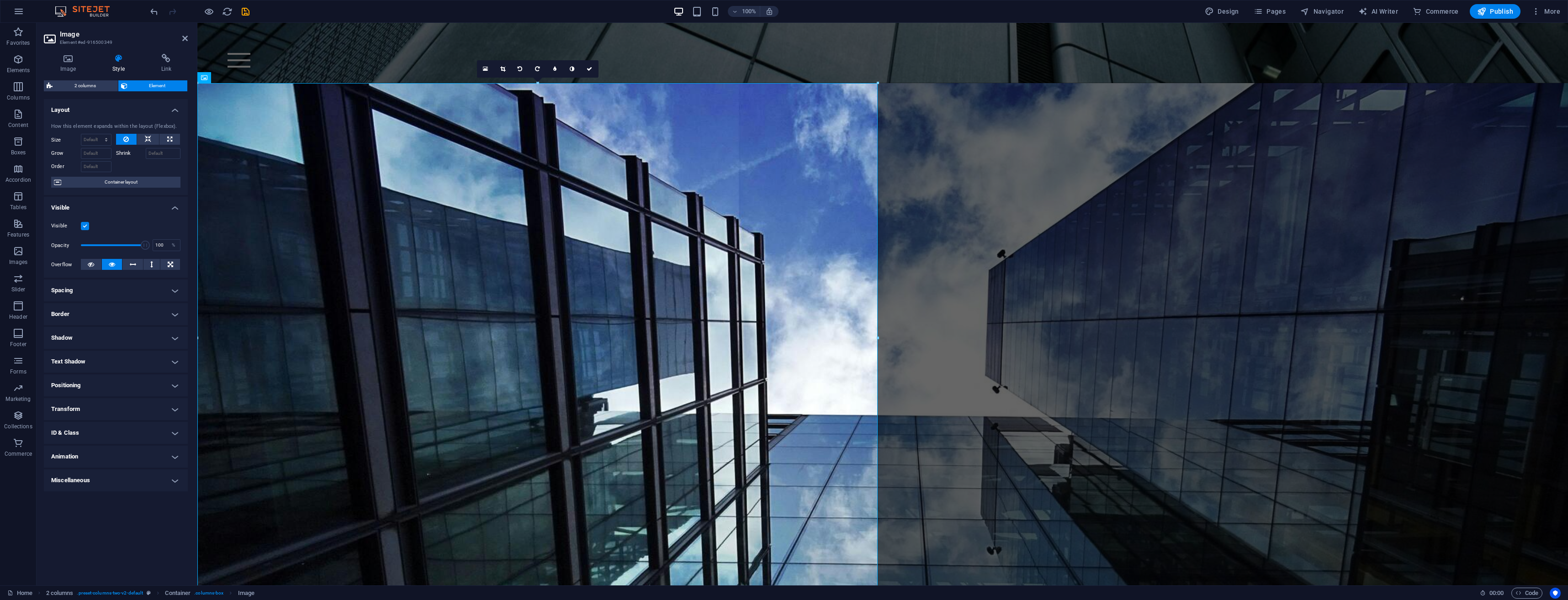
click at [73, 59] on icon at bounding box center [68, 59] width 48 height 9
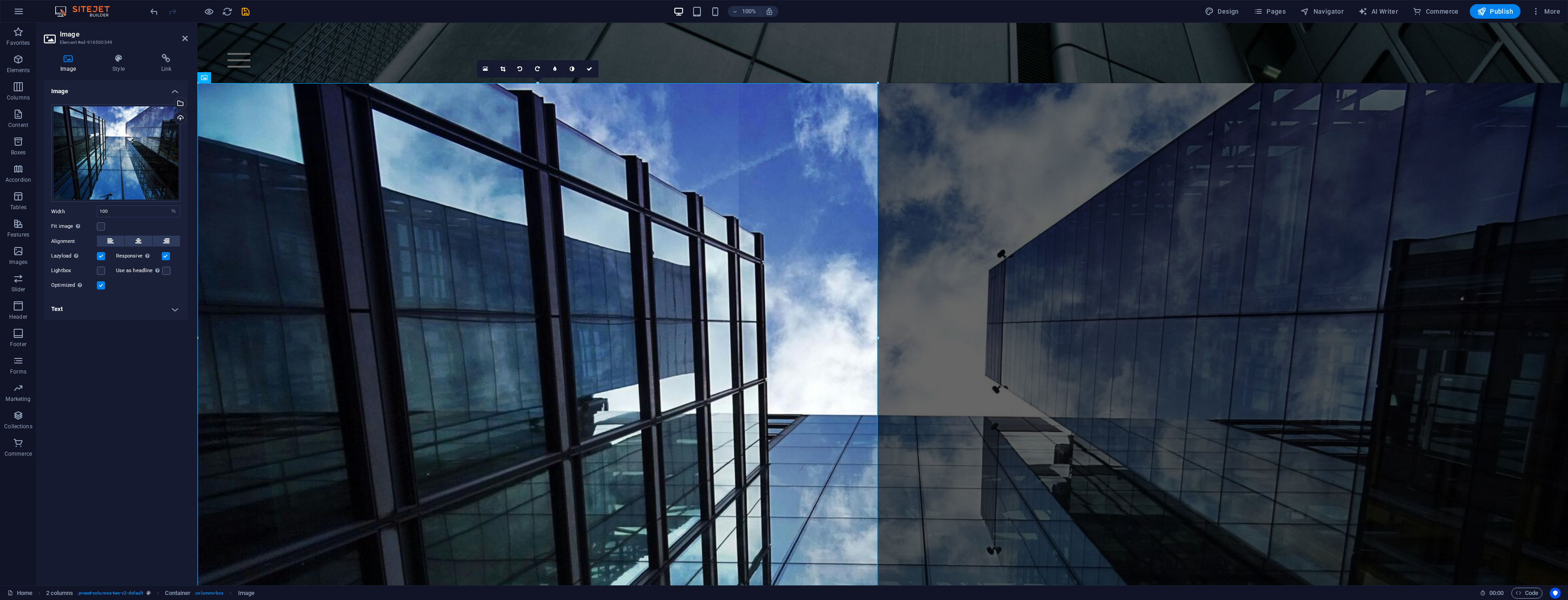
click at [100, 231] on div "Fit image Automatically fit image to a fixed width and height" at bounding box center [115, 226] width 129 height 11
click at [102, 228] on label at bounding box center [101, 226] width 8 height 8
click at [0, 0] on input "Fit image Automatically fit image to a fixed width and height" at bounding box center [0, 0] width 0 height 0
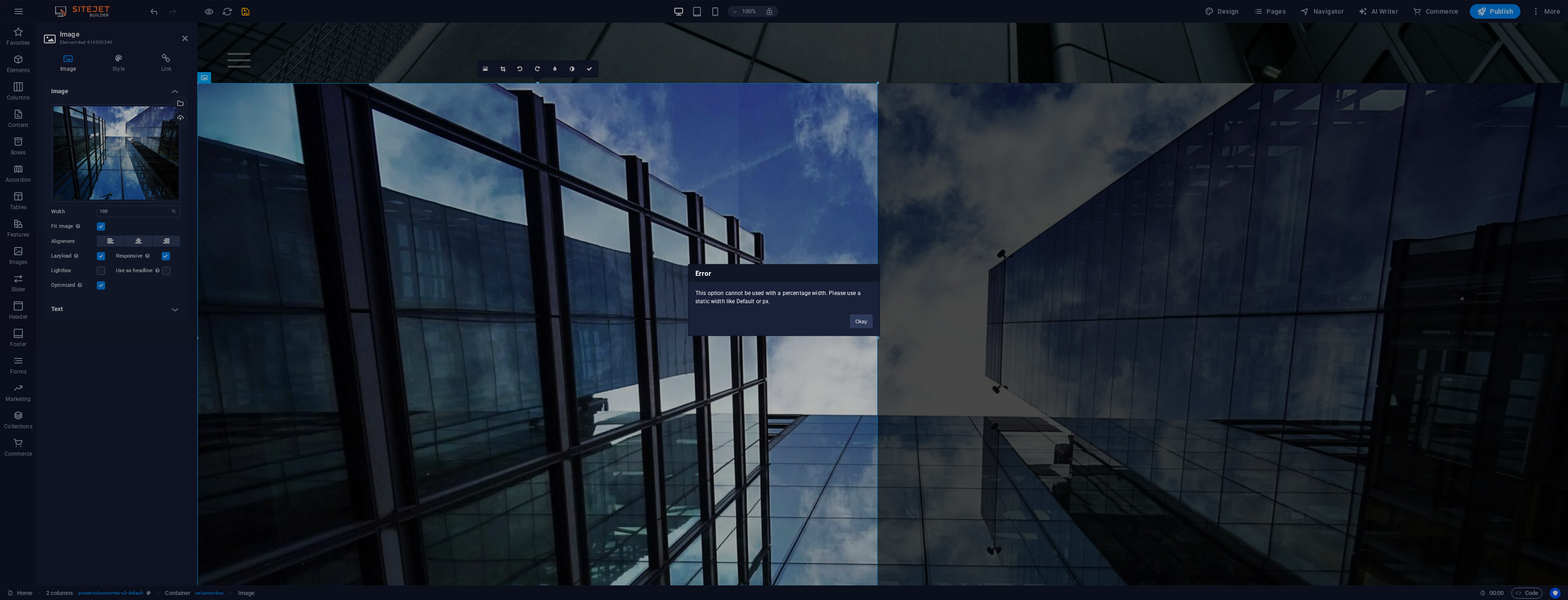
click at [853, 324] on button "Okay" at bounding box center [862, 320] width 23 height 13
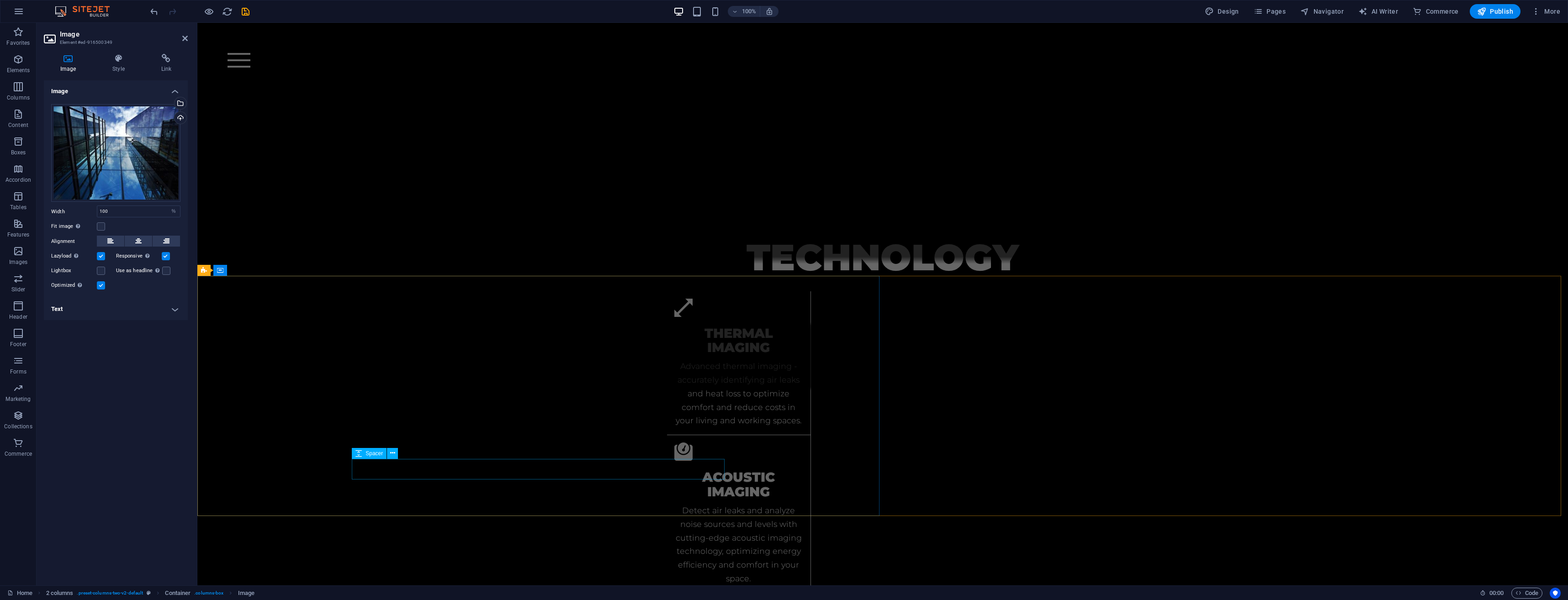
scroll to position [2055, 0]
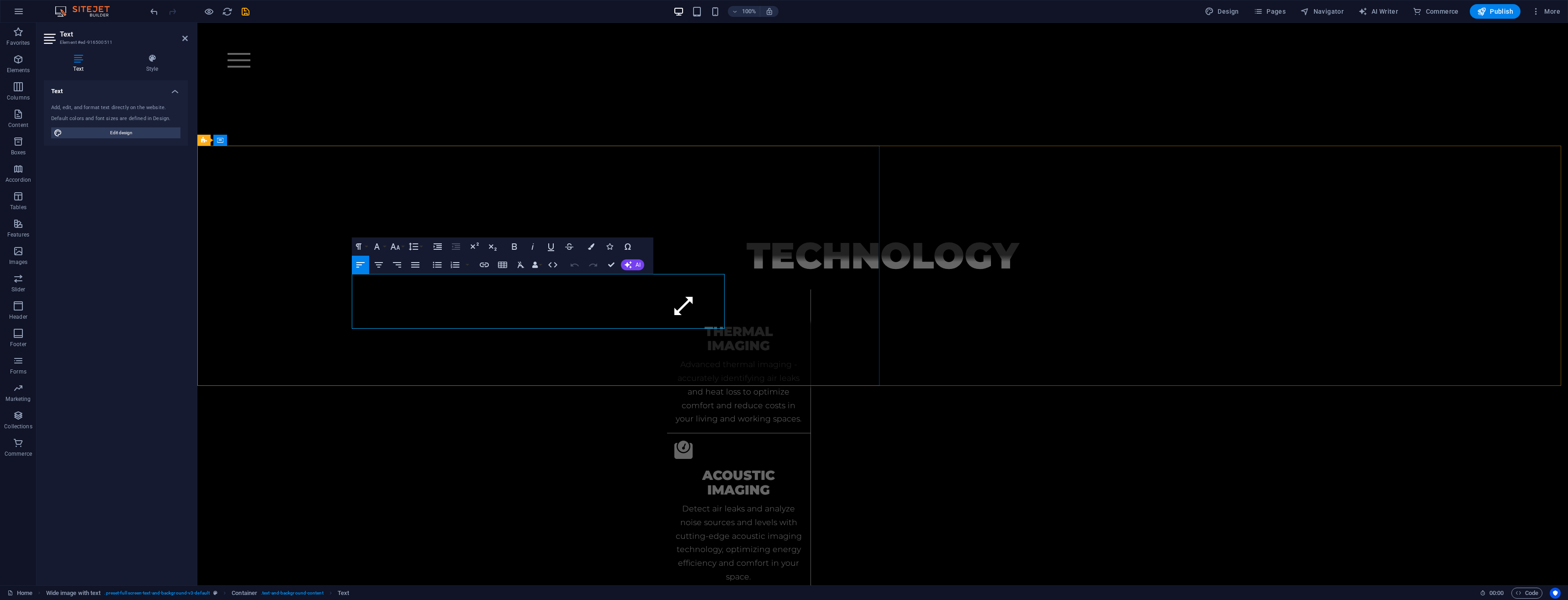
drag, startPoint x: 417, startPoint y: 295, endPoint x: 350, endPoint y: 298, distance: 67.1
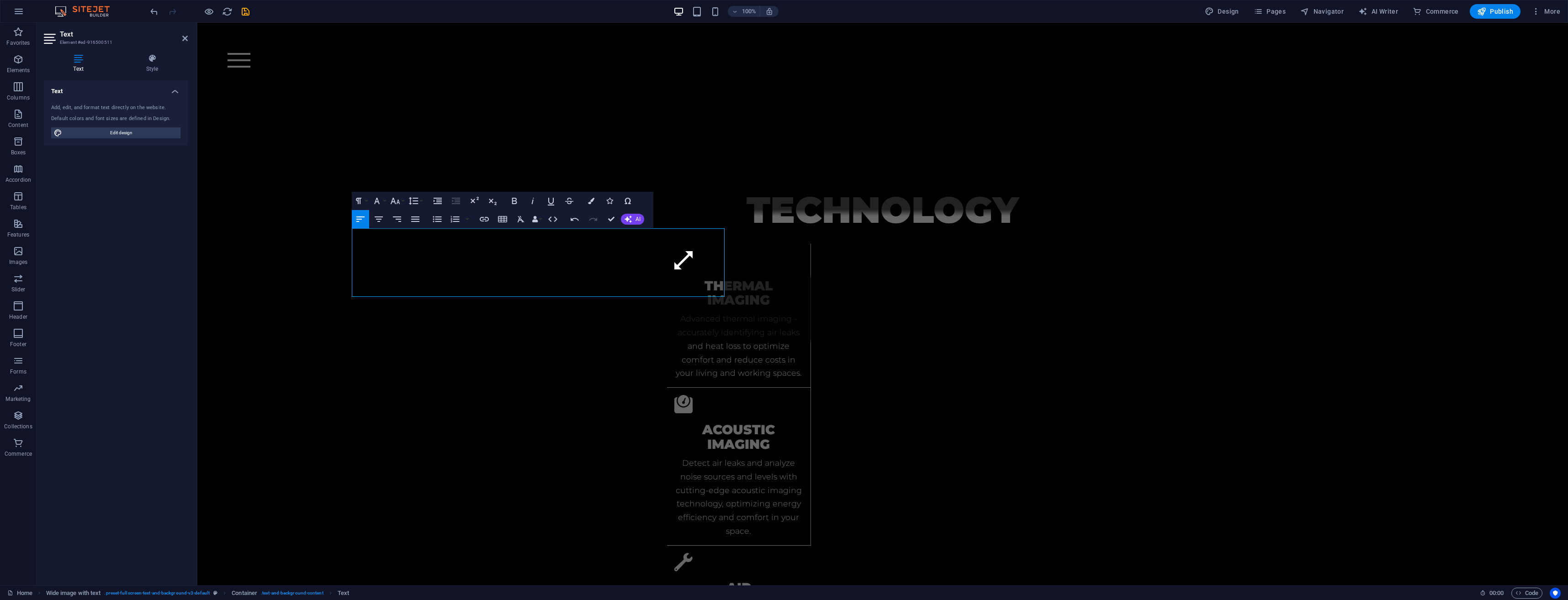
scroll to position [2009, 0]
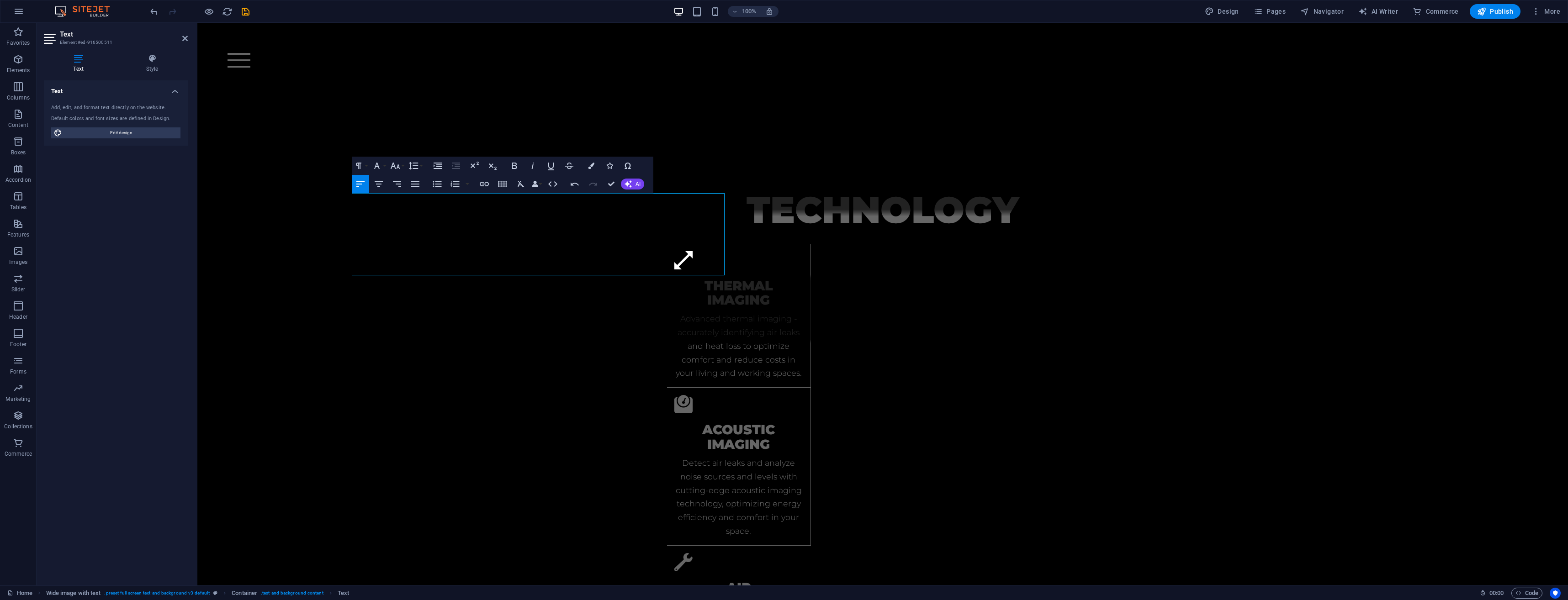
scroll to position [2192, 0]
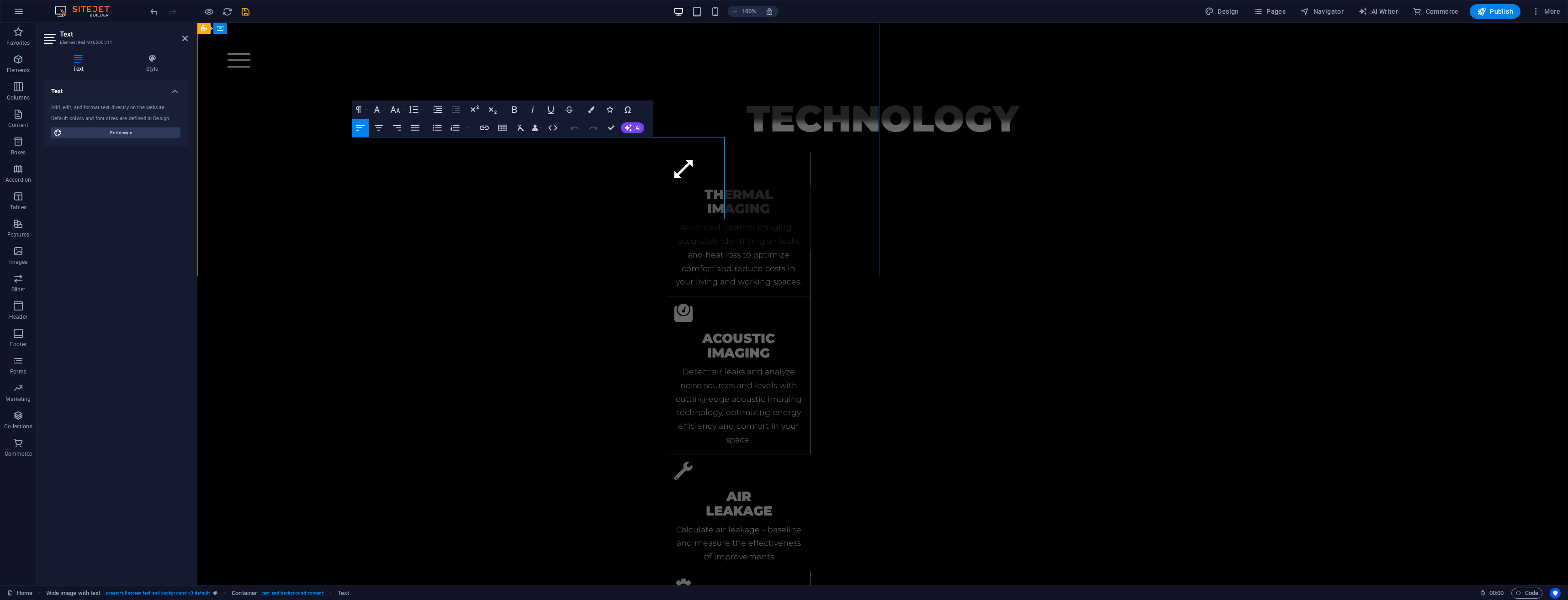
drag, startPoint x: 576, startPoint y: 199, endPoint x: 490, endPoint y: 202, distance: 86.1
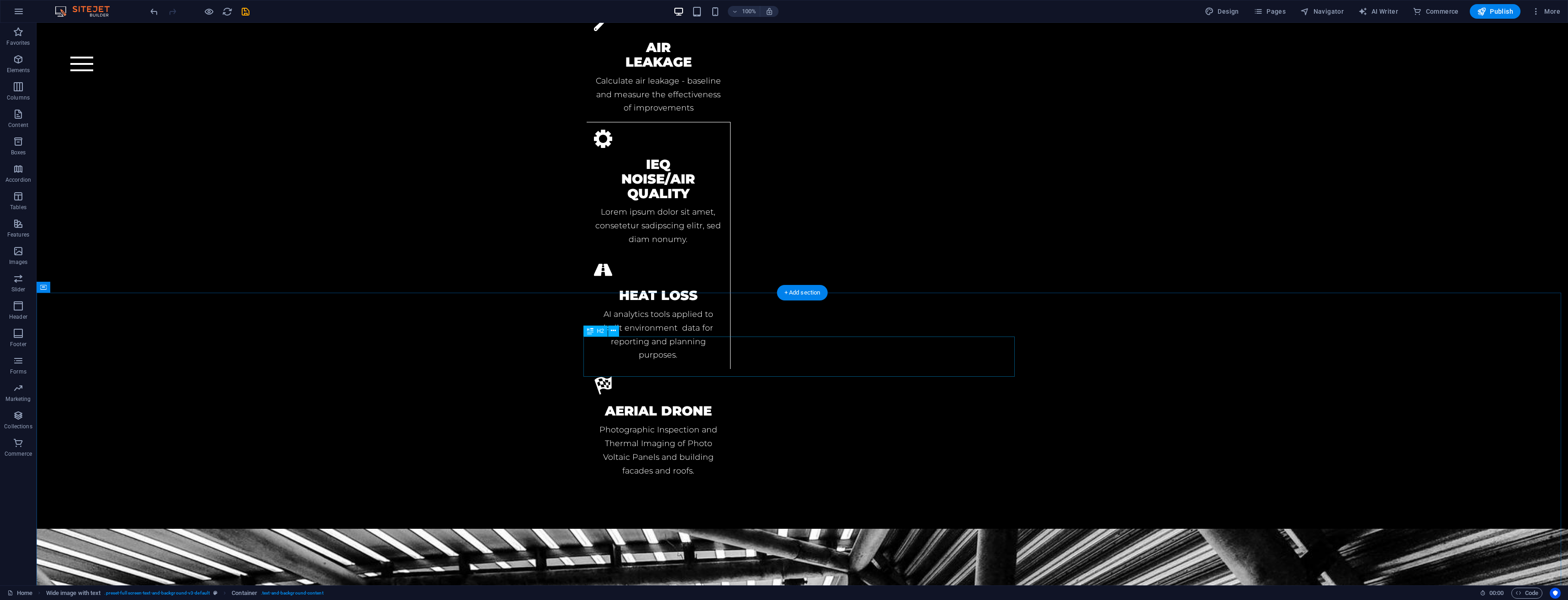
scroll to position [2800, 0]
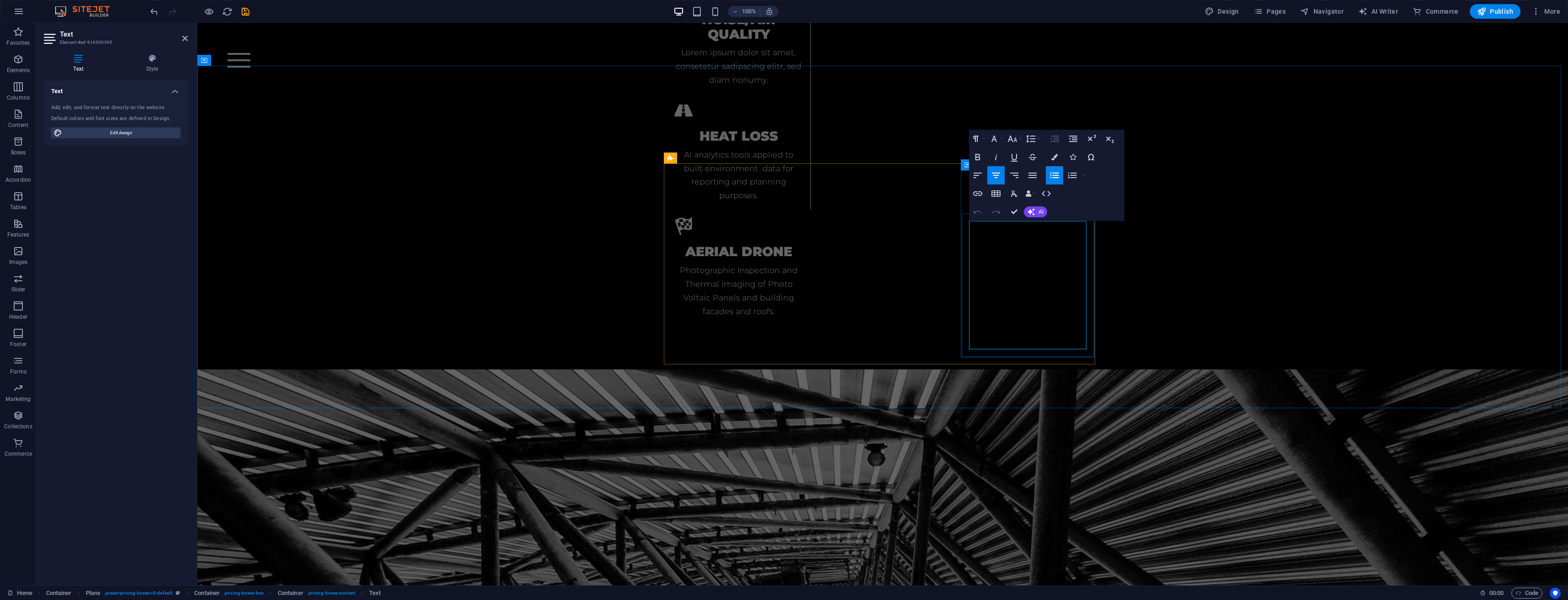
scroll to position [2740, 0]
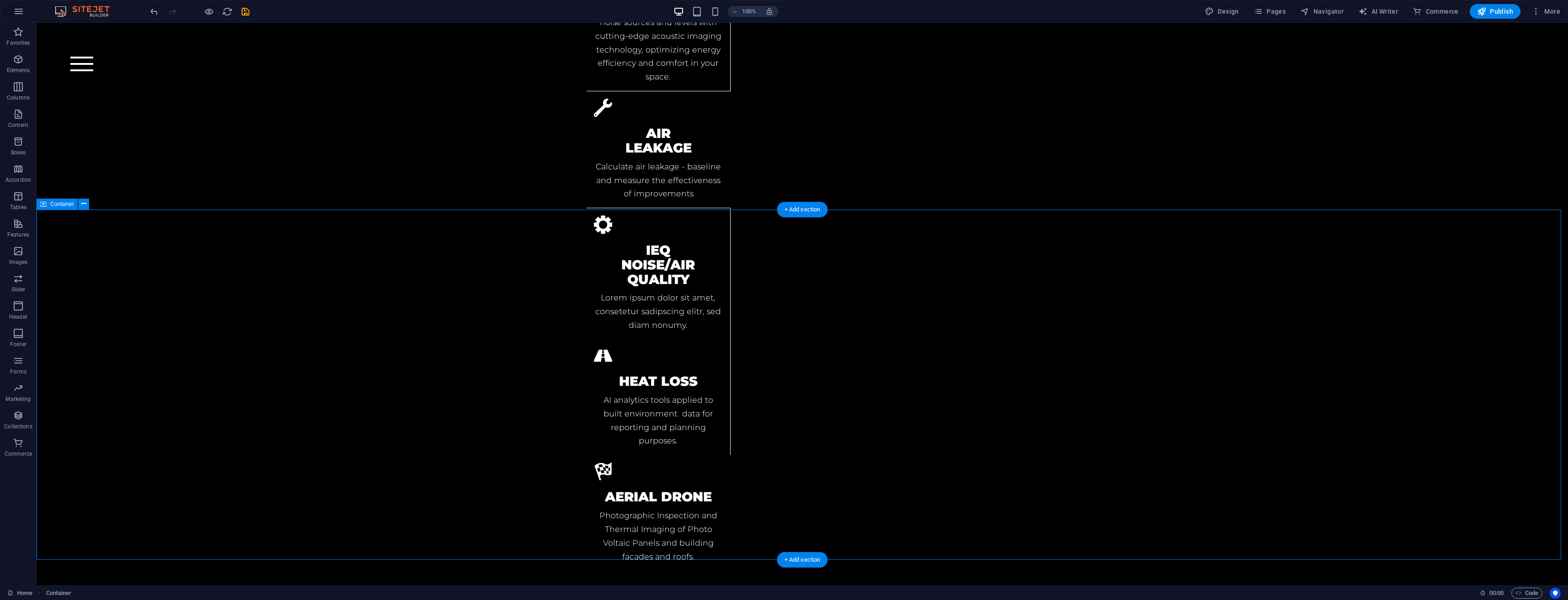
scroll to position [2656, 0]
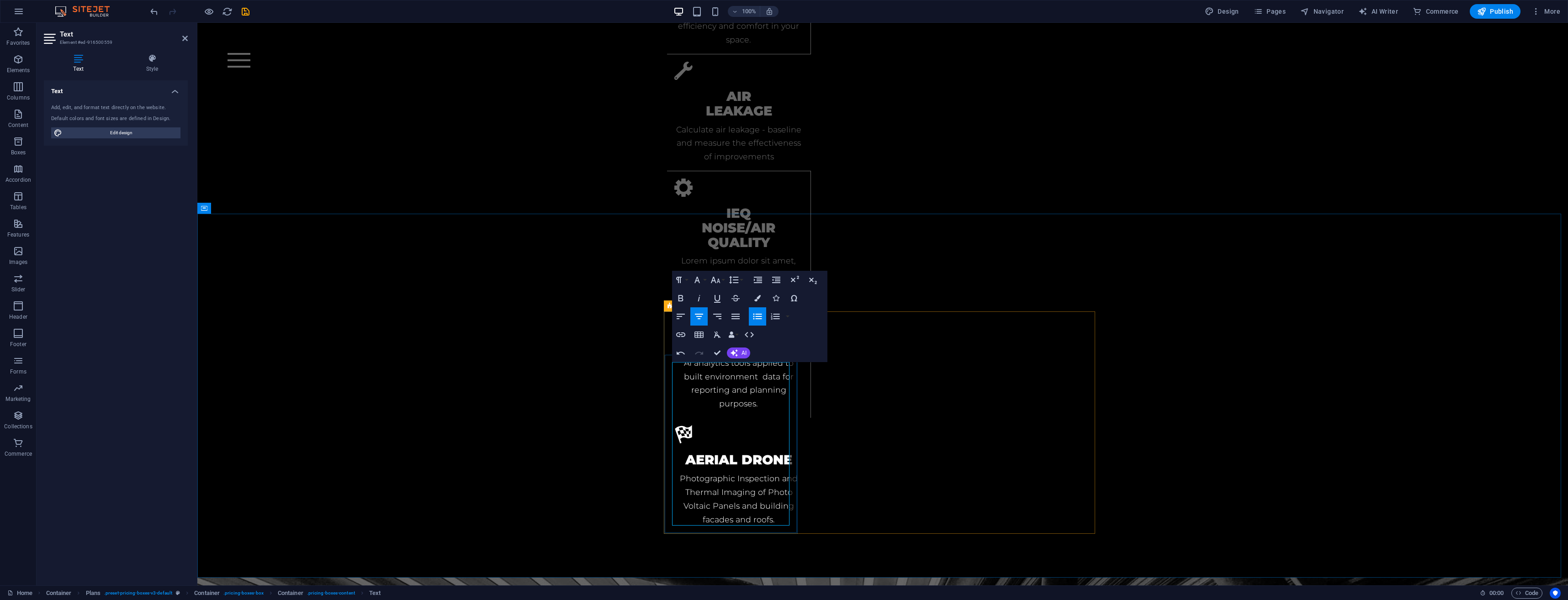
drag, startPoint x: 757, startPoint y: 435, endPoint x: 720, endPoint y: 436, distance: 37.0
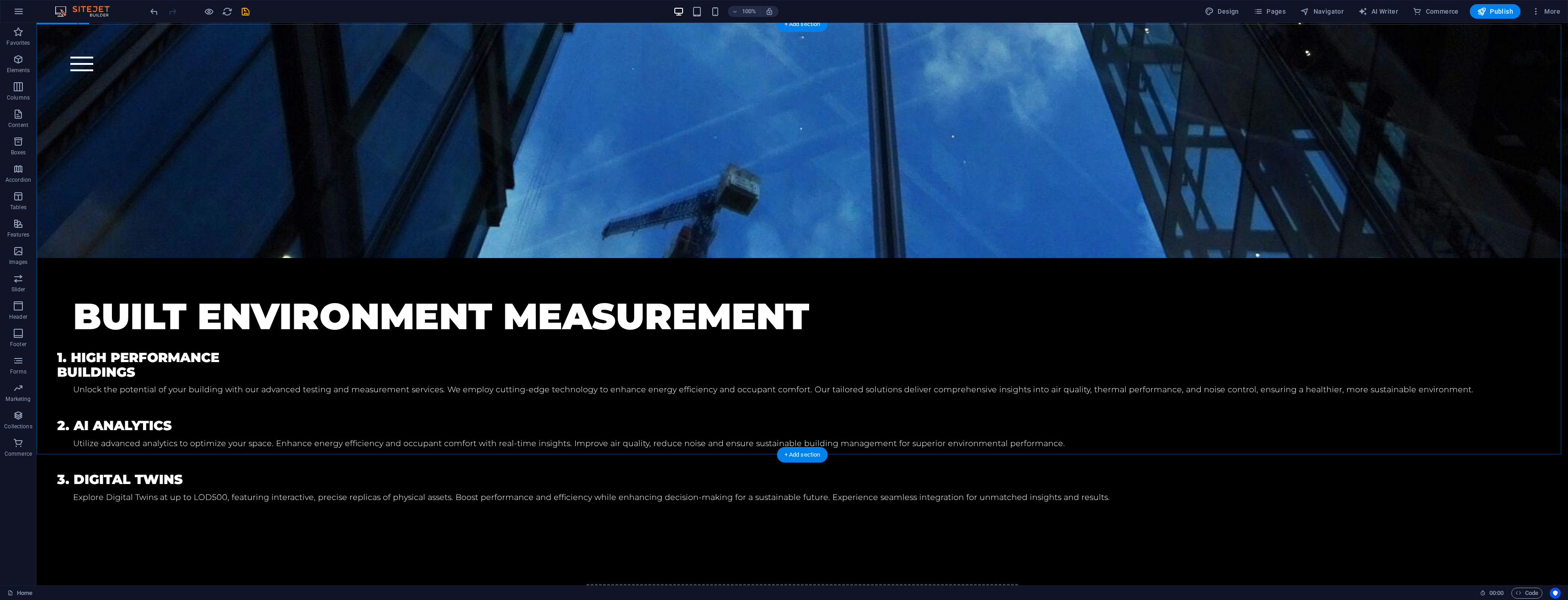
scroll to position [1465, 0]
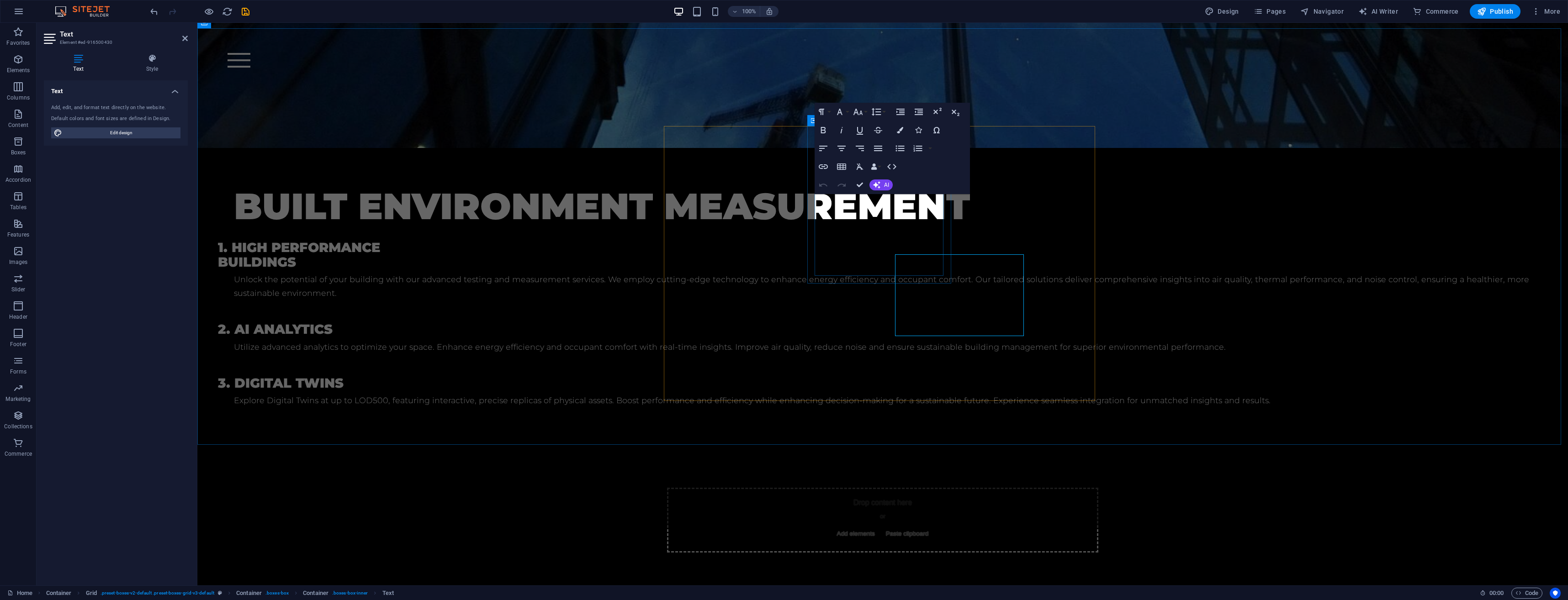
scroll to position [1405, 0]
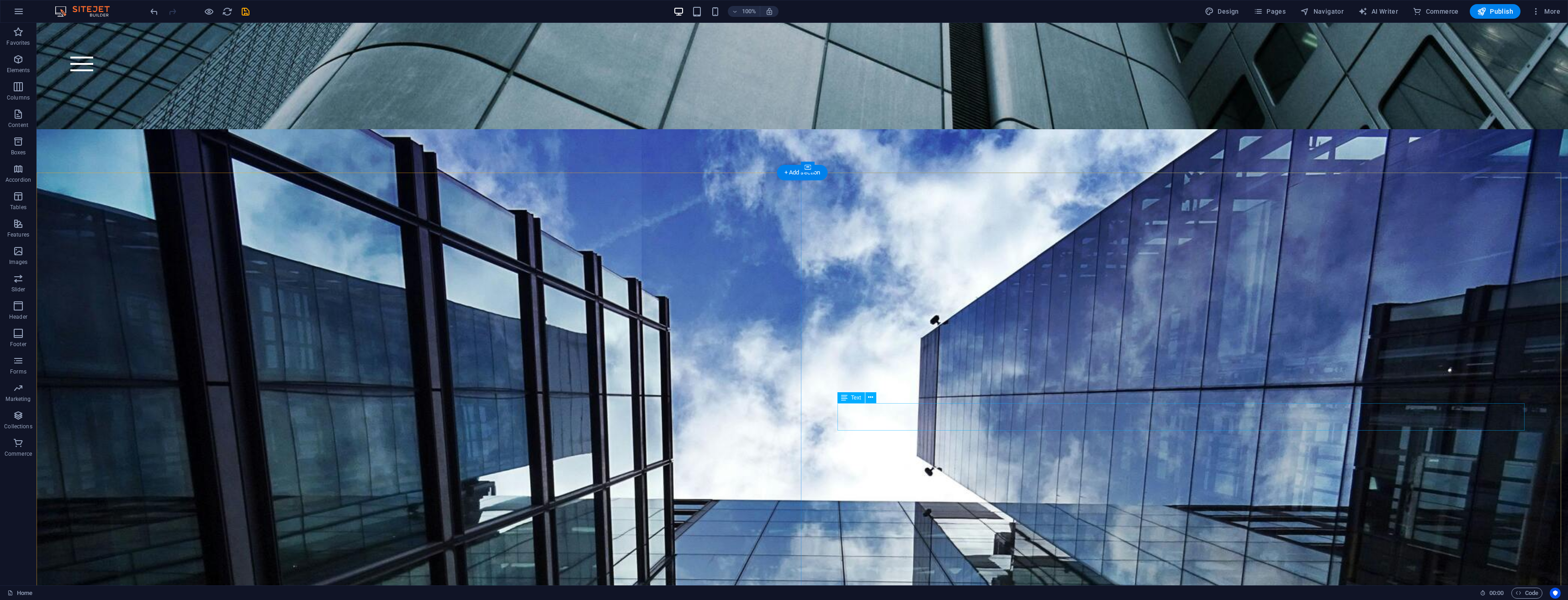
scroll to position [457, 0]
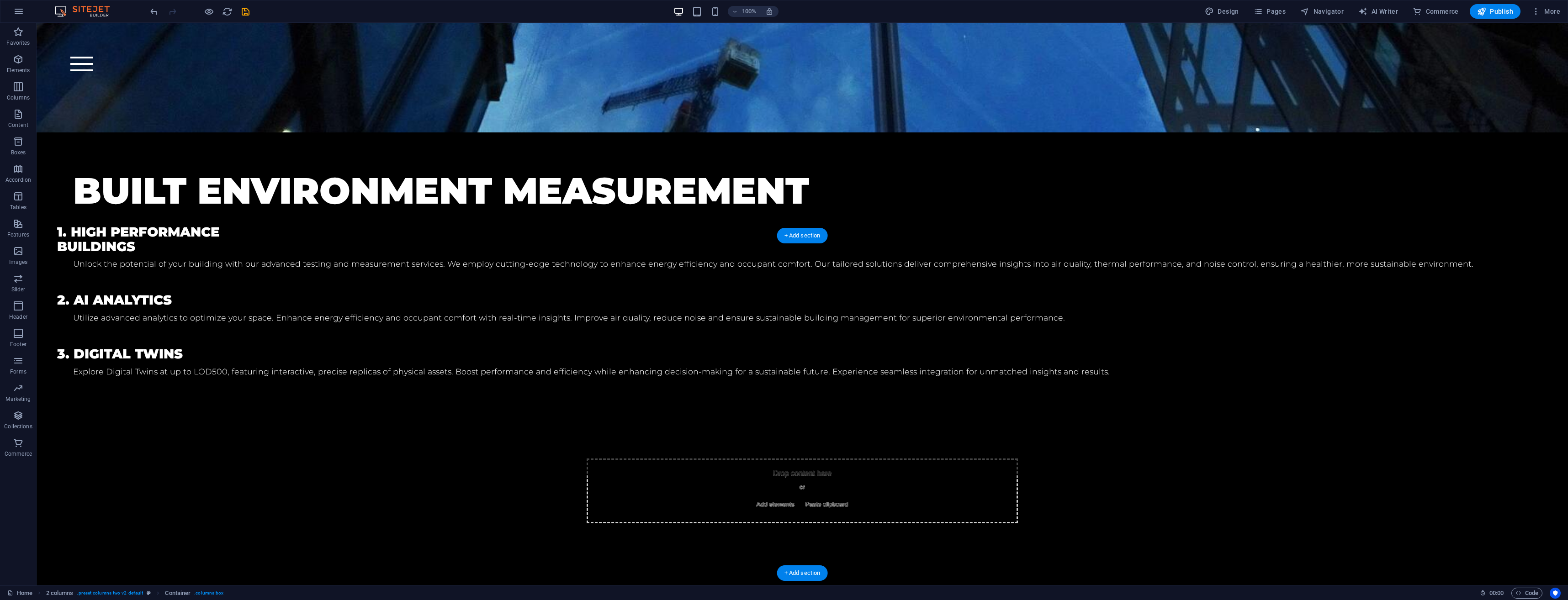
scroll to position [1461, 0]
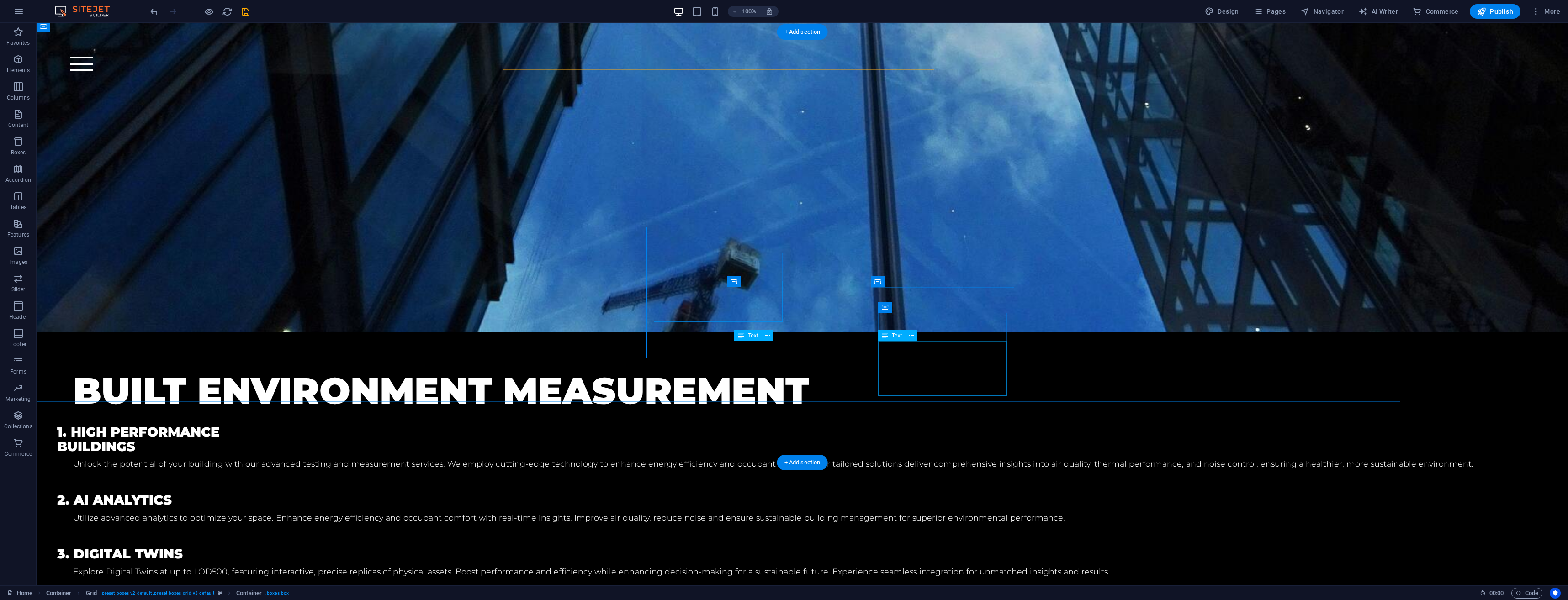
scroll to position [1461, 0]
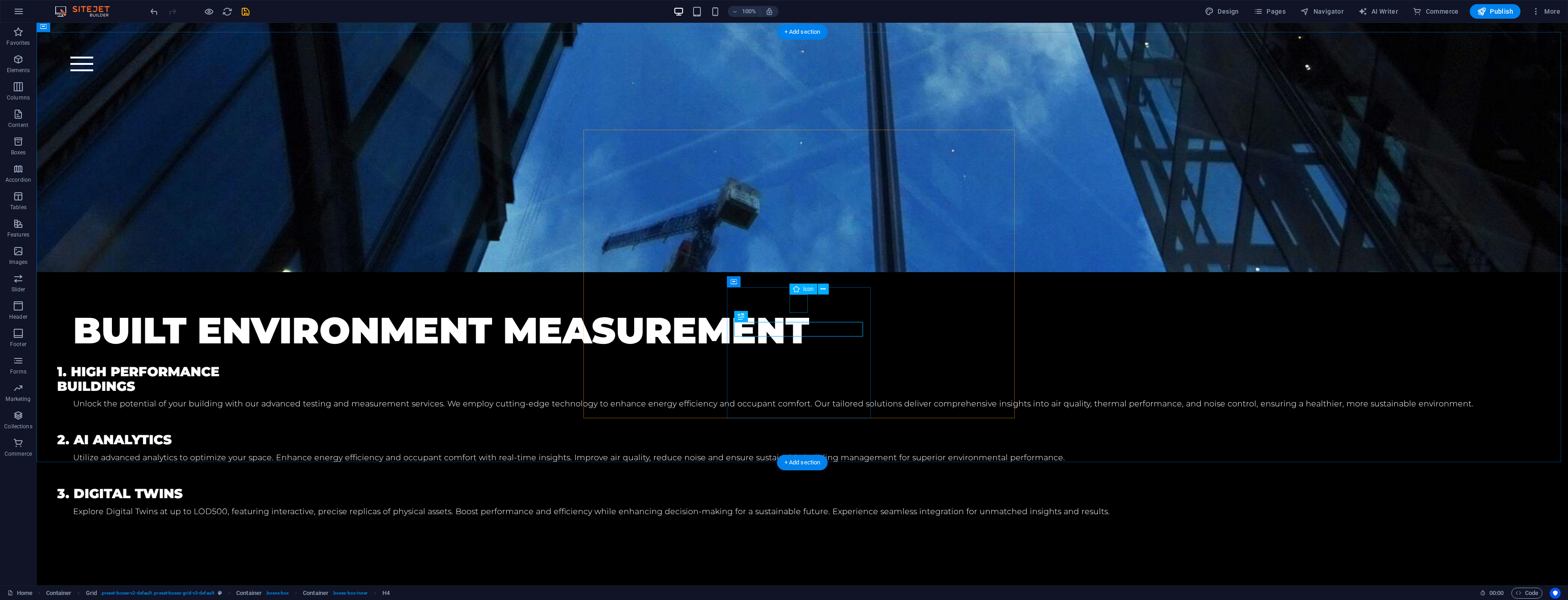
select select "xMidYMid"
select select "px"
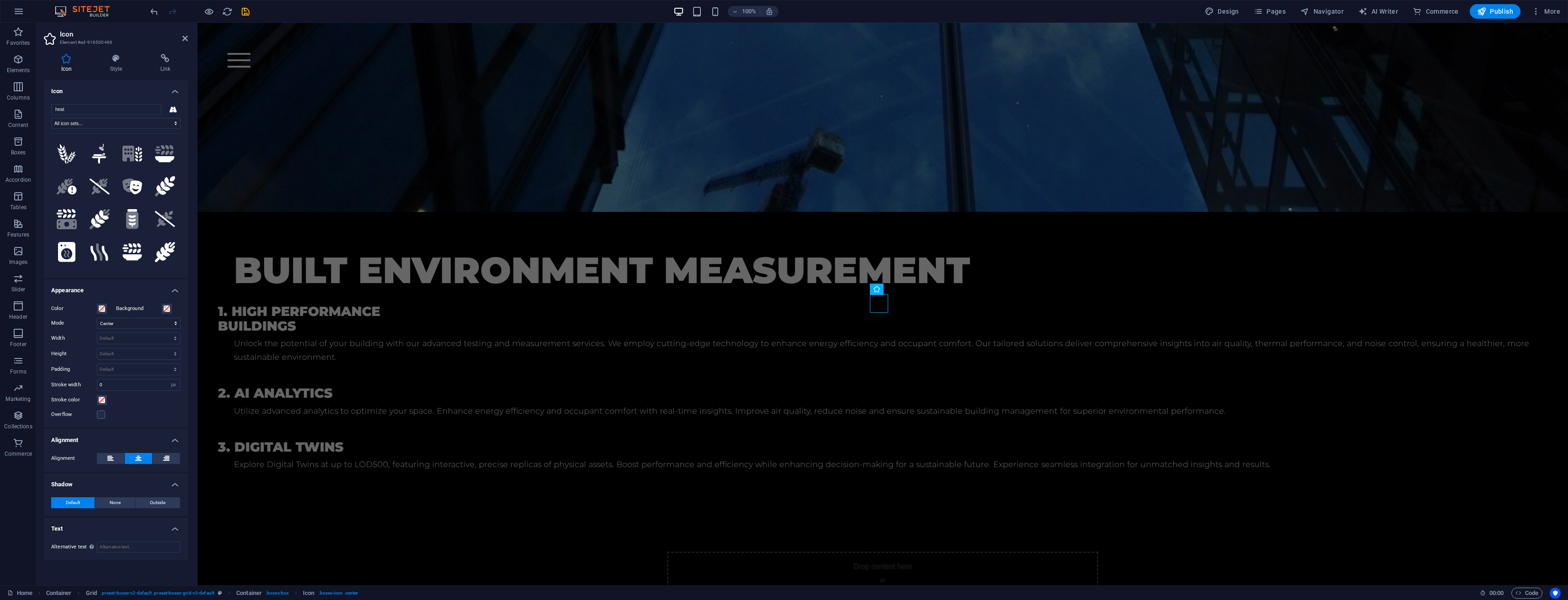
type input "heat"
click at [101, 253] on icon at bounding box center [99, 251] width 6 height 17
select select "xMidYMid"
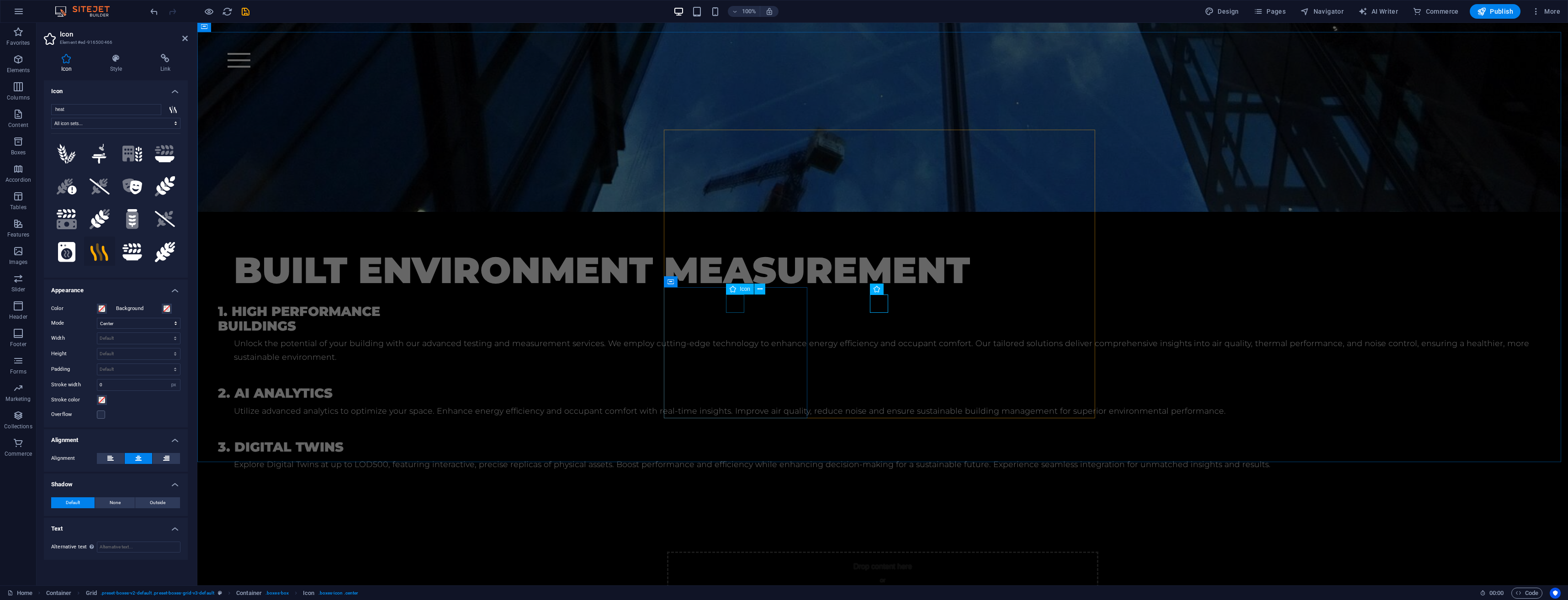
select select "px"
type input "air"
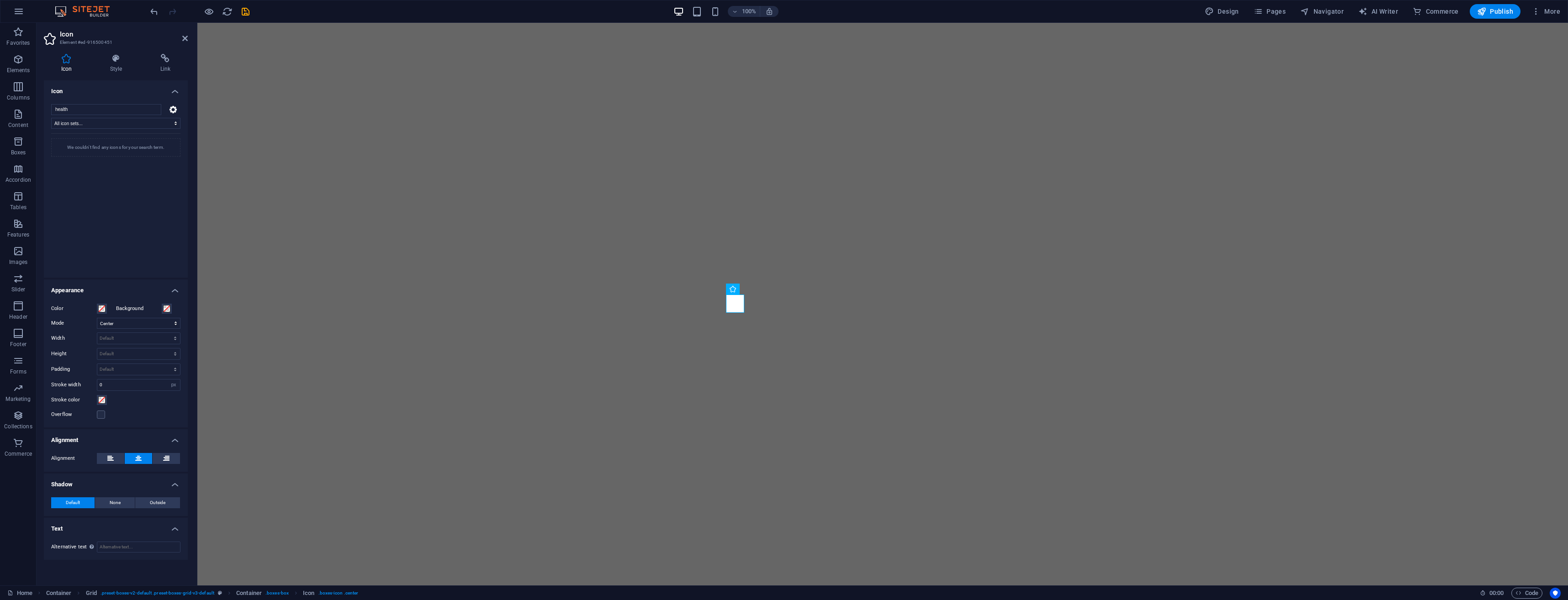
select select "xMidYMid"
select select "px"
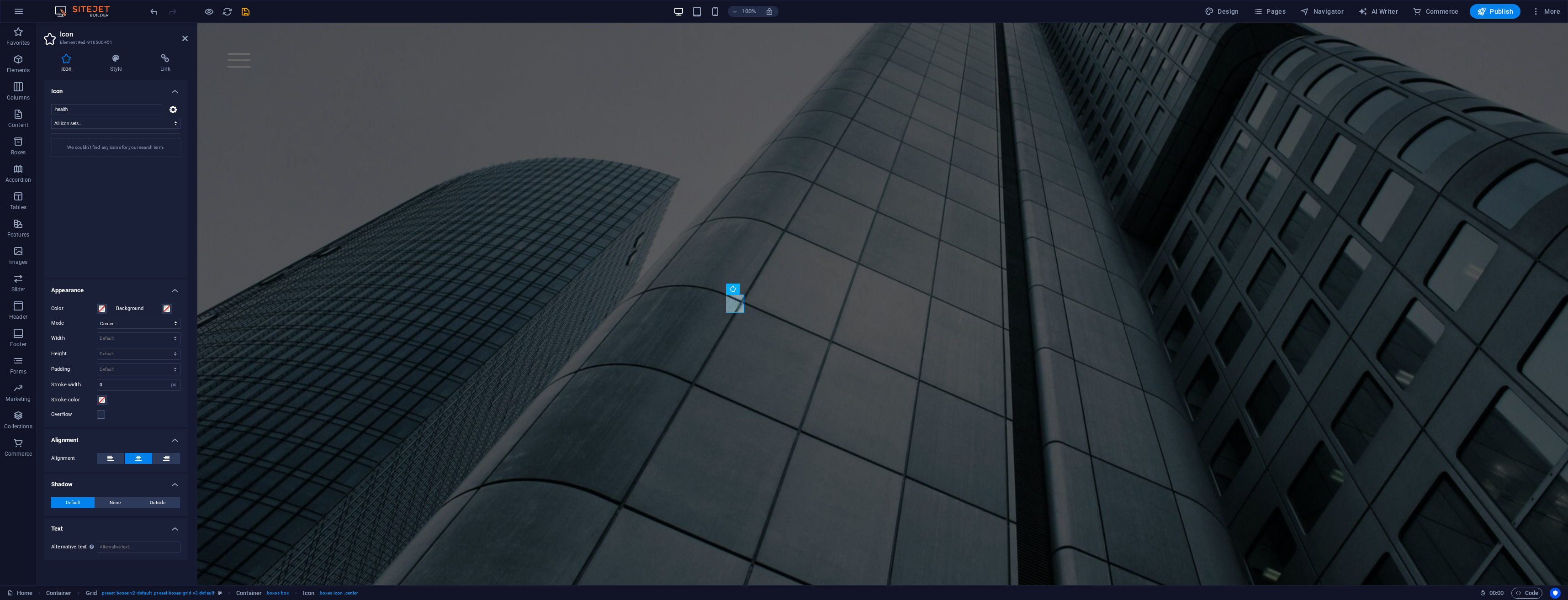
scroll to position [1401, 0]
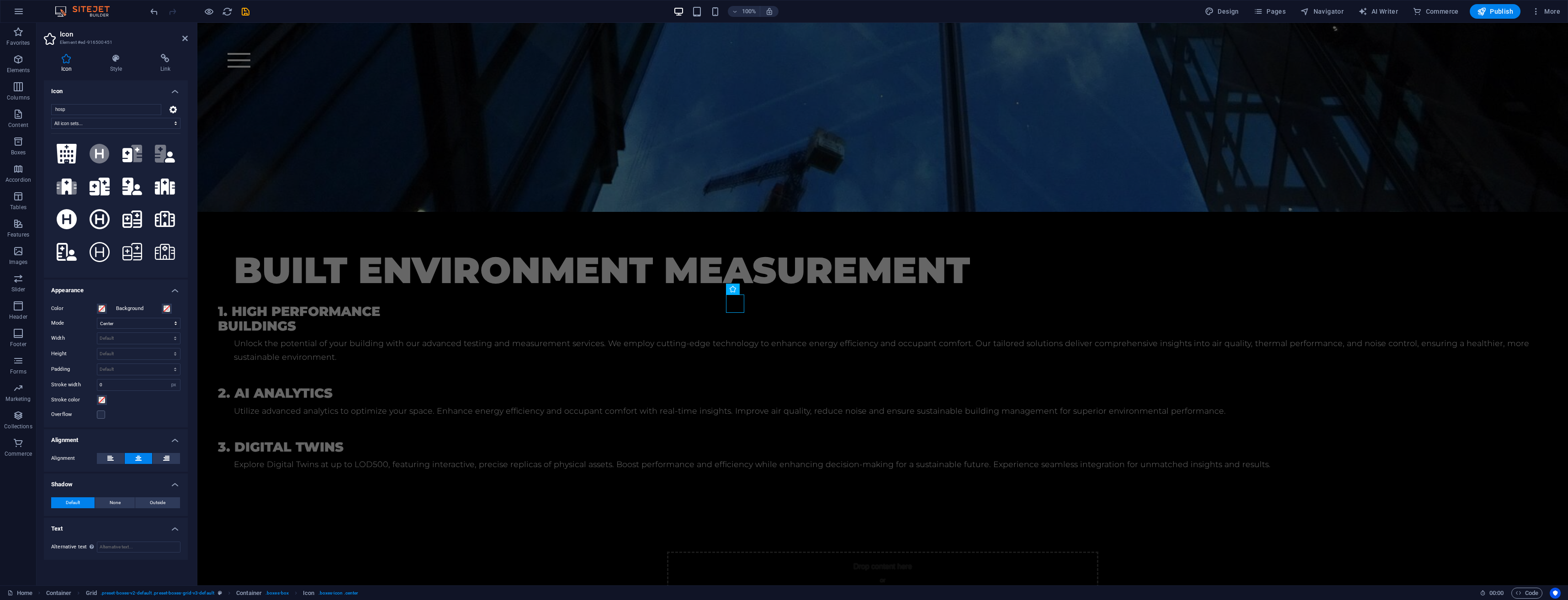
type input "hosp"
click at [76, 220] on icon at bounding box center [67, 219] width 20 height 20
select select "xMidYMid"
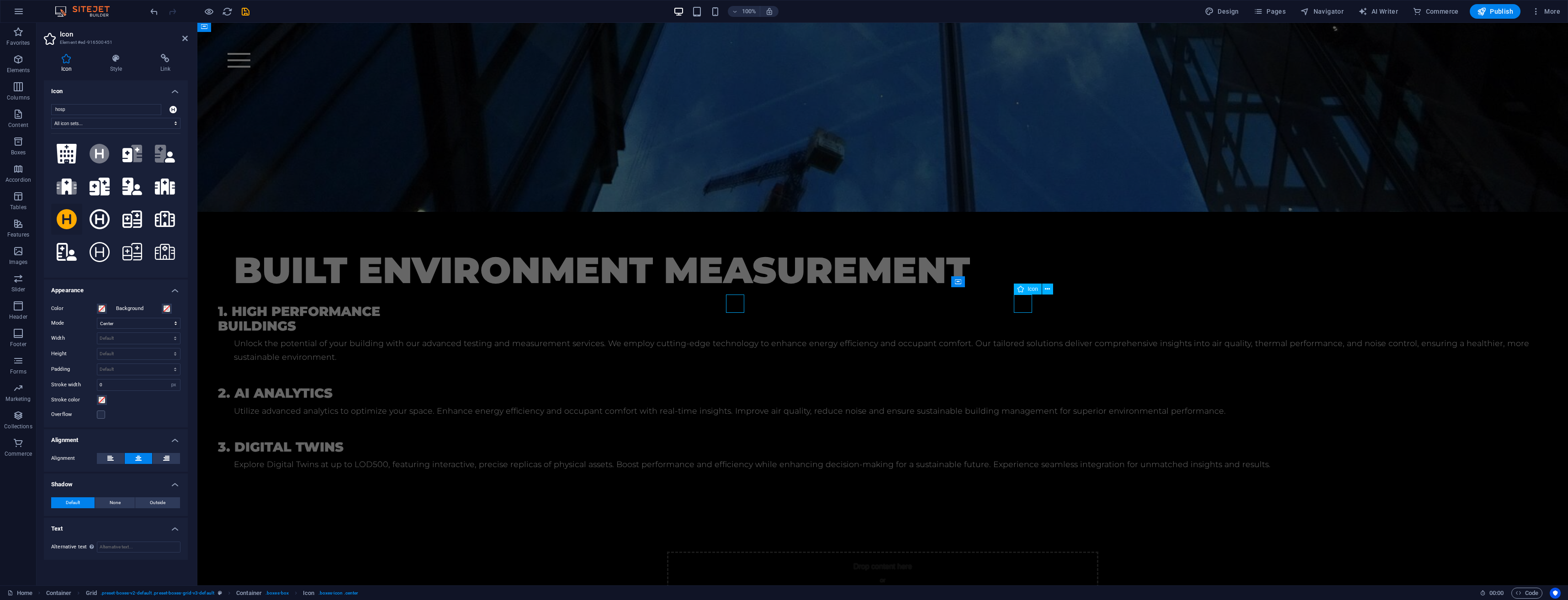
select select "px"
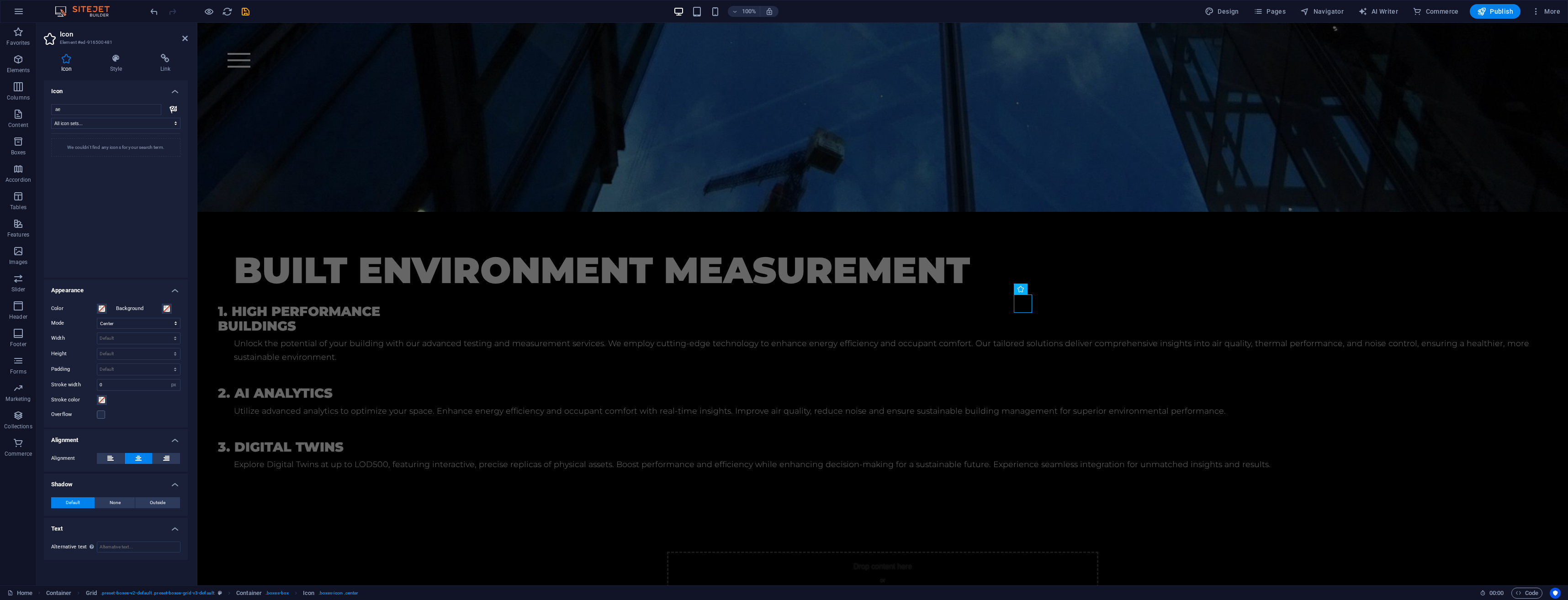
type input "a"
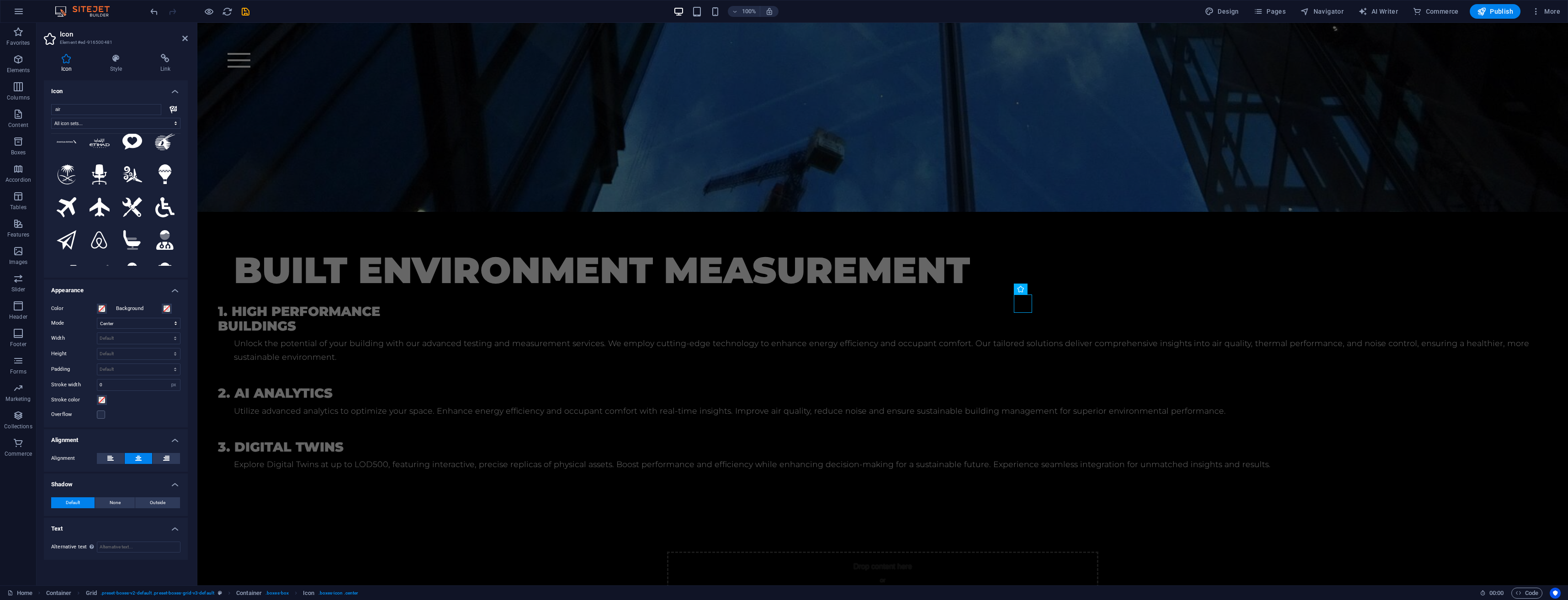
scroll to position [45, 0]
type input "air"
click at [98, 207] on icon at bounding box center [100, 206] width 20 height 19
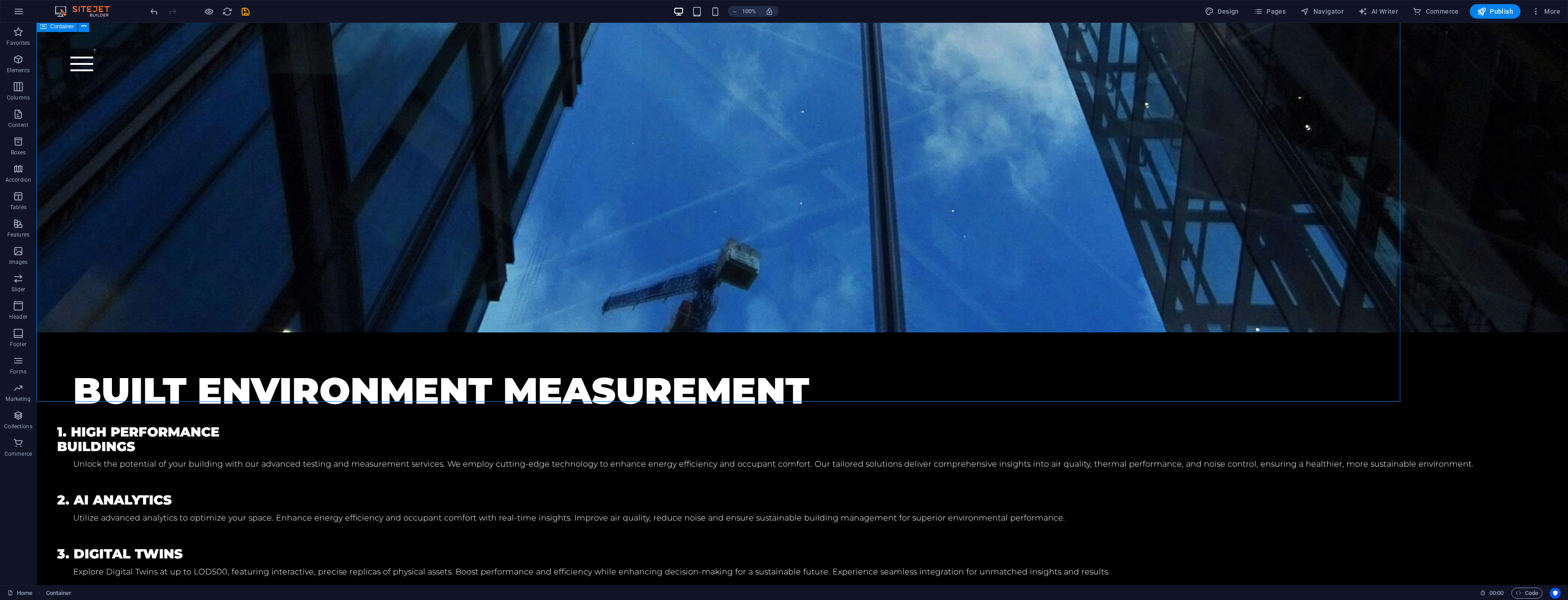
scroll to position [1461, 0]
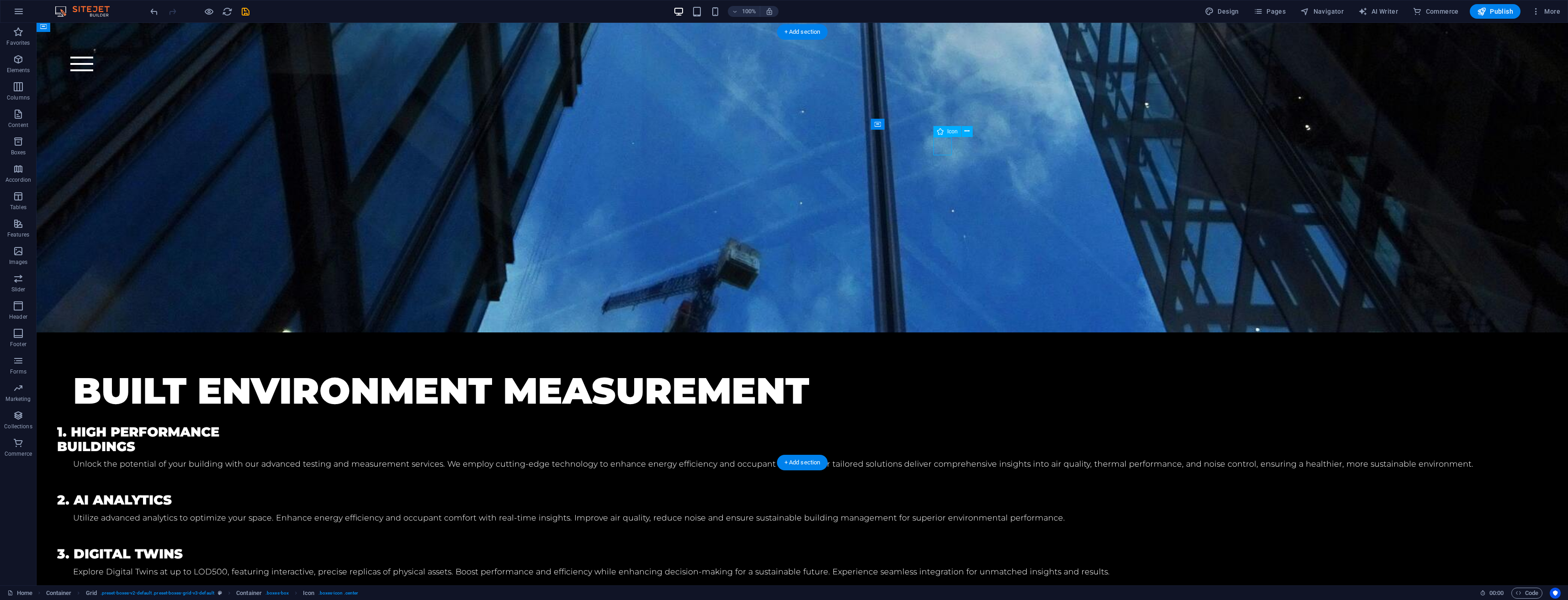
select select "xMidYMid"
select select "px"
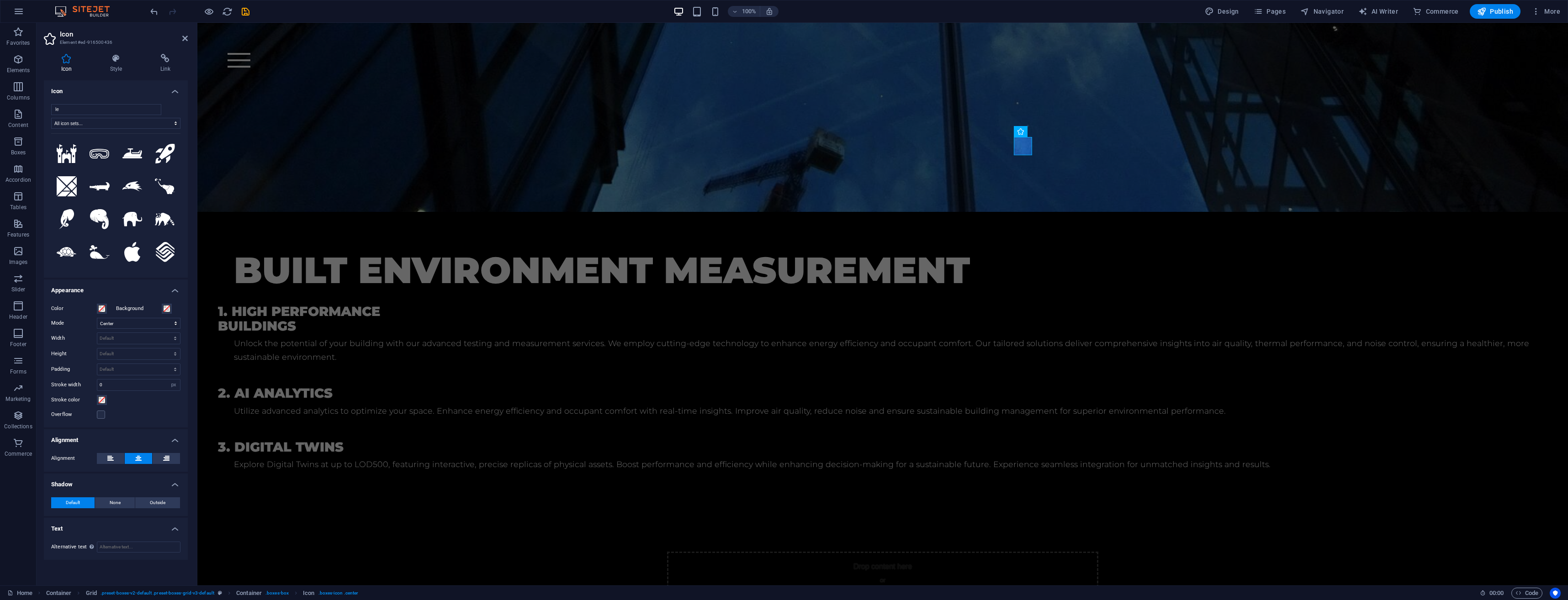
type input "l"
type input "wind"
